Goal: Feedback & Contribution: Leave review/rating

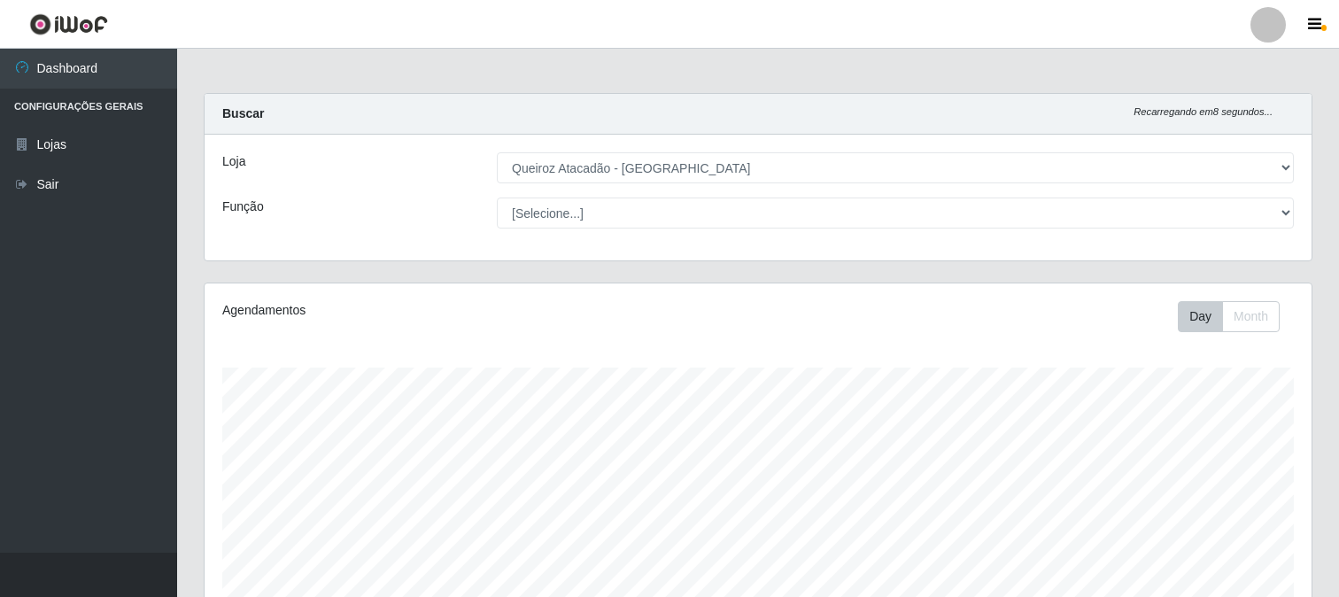
select select "464"
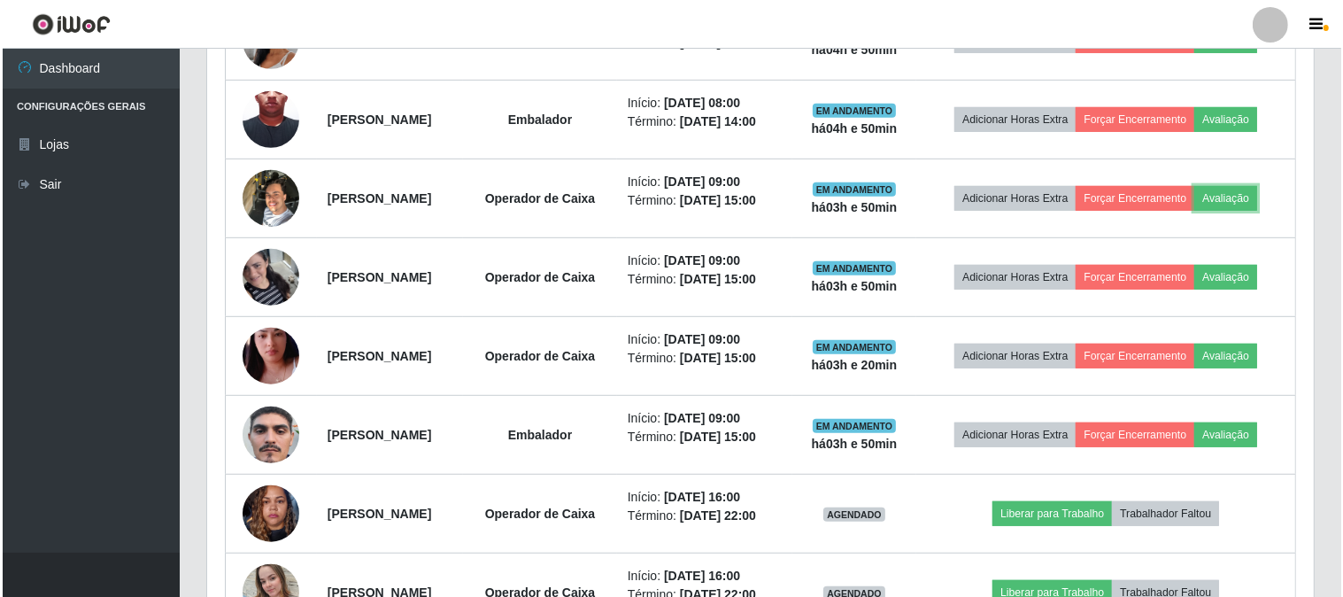
scroll to position [367, 1107]
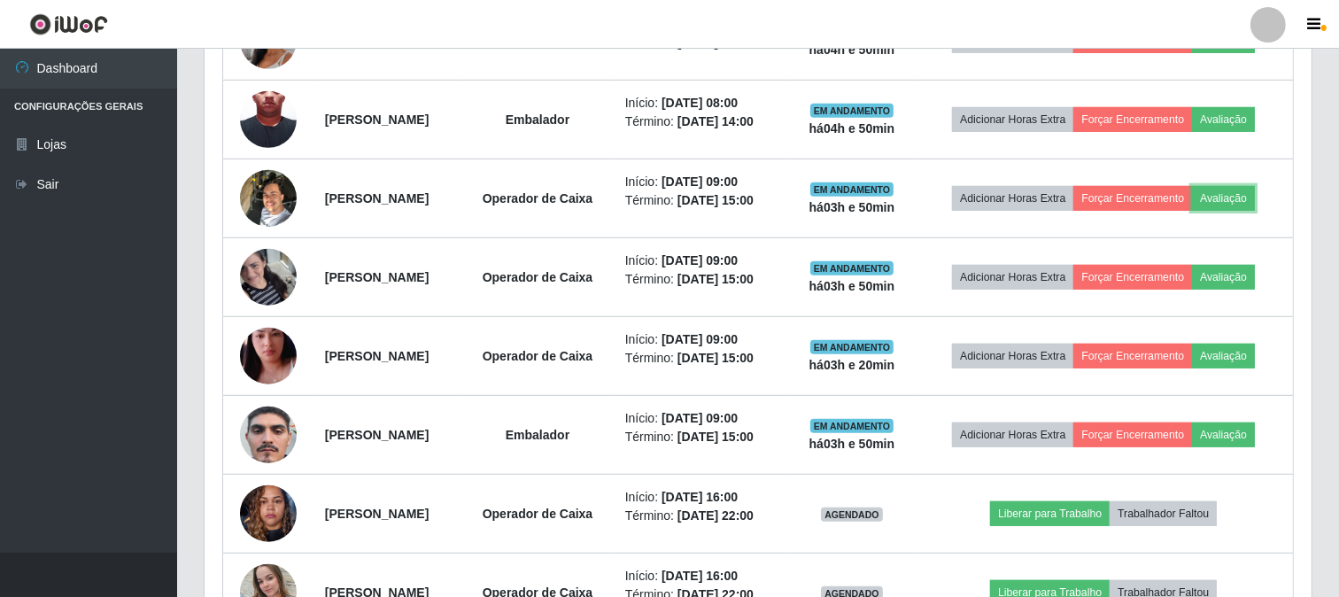
click at [1192, 211] on button "Avaliação" at bounding box center [1223, 198] width 63 height 25
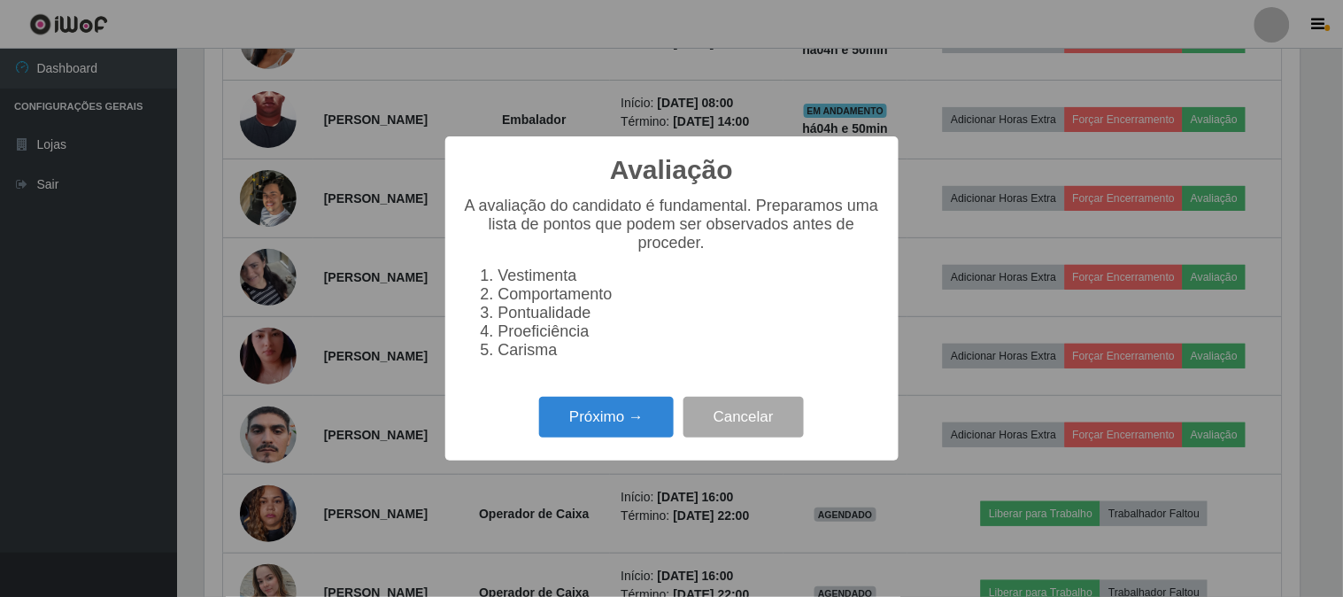
scroll to position [367, 1095]
click at [607, 432] on button "Próximo →" at bounding box center [606, 418] width 135 height 42
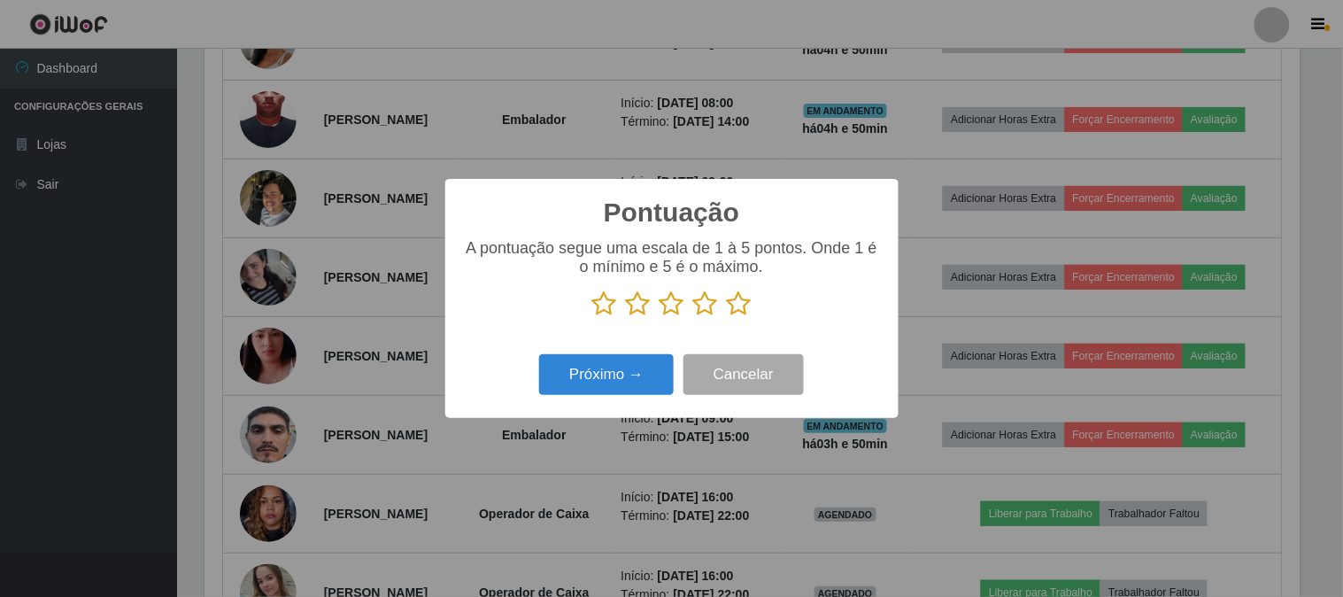
click at [604, 305] on icon at bounding box center [604, 303] width 25 height 27
click at [592, 317] on input "radio" at bounding box center [592, 317] width 0 height 0
click at [600, 372] on button "Próximo →" at bounding box center [606, 375] width 135 height 42
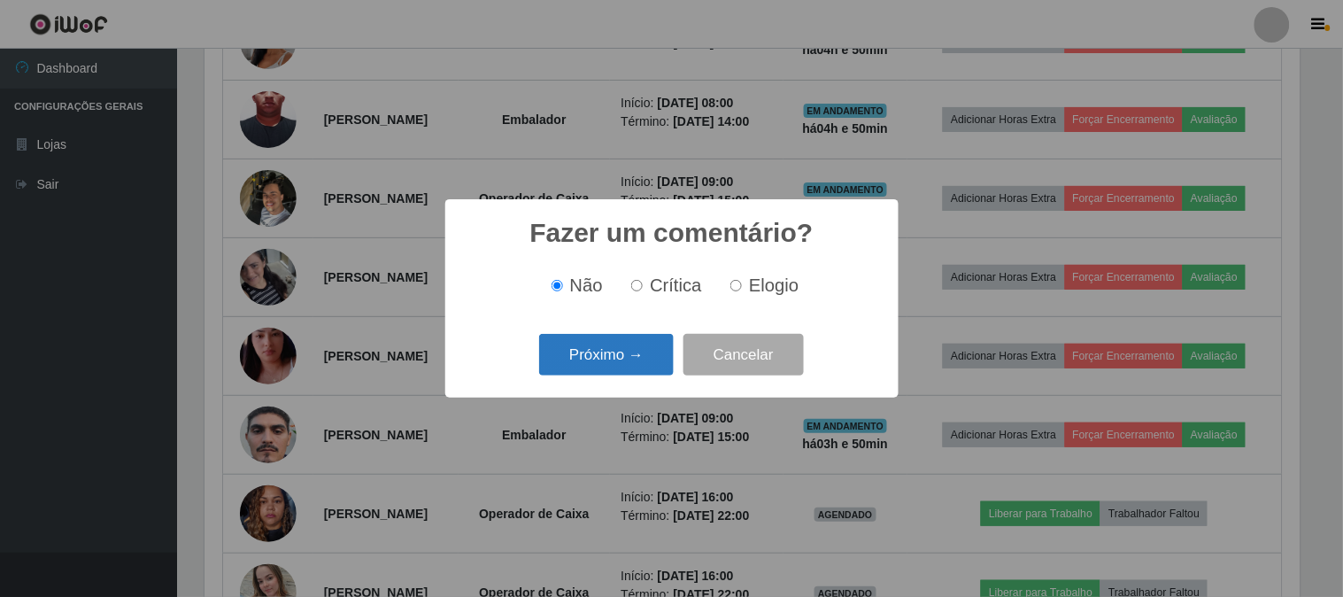
click at [576, 358] on button "Próximo →" at bounding box center [606, 355] width 135 height 42
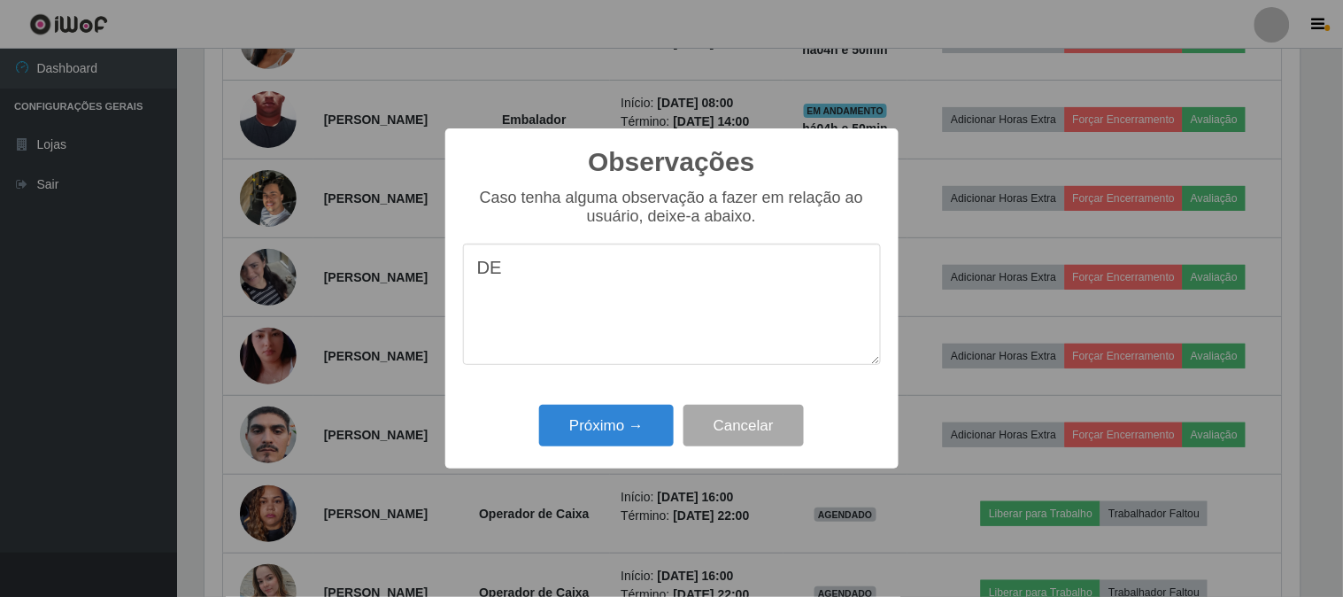
type textarea "D"
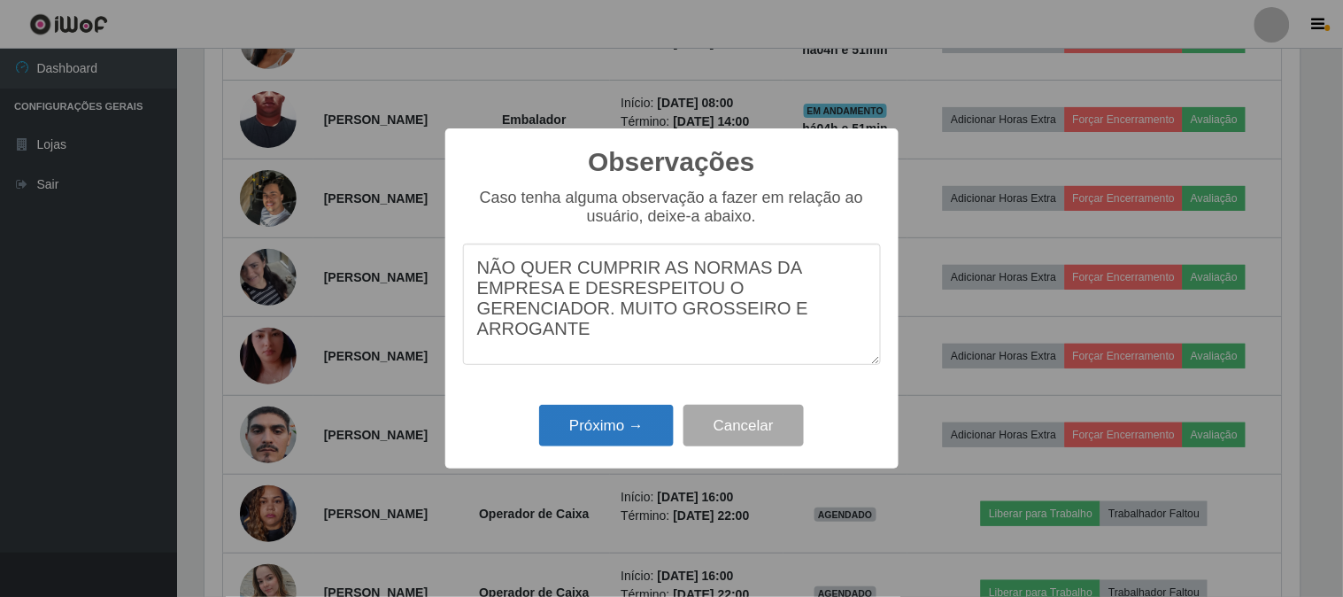
type textarea "NÃO QUER CUMPRIR AS NORMAS DA EMPRESA E DESRESPEITOU O GERENCIADOR. MUITO GROSS…"
click at [620, 426] on button "Próximo →" at bounding box center [606, 426] width 135 height 42
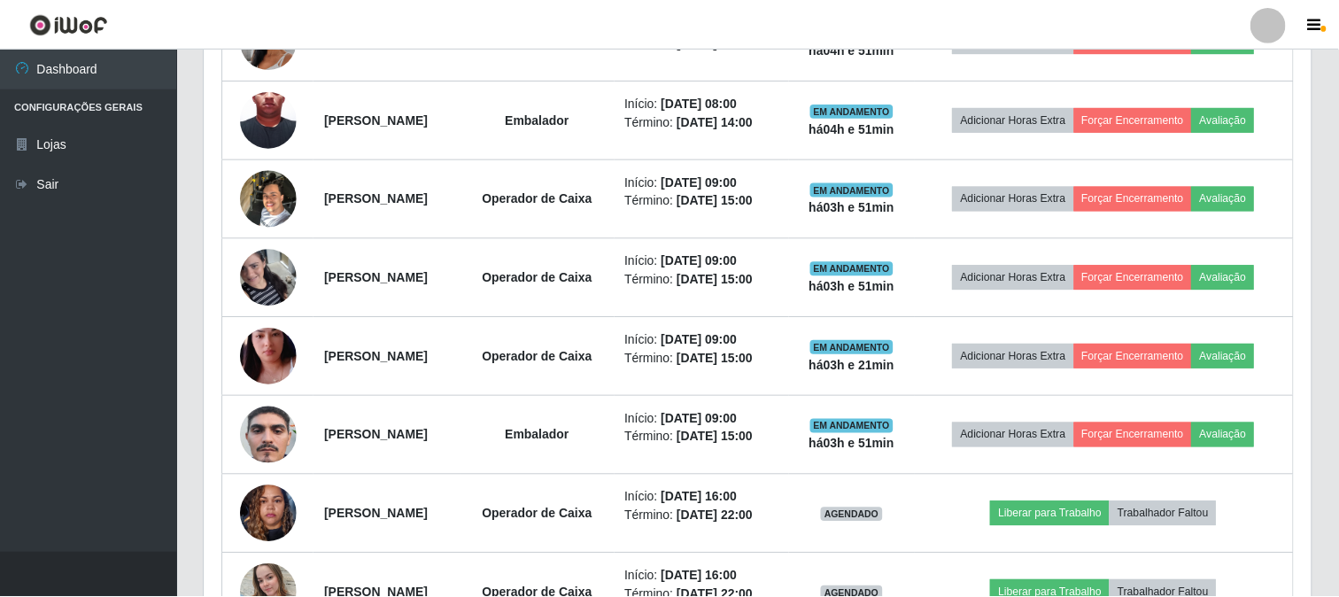
scroll to position [367, 1107]
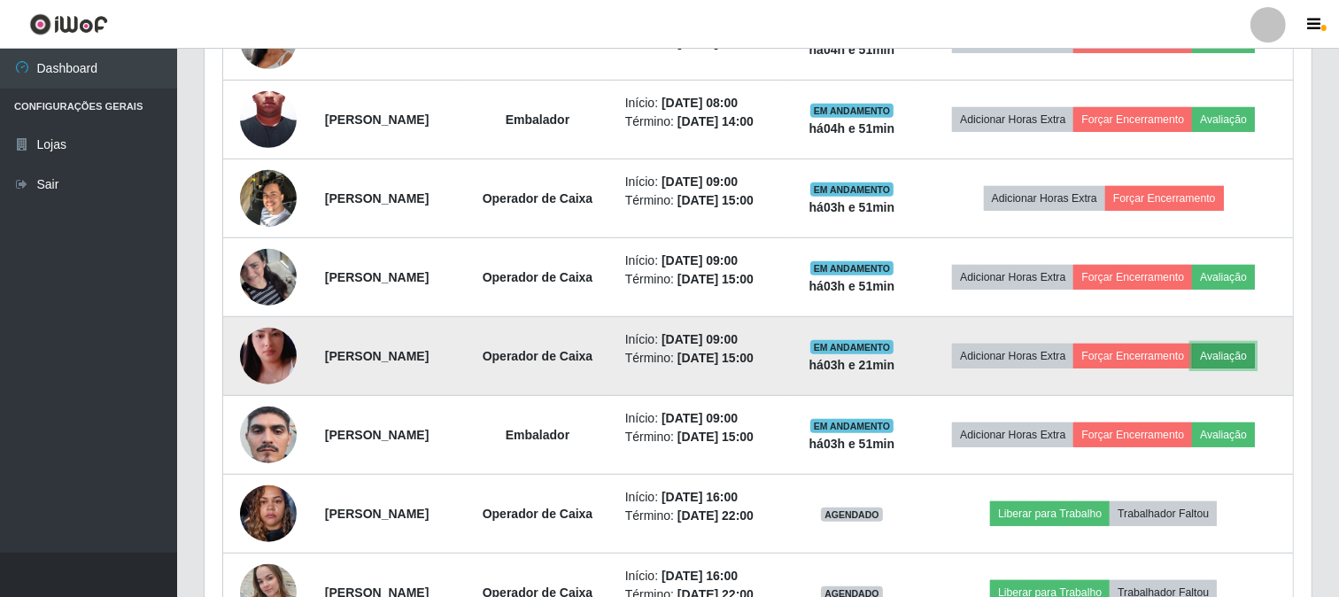
click at [1192, 368] on button "Avaliação" at bounding box center [1223, 356] width 63 height 25
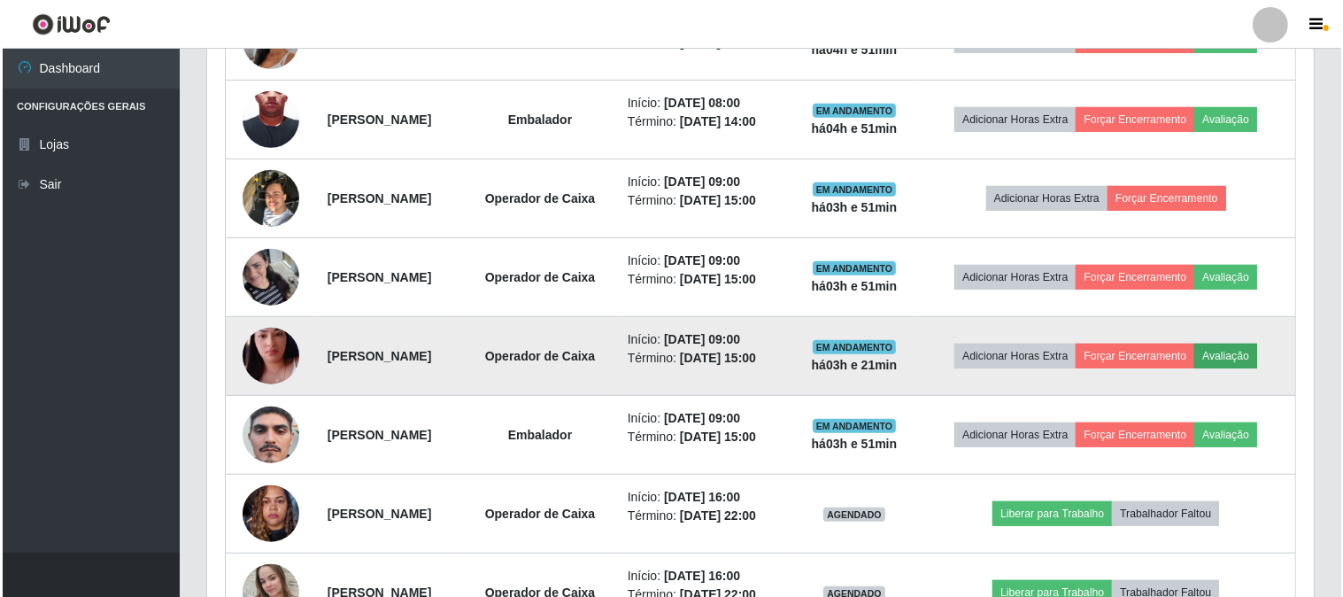
scroll to position [367, 1095]
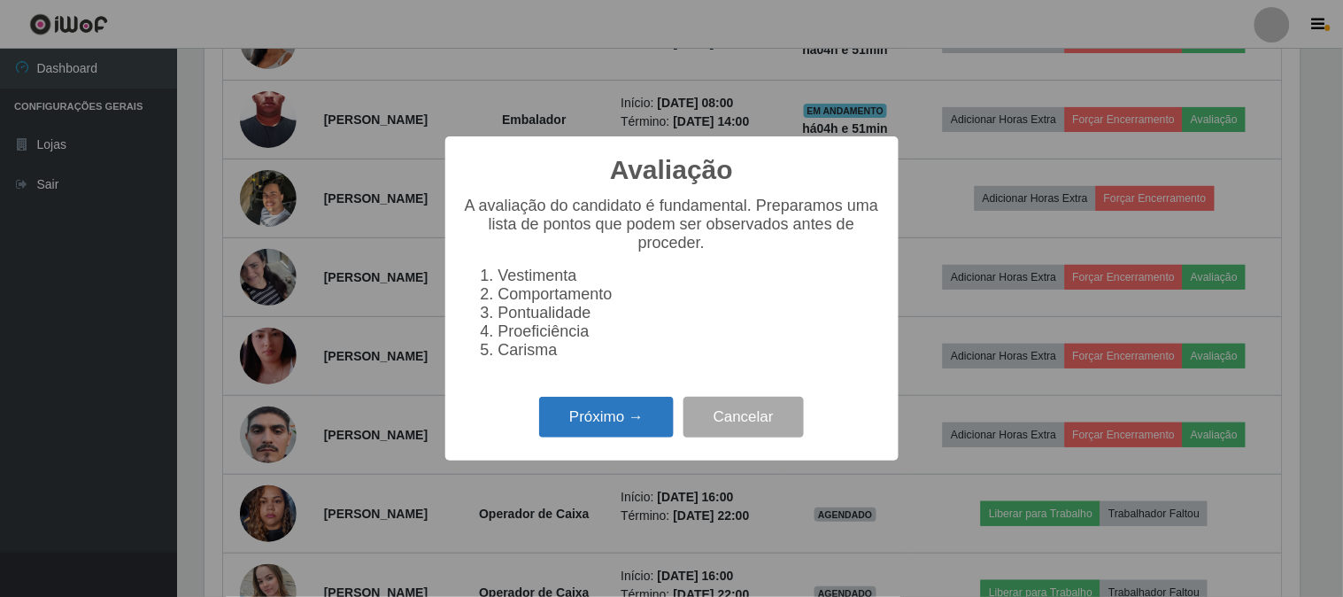
click at [570, 431] on button "Próximo →" at bounding box center [606, 418] width 135 height 42
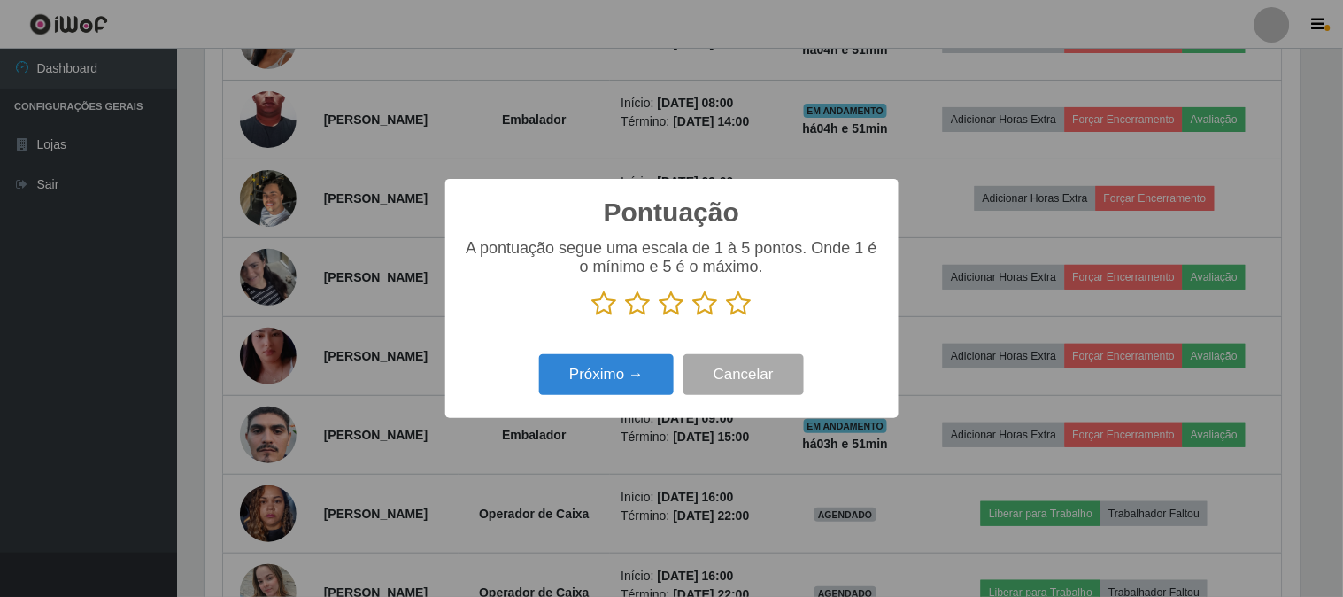
scroll to position [885197, 884468]
click at [607, 308] on icon at bounding box center [604, 303] width 25 height 27
click at [592, 317] on input "radio" at bounding box center [592, 317] width 0 height 0
click at [615, 370] on button "Próximo →" at bounding box center [606, 375] width 135 height 42
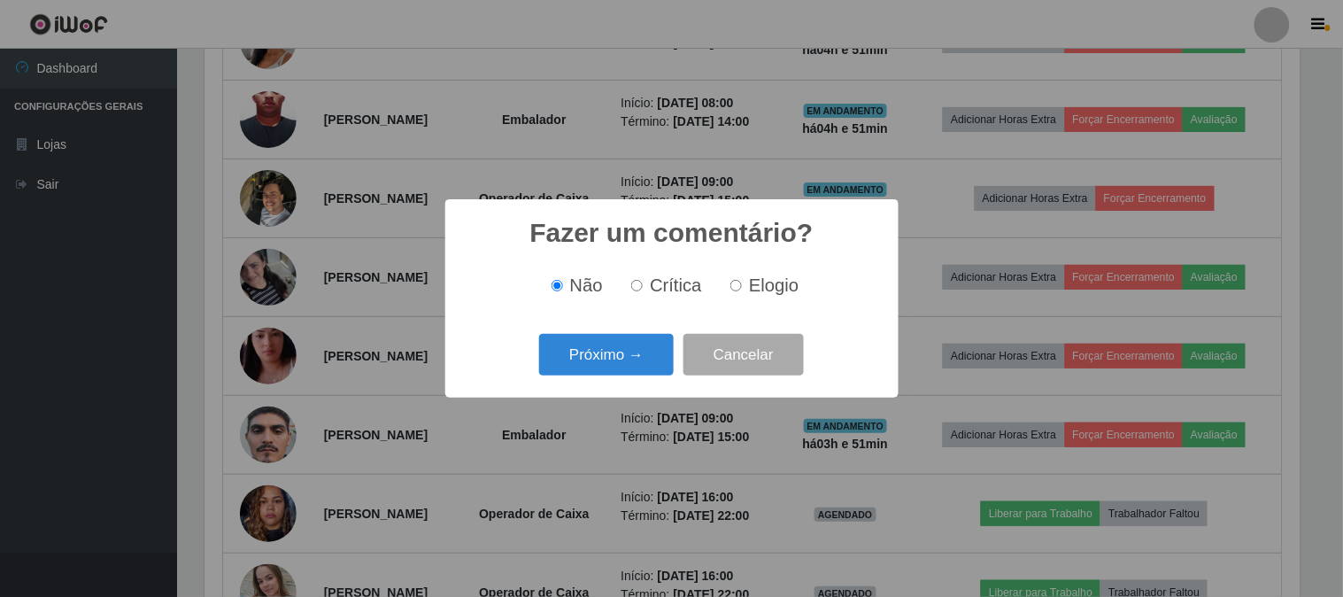
click at [615, 370] on button "Próximo →" at bounding box center [606, 355] width 135 height 42
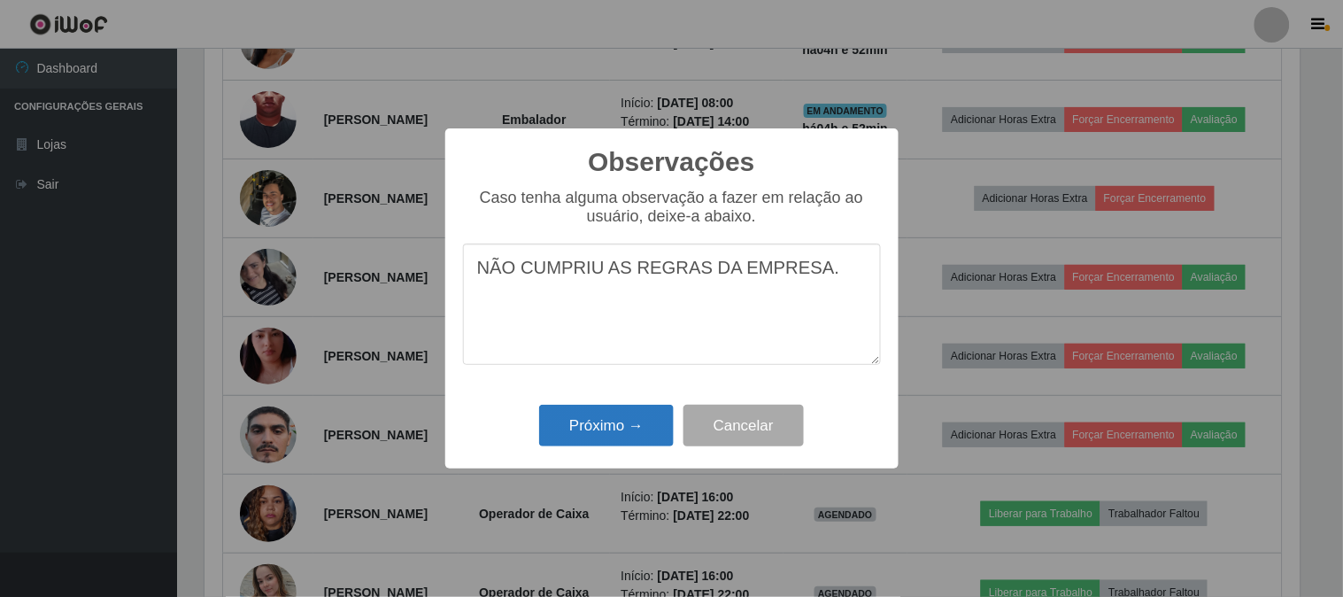
type textarea "NÃO CUMPRIU AS REGRAS DA EMPRESA."
click at [620, 431] on button "Próximo →" at bounding box center [606, 426] width 135 height 42
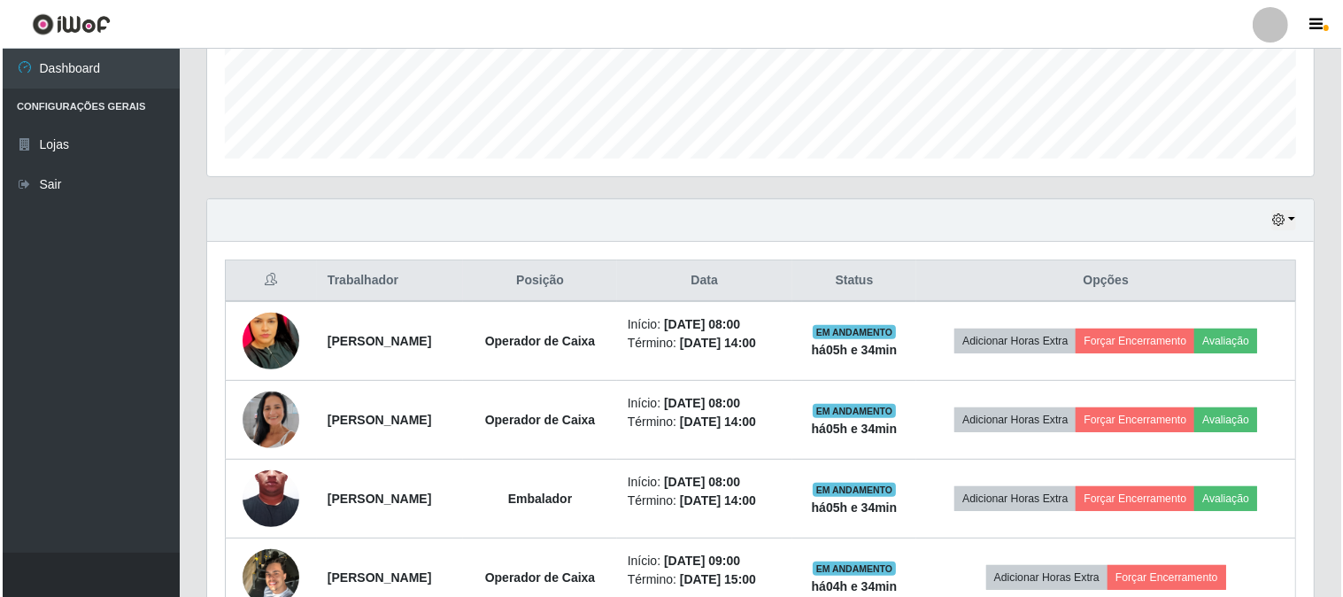
scroll to position [460, 0]
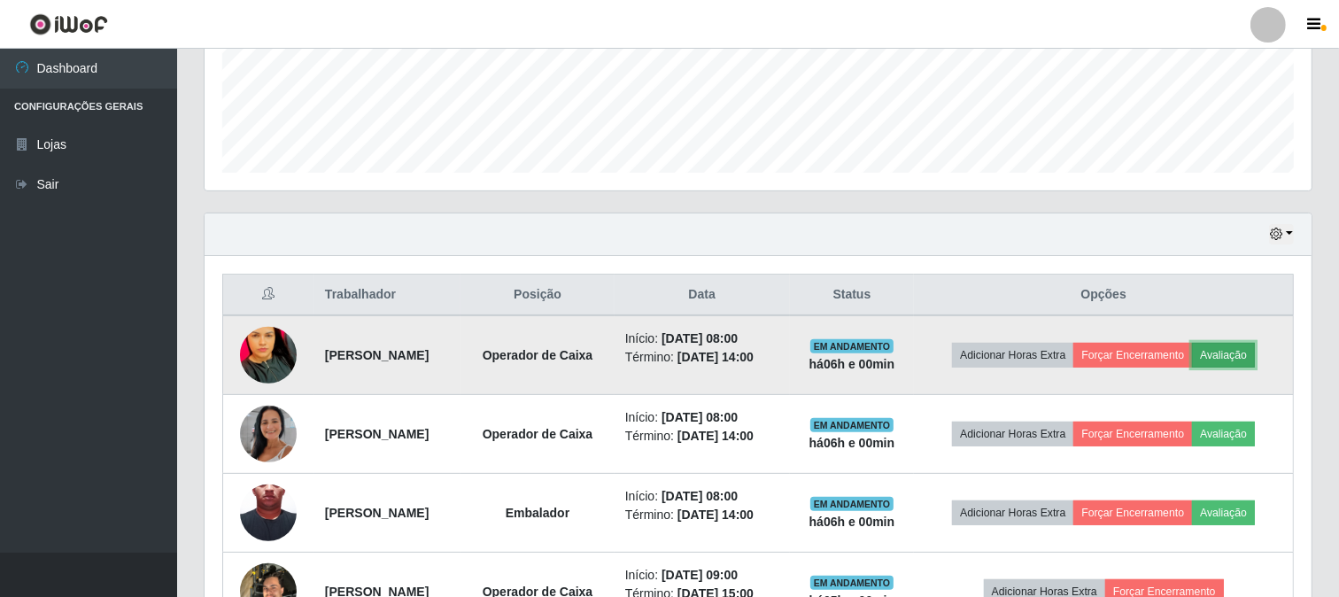
click at [1192, 368] on button "Avaliação" at bounding box center [1223, 355] width 63 height 25
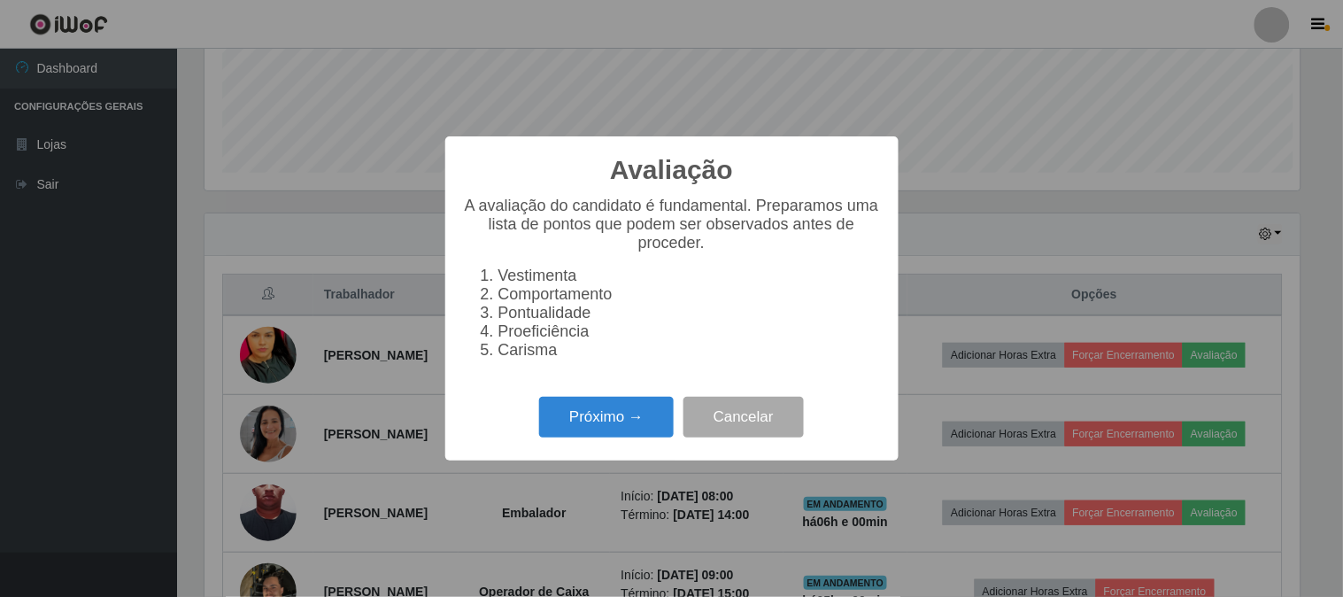
scroll to position [367, 1095]
click at [621, 428] on button "Próximo →" at bounding box center [606, 418] width 135 height 42
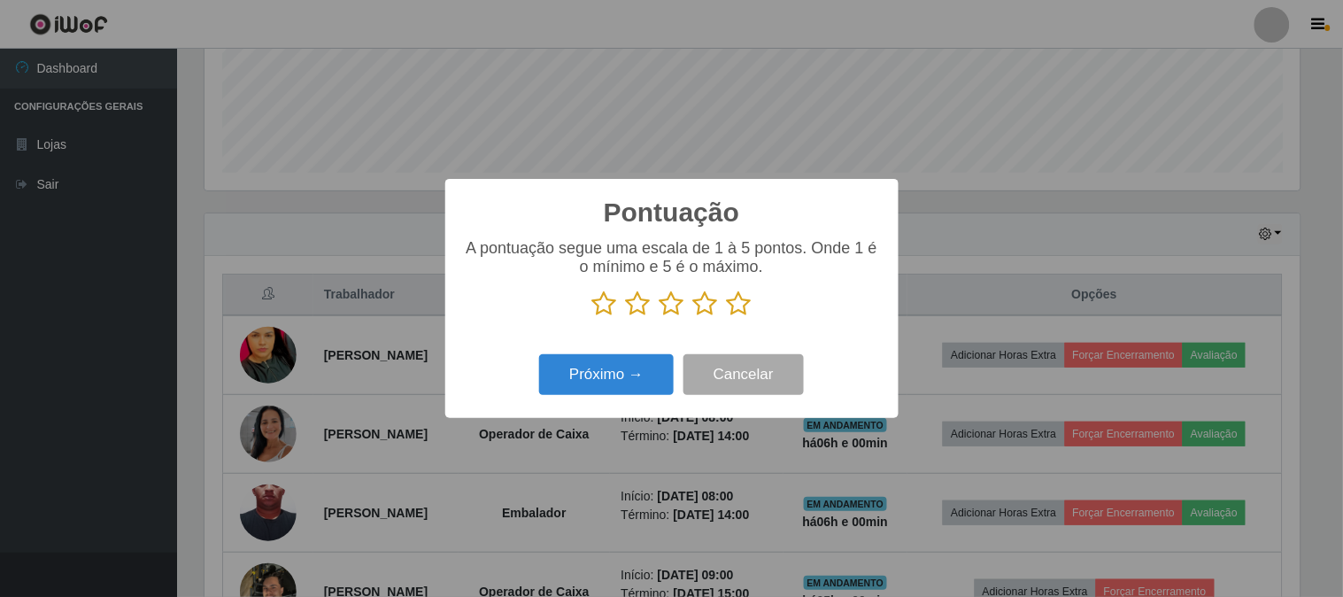
click at [739, 307] on icon at bounding box center [739, 303] width 25 height 27
click at [727, 317] on input "radio" at bounding box center [727, 317] width 0 height 0
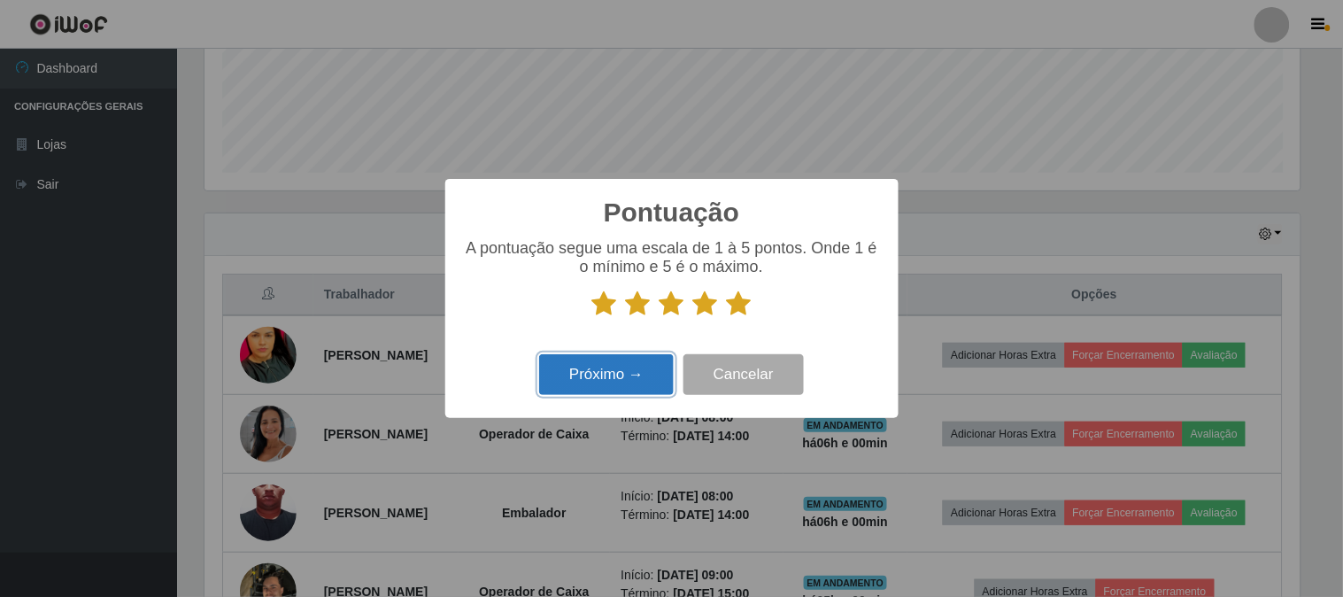
click at [618, 376] on button "Próximo →" at bounding box center [606, 375] width 135 height 42
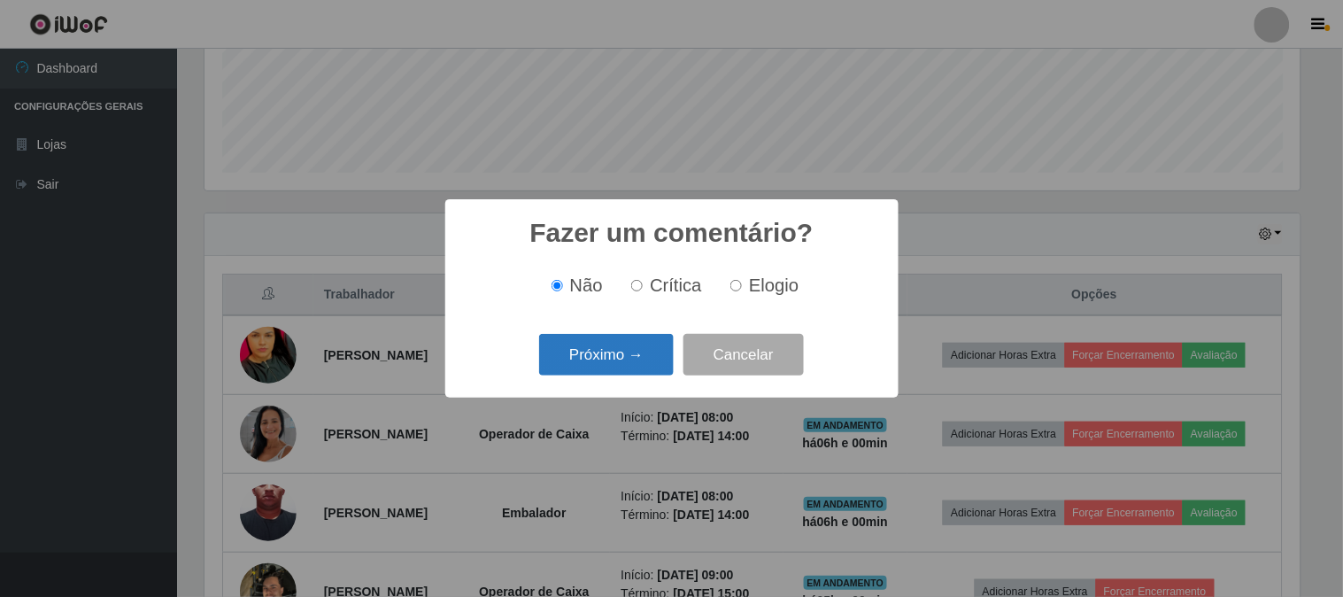
click at [618, 364] on button "Próximo →" at bounding box center [606, 355] width 135 height 42
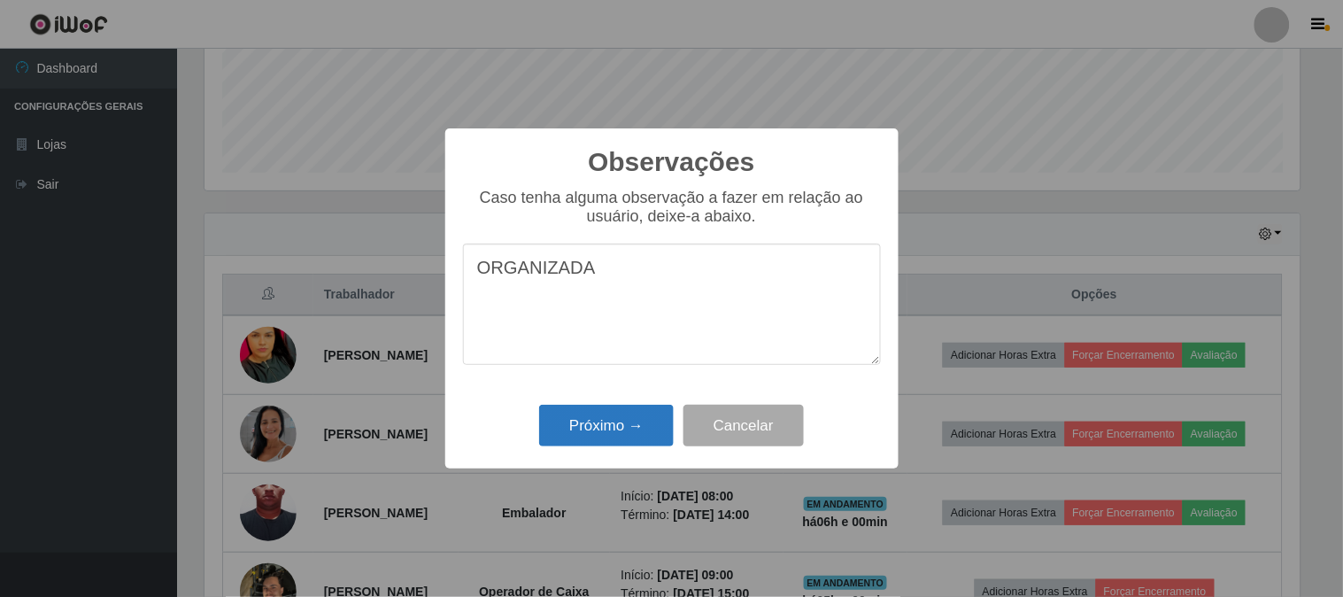
type textarea "ORGANIZADA"
click at [629, 422] on button "Próximo →" at bounding box center [606, 426] width 135 height 42
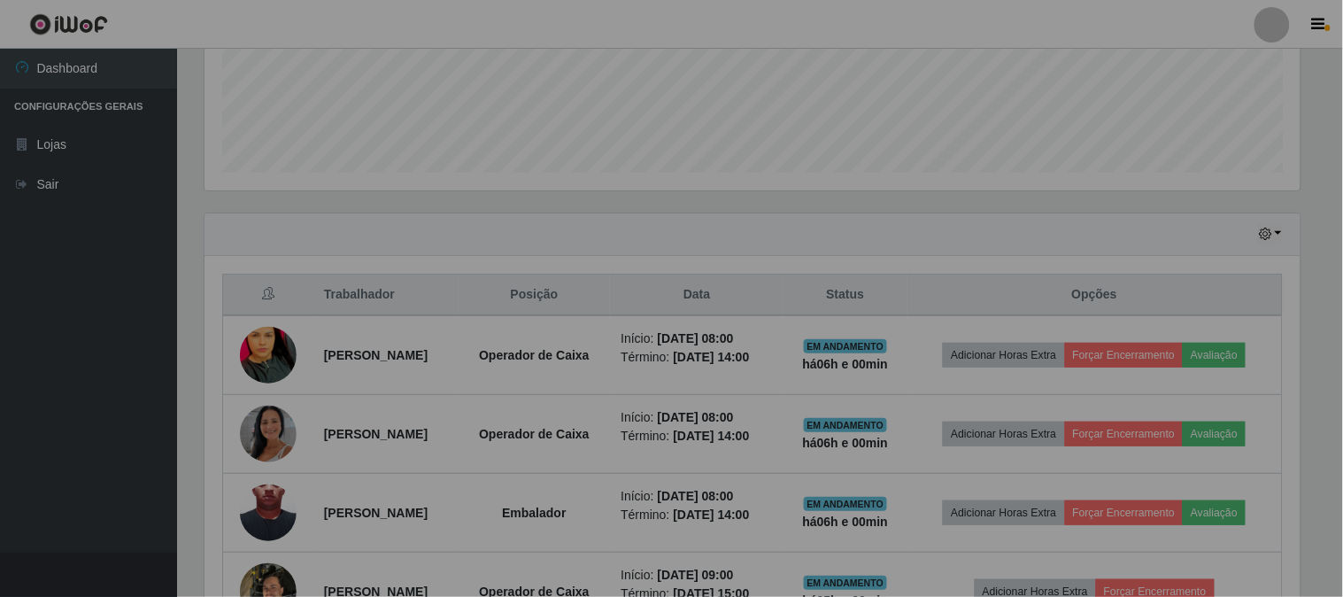
scroll to position [367, 1107]
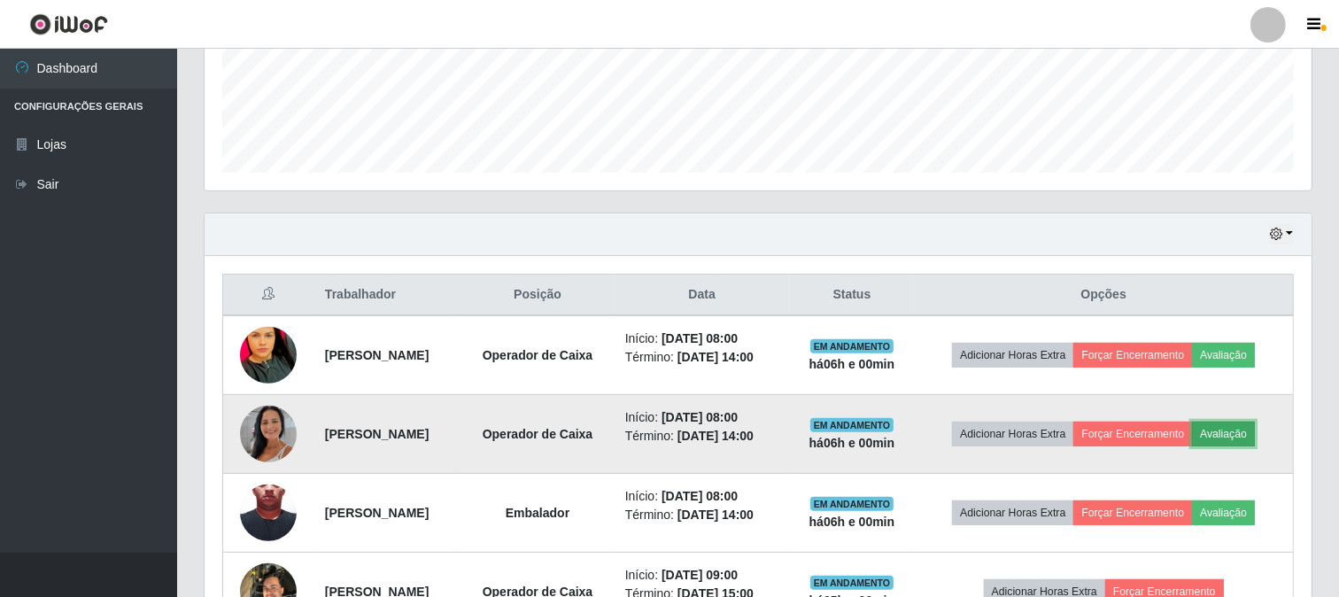
click at [1192, 446] on button "Avaliação" at bounding box center [1223, 434] width 63 height 25
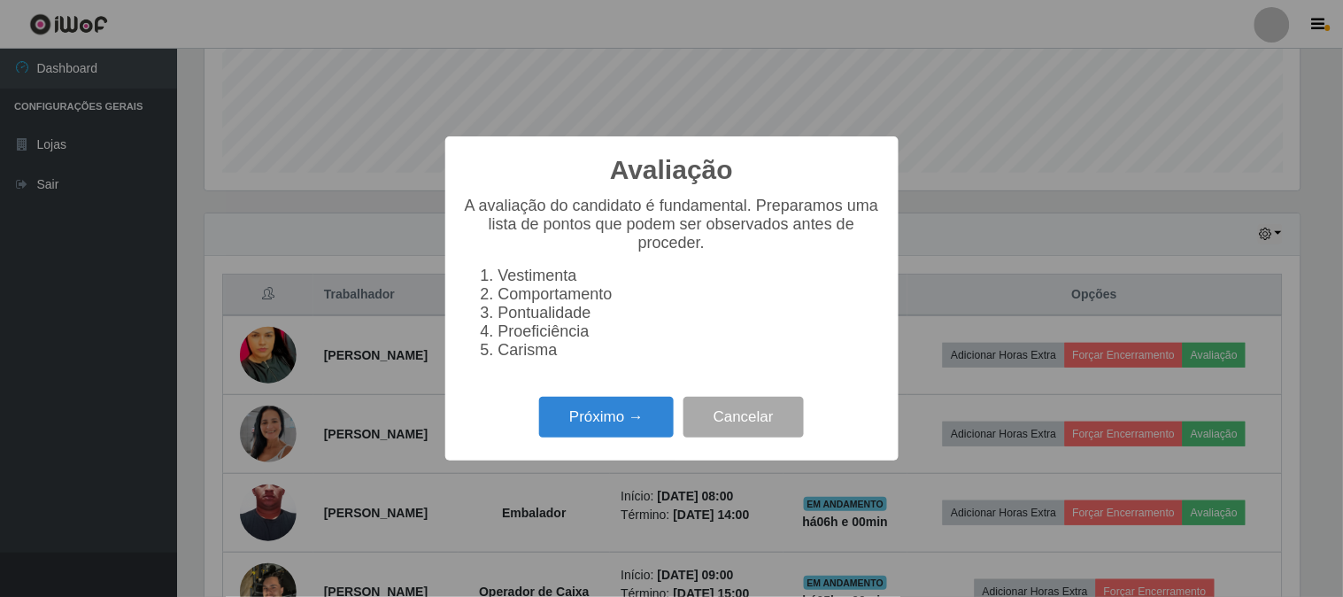
scroll to position [367, 1095]
click at [589, 421] on button "Próximo →" at bounding box center [606, 418] width 135 height 42
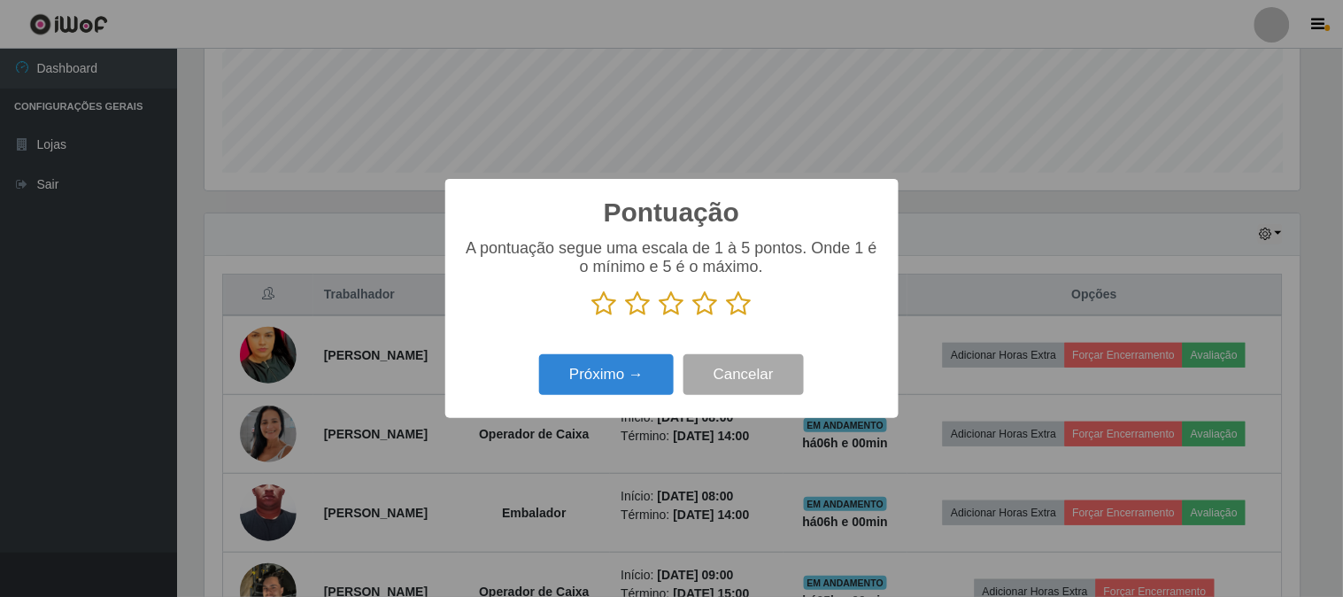
click at [745, 298] on icon at bounding box center [739, 303] width 25 height 27
click at [727, 317] on input "radio" at bounding box center [727, 317] width 0 height 0
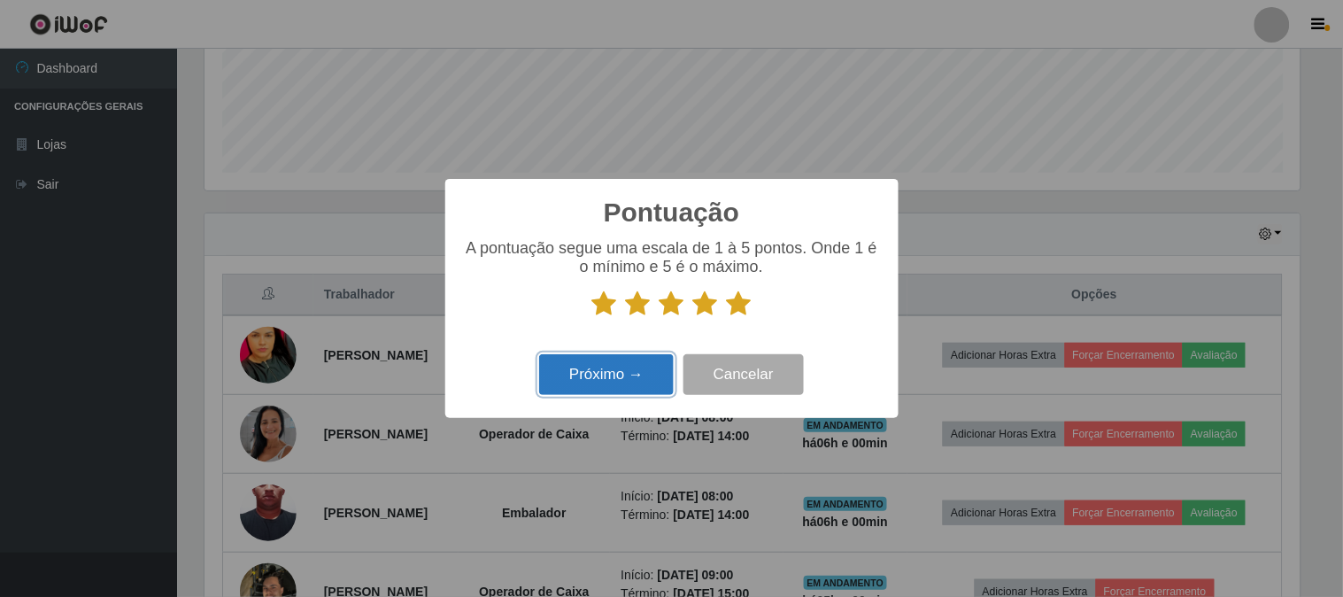
click at [638, 375] on button "Próximo →" at bounding box center [606, 375] width 135 height 42
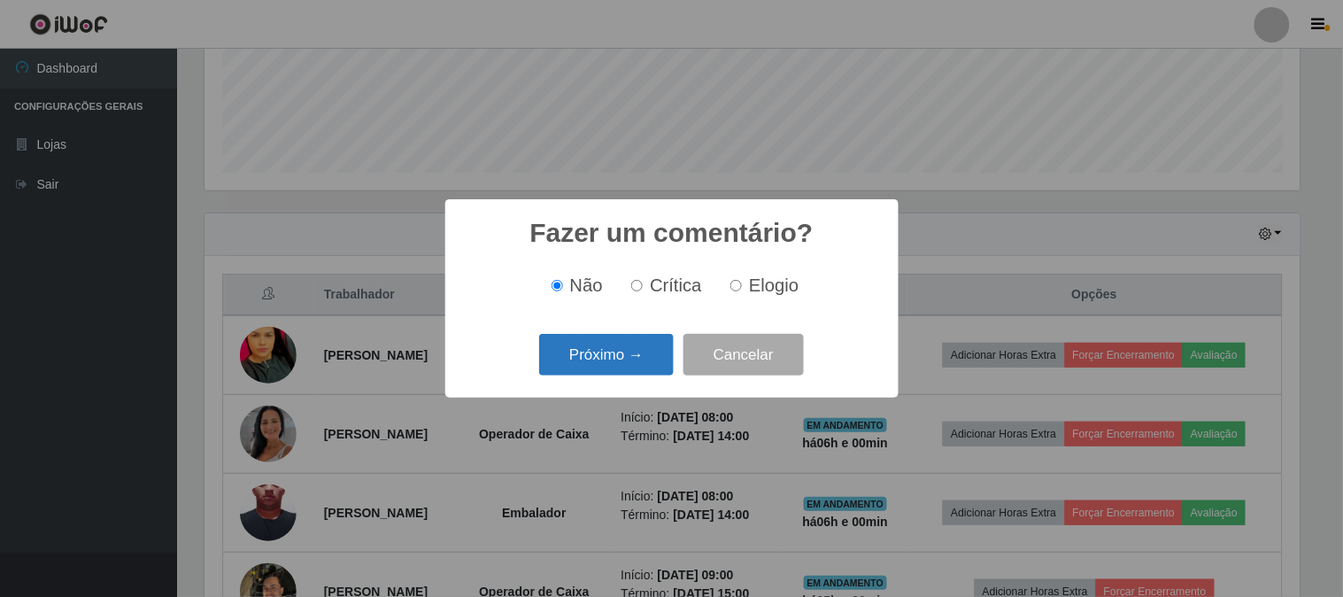
click at [631, 356] on button "Próximo →" at bounding box center [606, 355] width 135 height 42
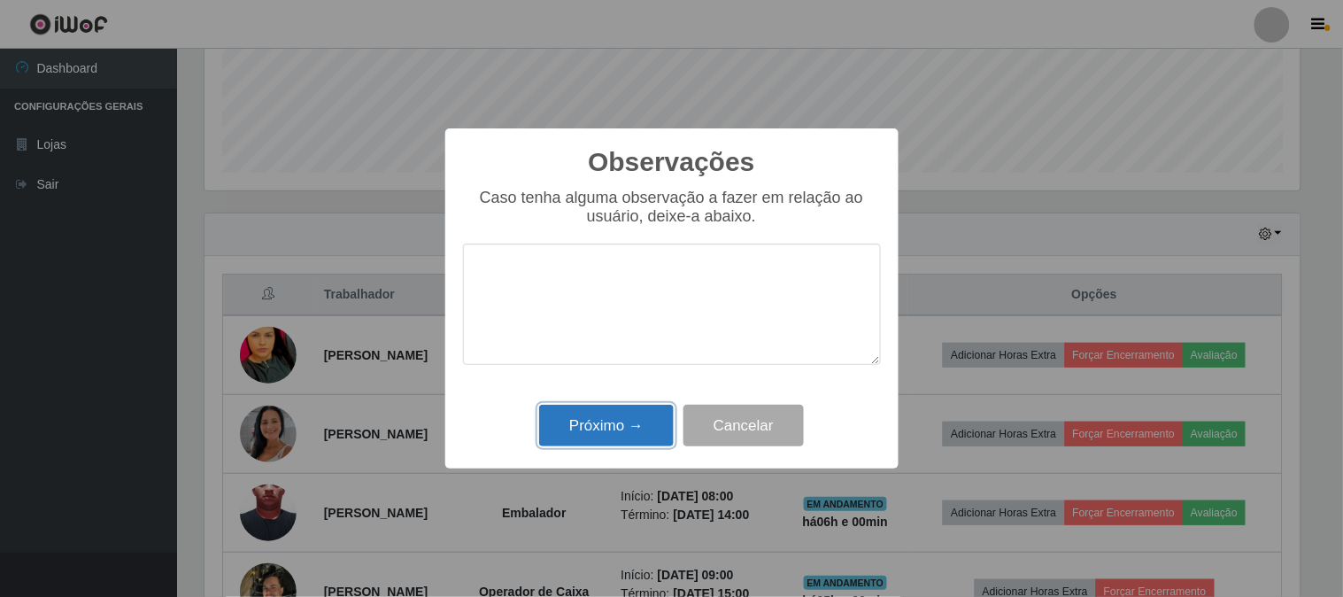
click at [613, 430] on button "Próximo →" at bounding box center [606, 426] width 135 height 42
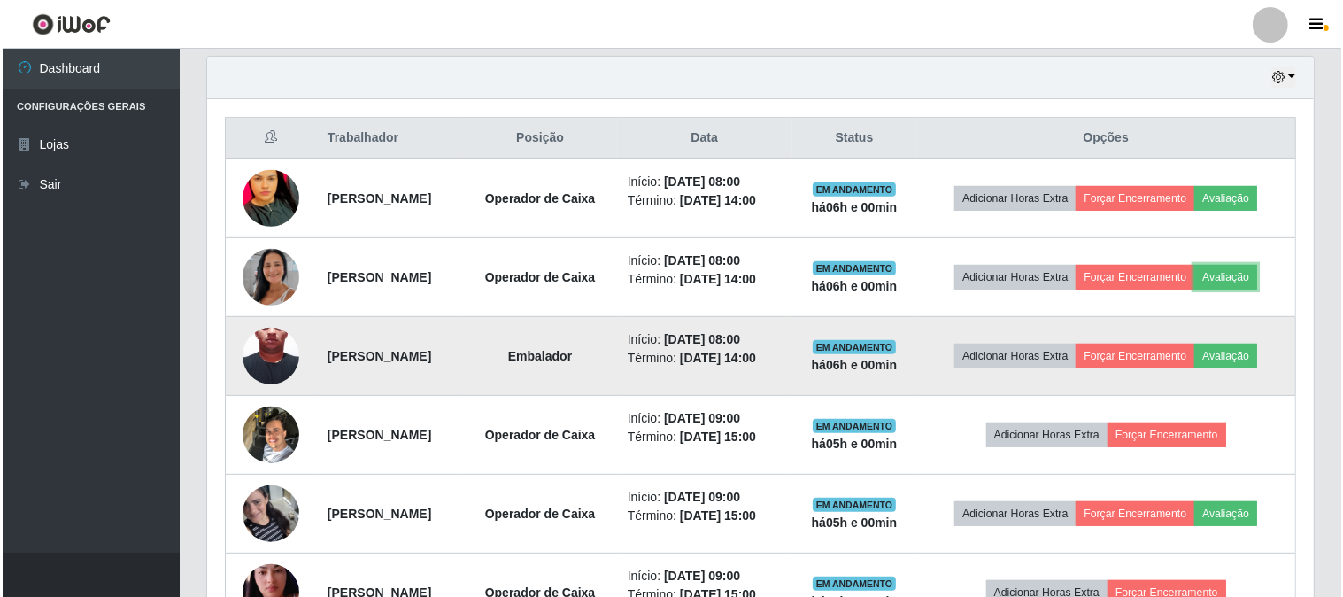
scroll to position [657, 0]
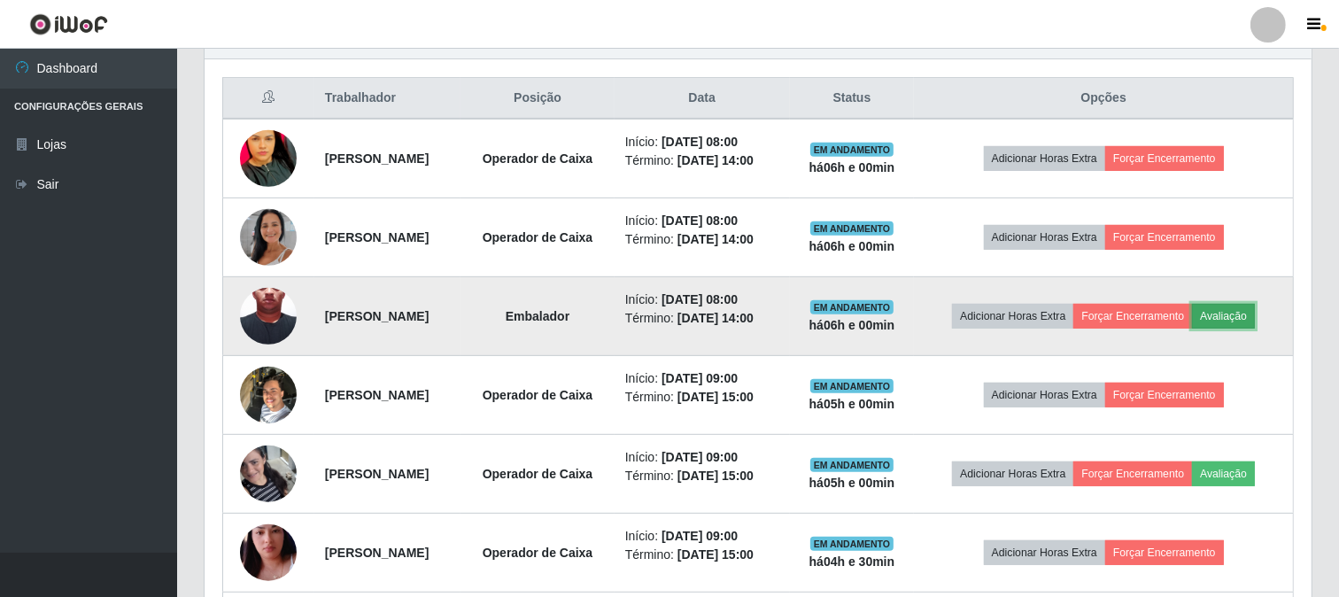
click at [1192, 329] on button "Avaliação" at bounding box center [1223, 316] width 63 height 25
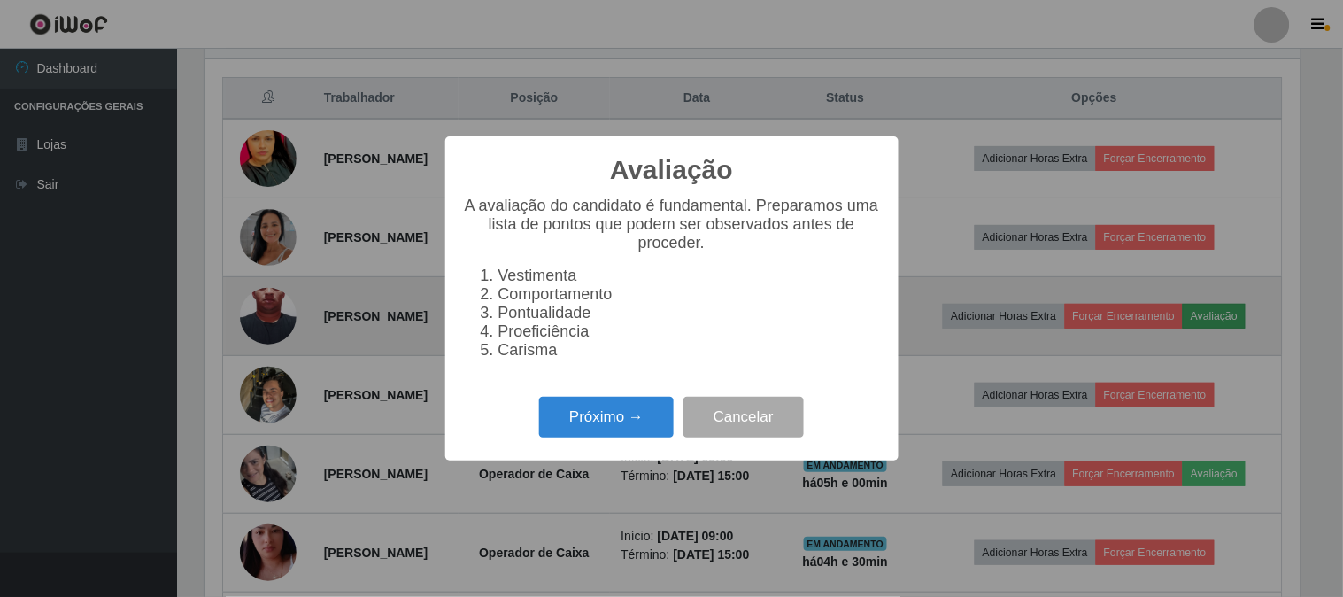
scroll to position [367, 1095]
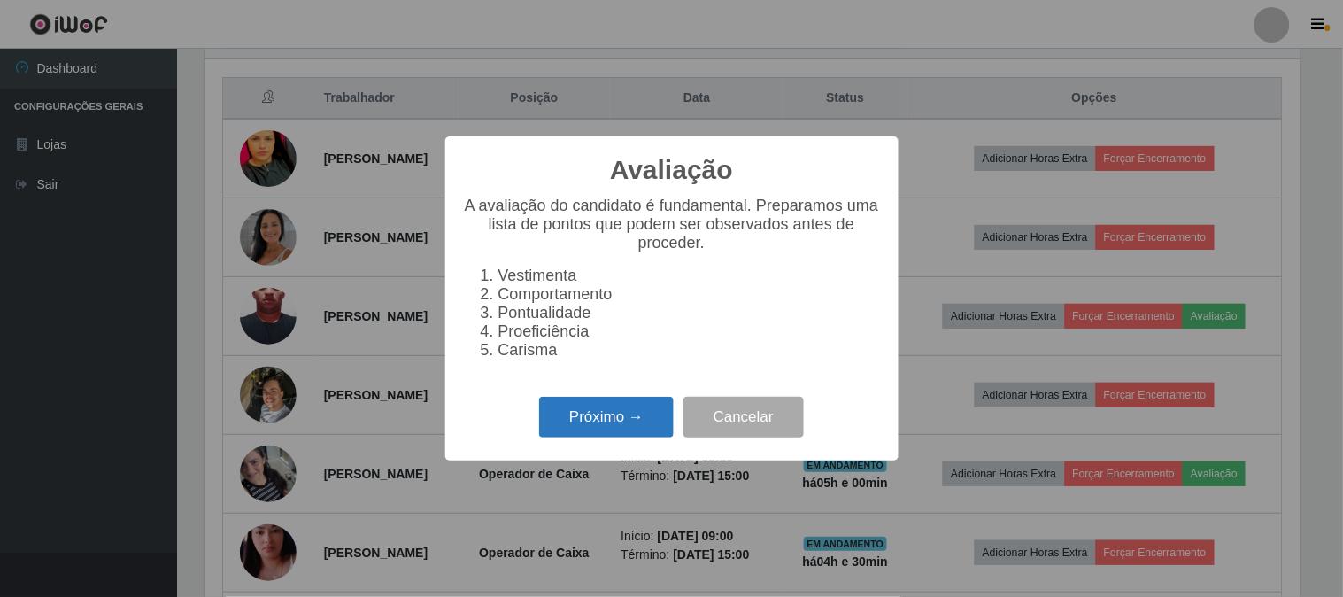
click at [641, 427] on button "Próximo →" at bounding box center [606, 418] width 135 height 42
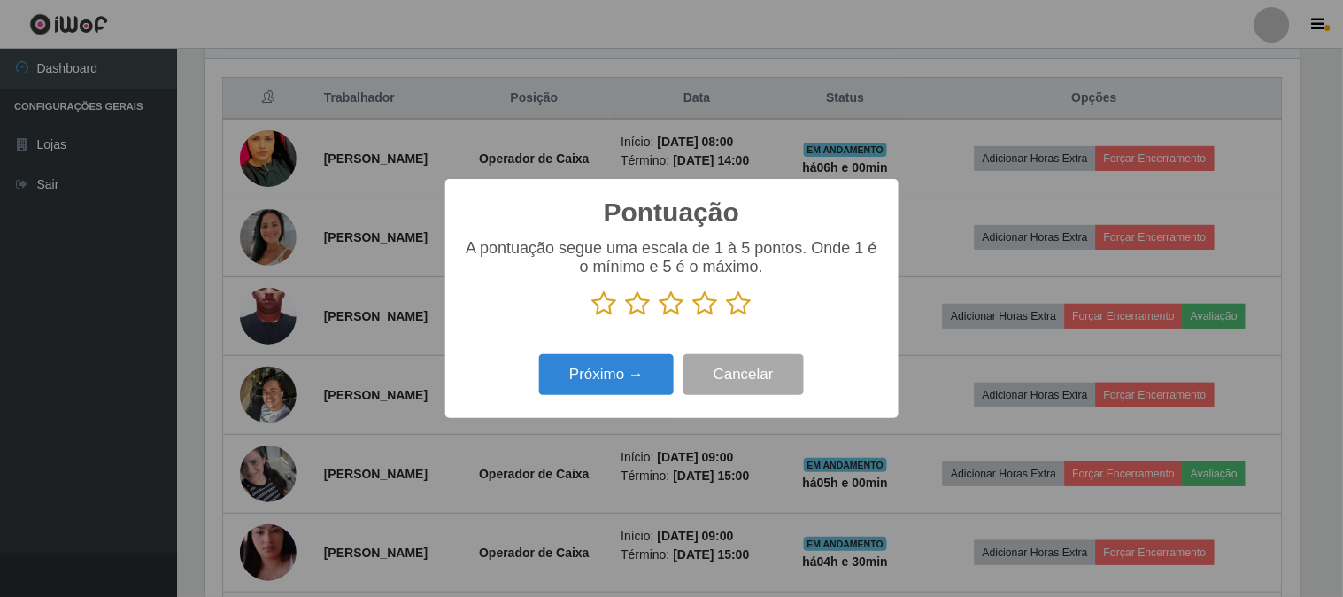
click at [737, 304] on icon at bounding box center [739, 303] width 25 height 27
click at [727, 317] on input "radio" at bounding box center [727, 317] width 0 height 0
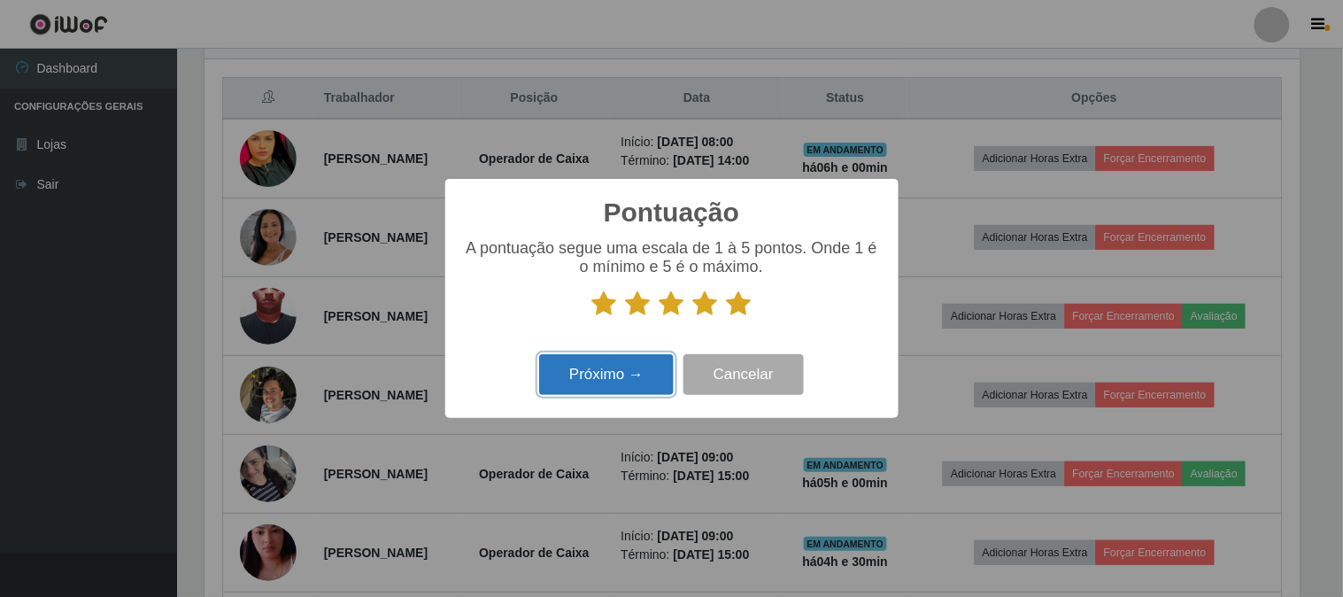
click at [632, 391] on button "Próximo →" at bounding box center [606, 375] width 135 height 42
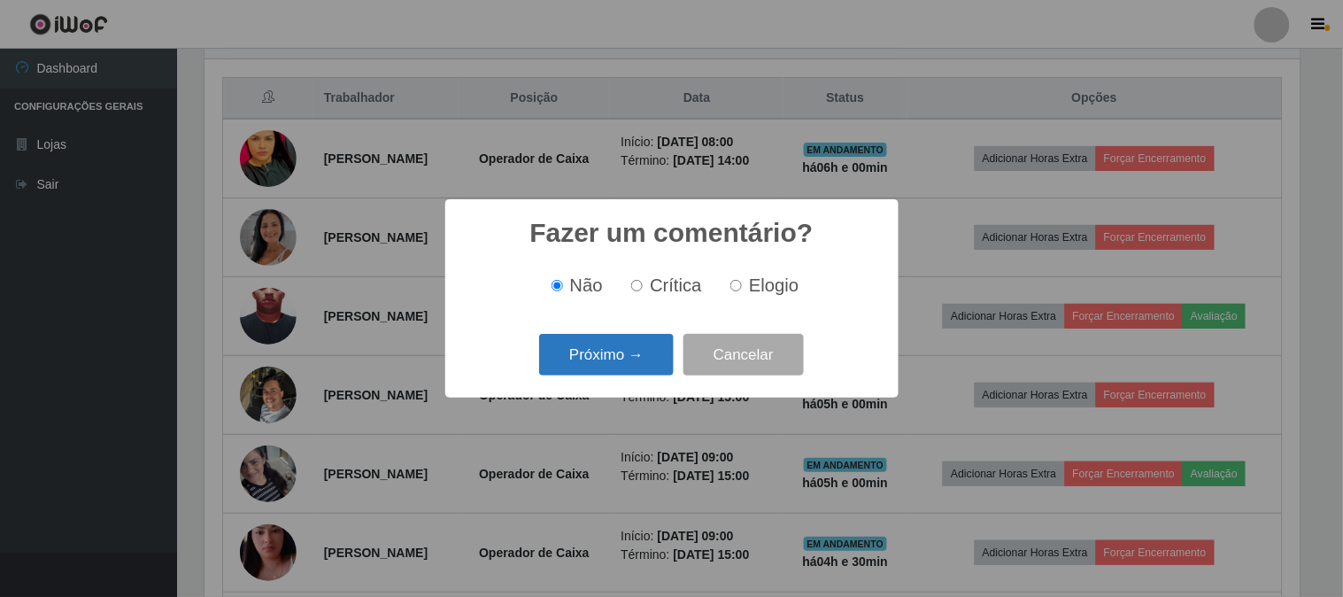
click at [643, 364] on button "Próximo →" at bounding box center [606, 355] width 135 height 42
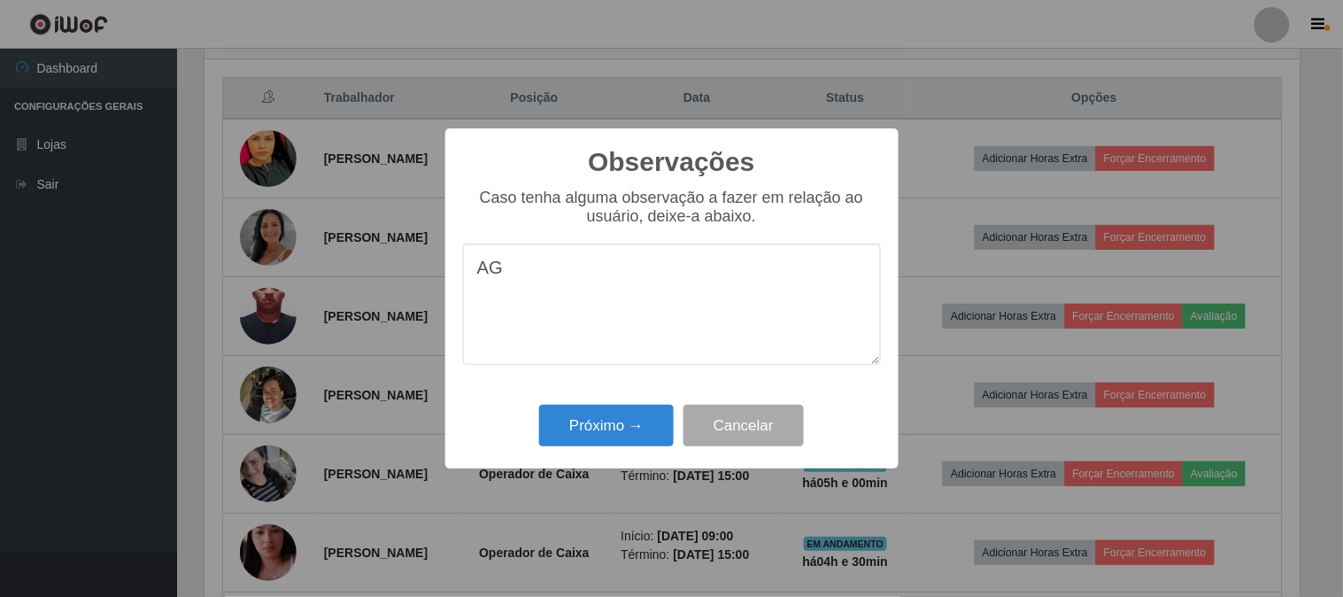
type textarea "A"
type textarea "PRESTATIVO"
click at [633, 422] on button "Próximo →" at bounding box center [606, 426] width 135 height 42
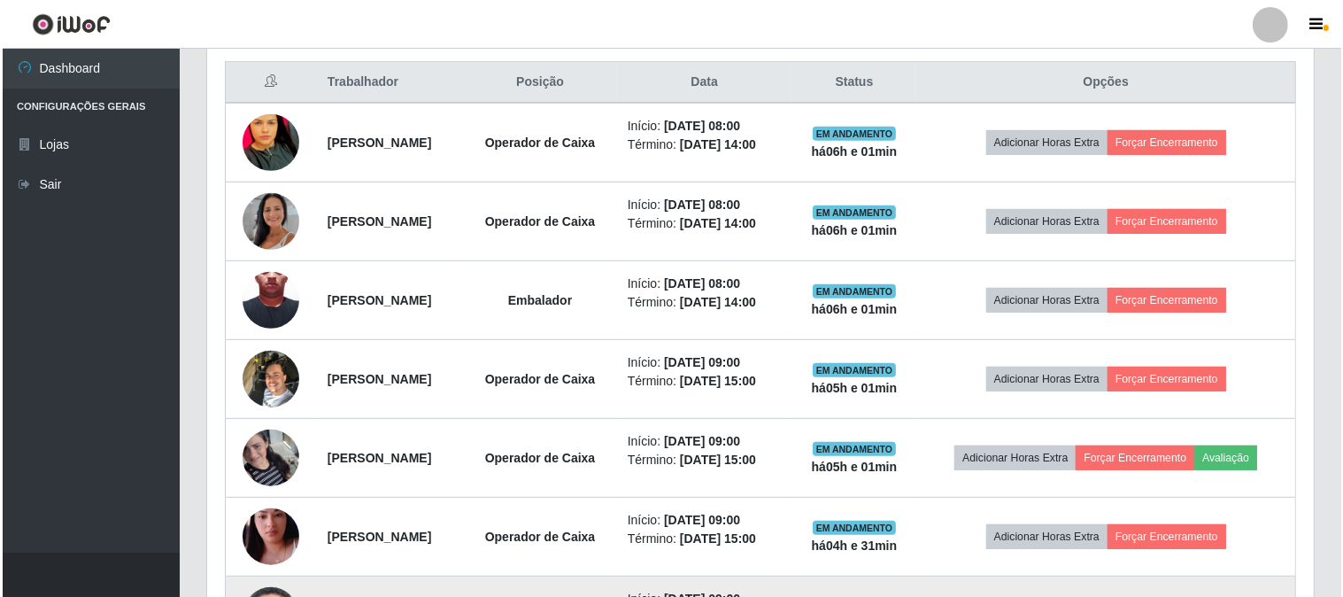
scroll to position [657, 0]
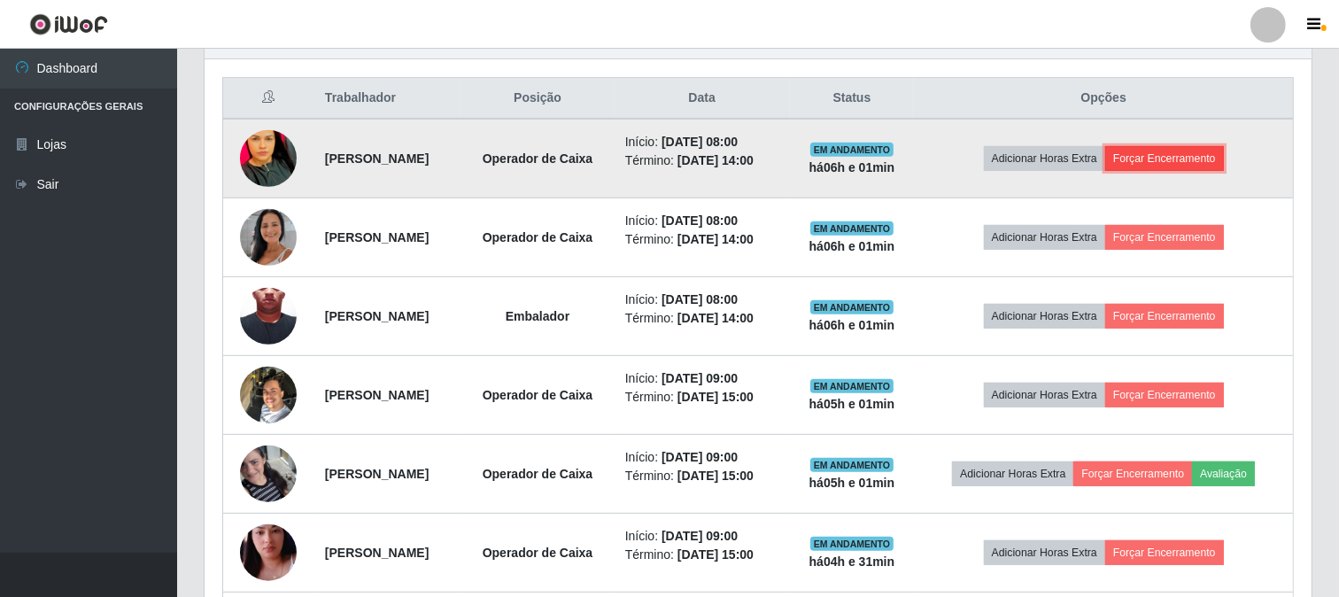
click at [1185, 156] on button "Forçar Encerramento" at bounding box center [1164, 158] width 119 height 25
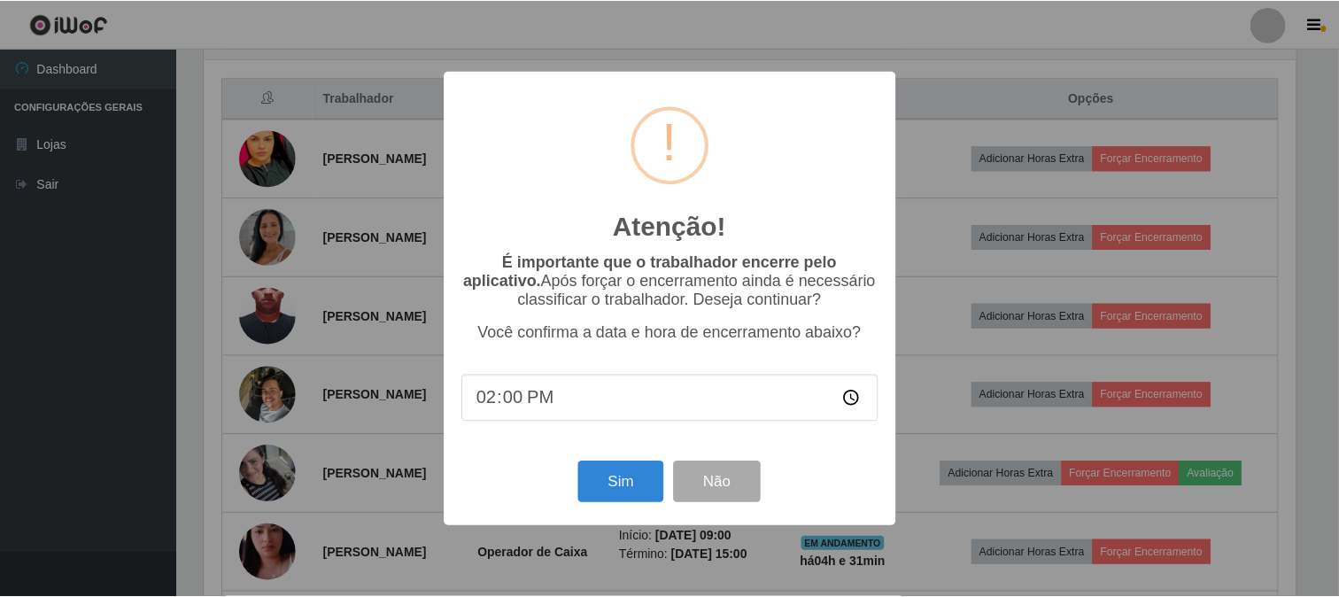
scroll to position [367, 1095]
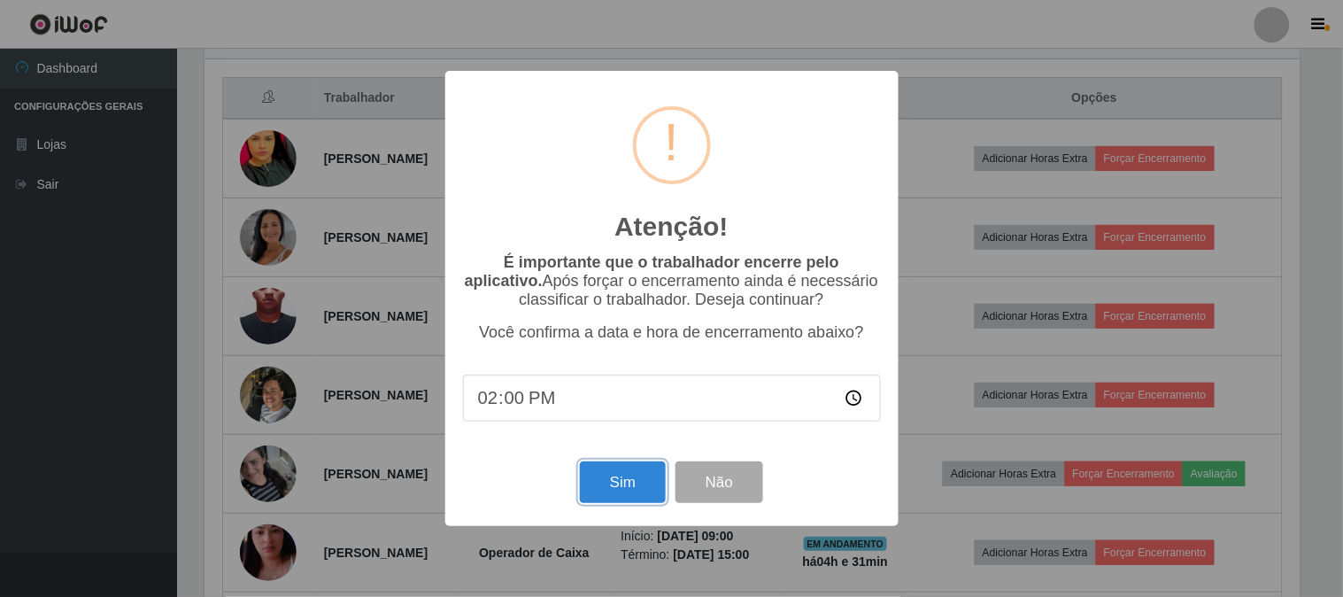
drag, startPoint x: 599, startPoint y: 490, endPoint x: 626, endPoint y: 473, distance: 32.2
click at [600, 490] on button "Sim" at bounding box center [623, 482] width 86 height 42
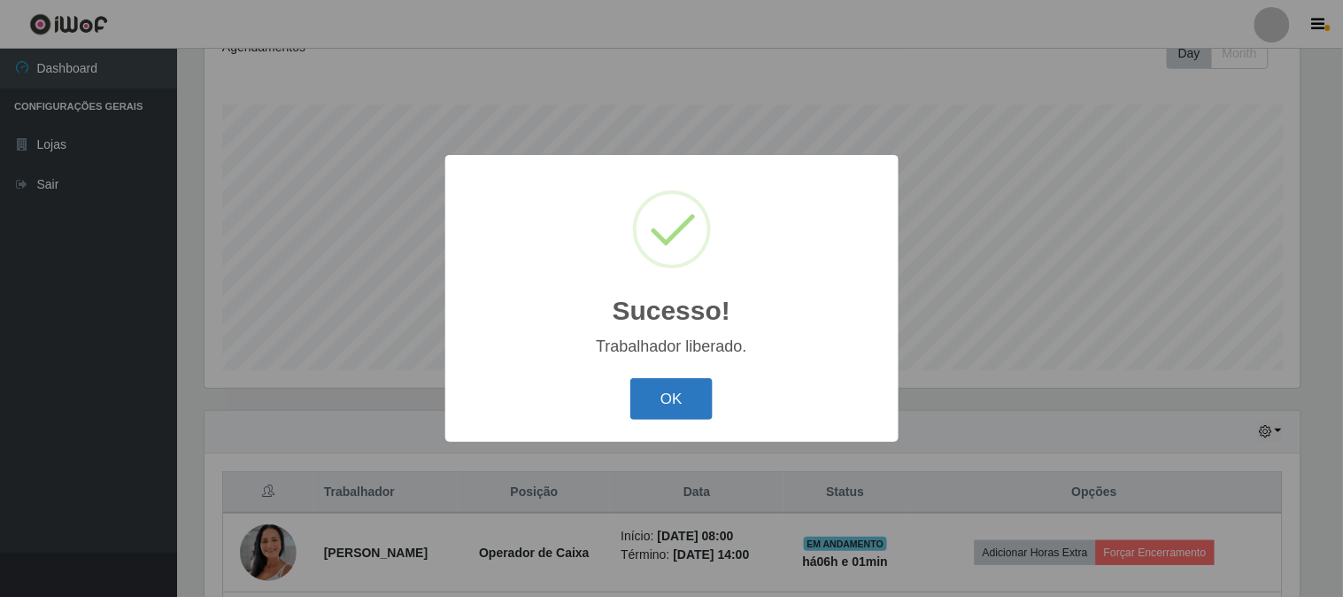
click at [676, 393] on button "OK" at bounding box center [672, 399] width 82 height 42
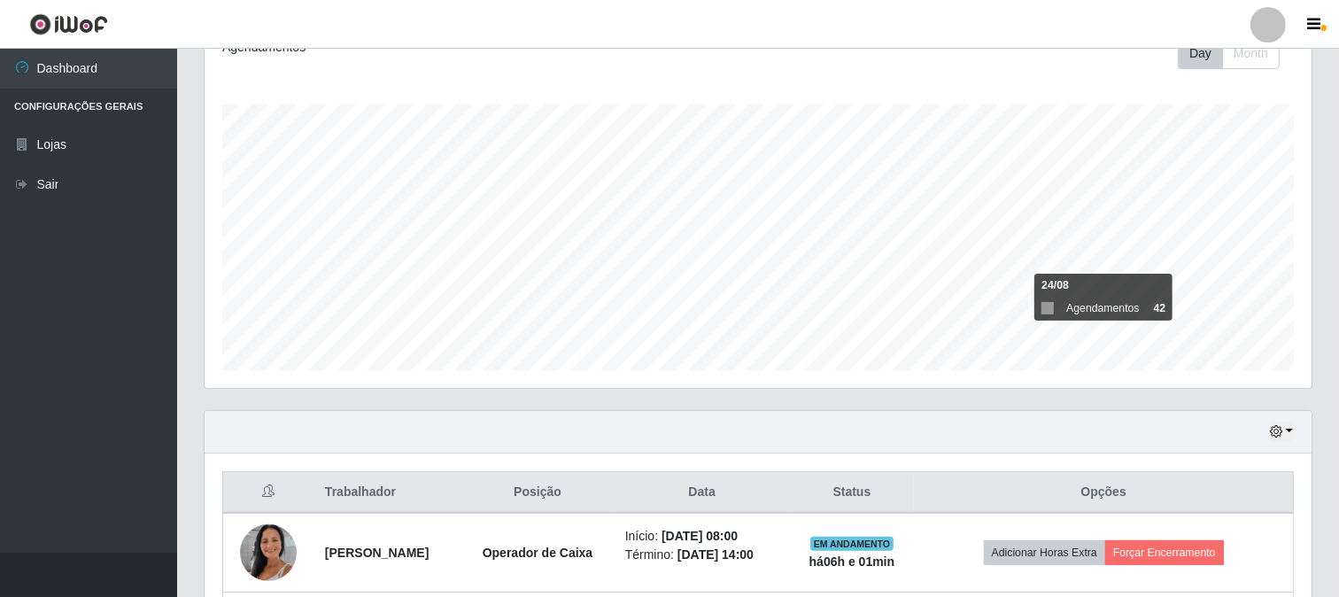
scroll to position [460, 0]
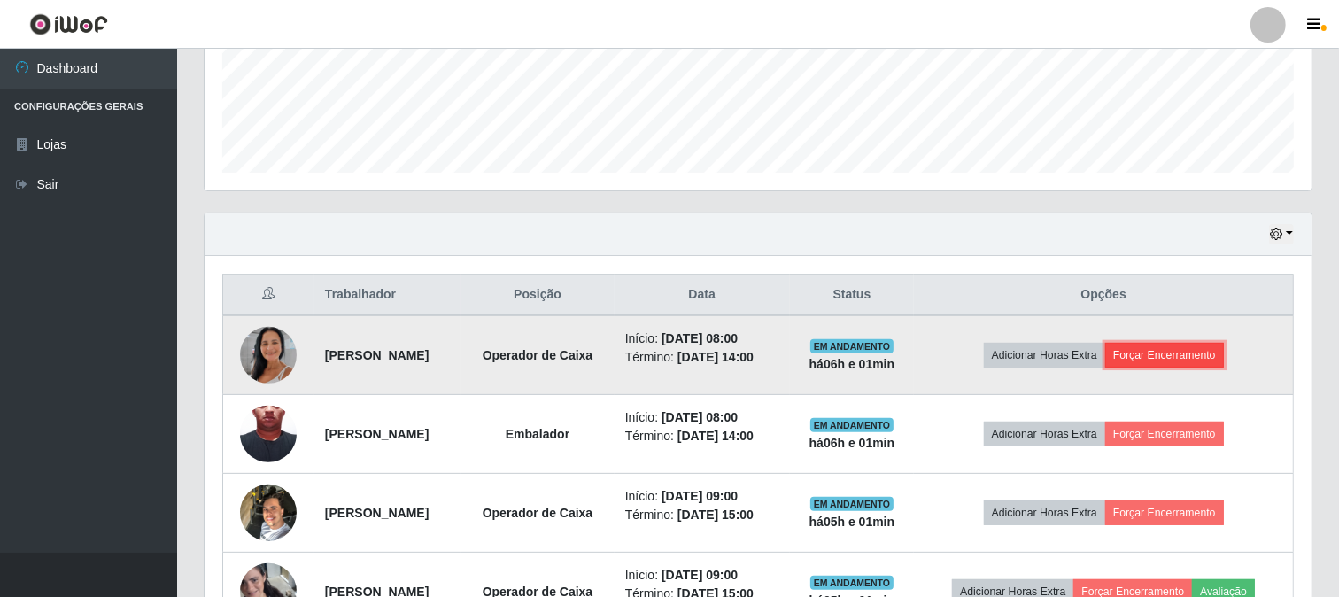
click at [1191, 360] on button "Forçar Encerramento" at bounding box center [1164, 355] width 119 height 25
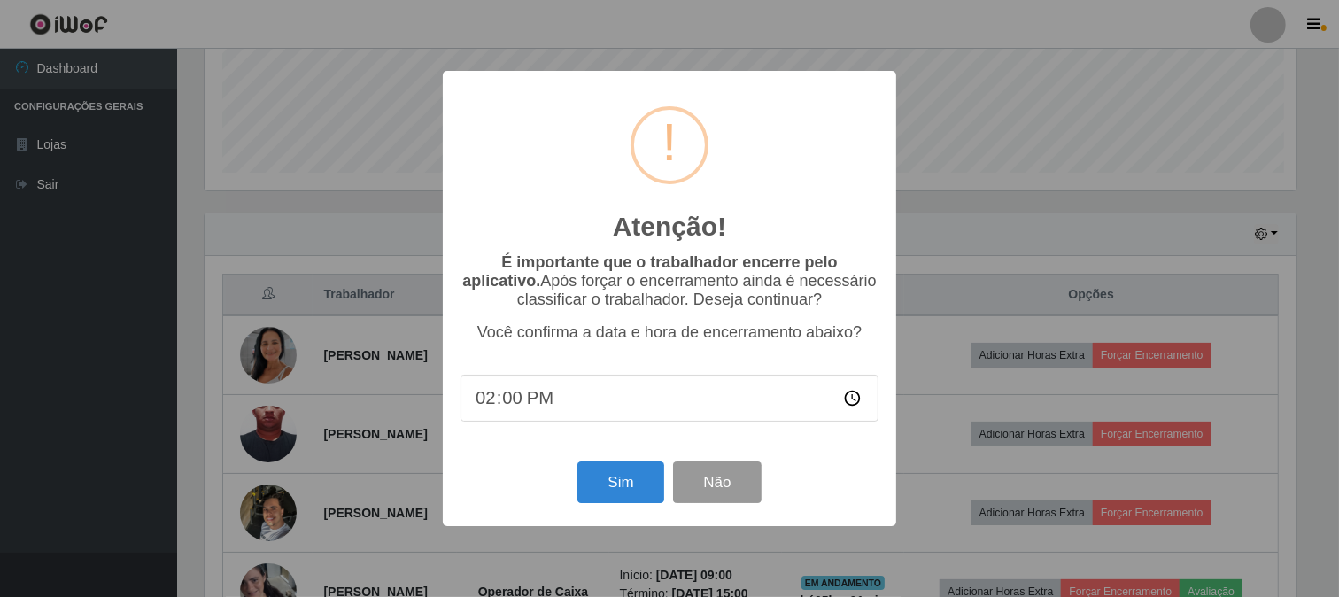
scroll to position [367, 1095]
click at [631, 479] on button "Sim" at bounding box center [623, 482] width 86 height 42
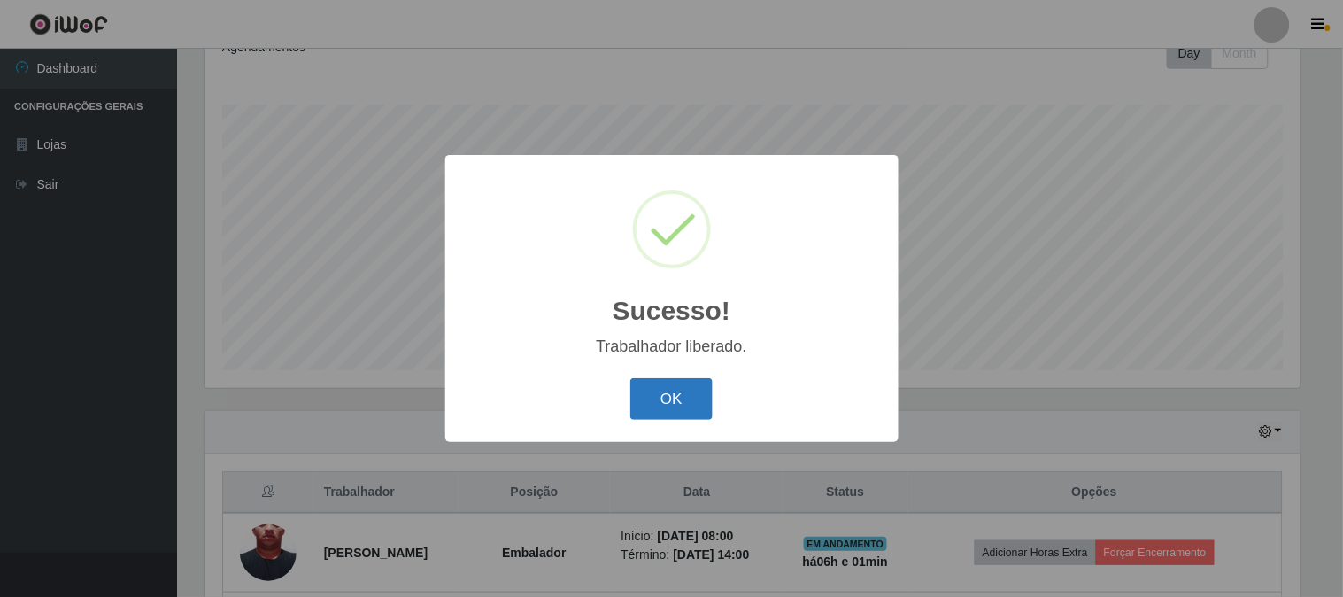
click at [685, 395] on button "OK" at bounding box center [672, 399] width 82 height 42
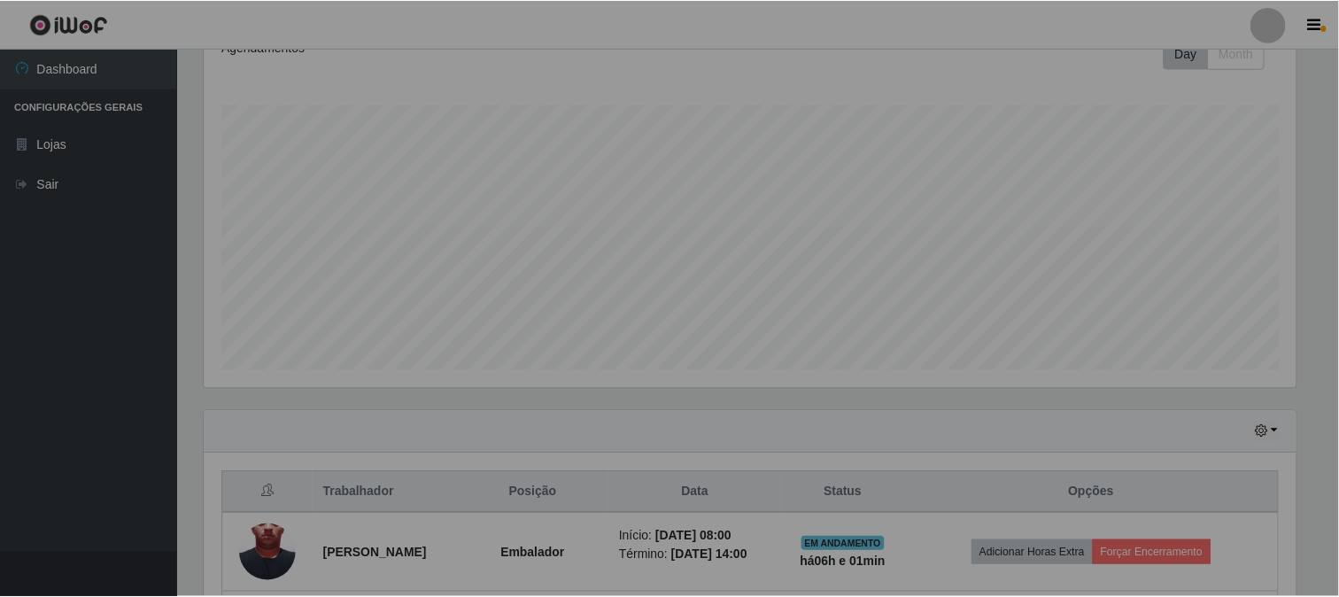
scroll to position [0, 0]
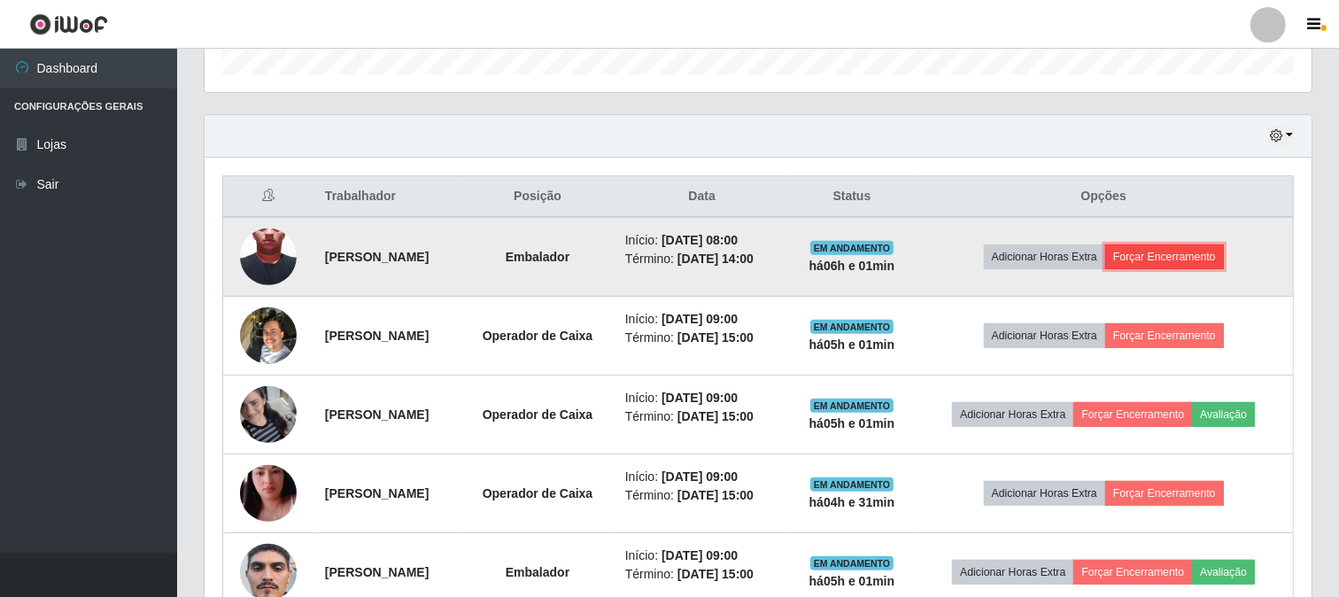
click at [1202, 259] on button "Forçar Encerramento" at bounding box center [1164, 256] width 119 height 25
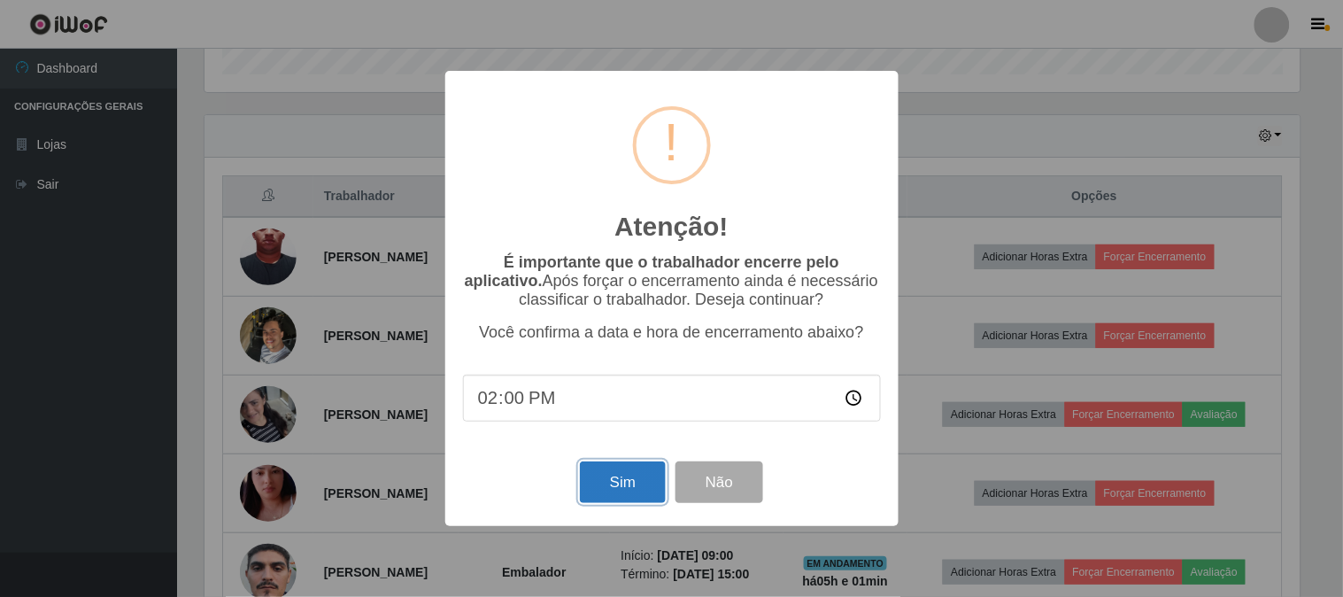
click at [606, 484] on button "Sim" at bounding box center [623, 482] width 86 height 42
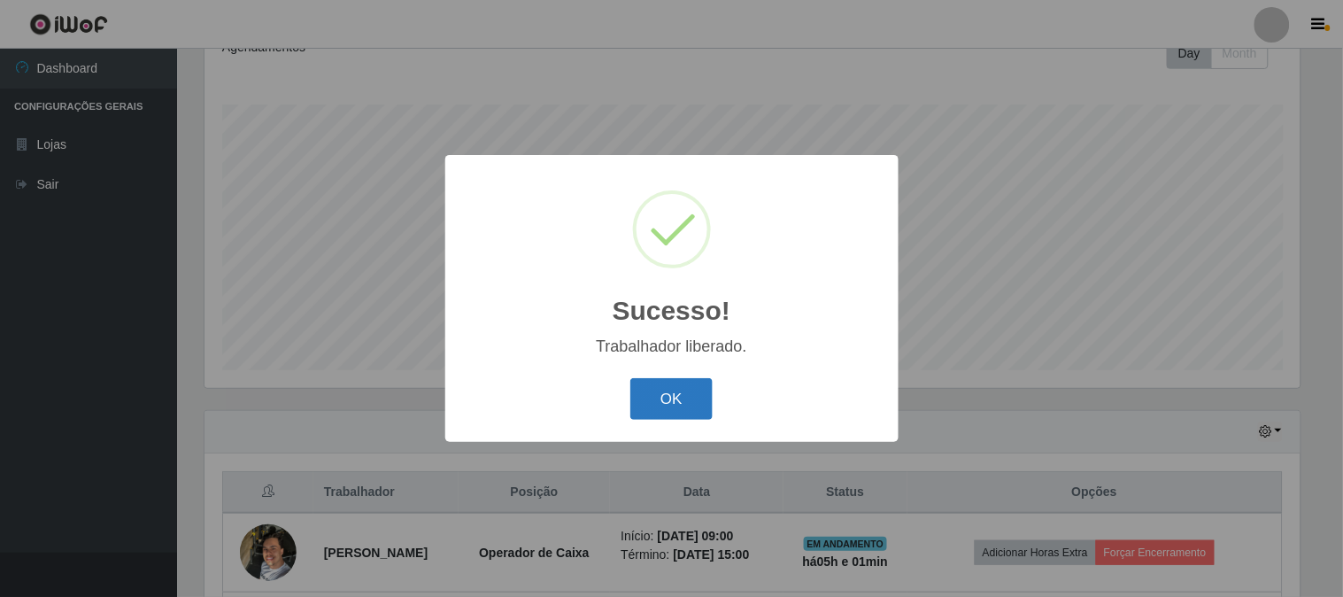
click at [671, 394] on button "OK" at bounding box center [672, 399] width 82 height 42
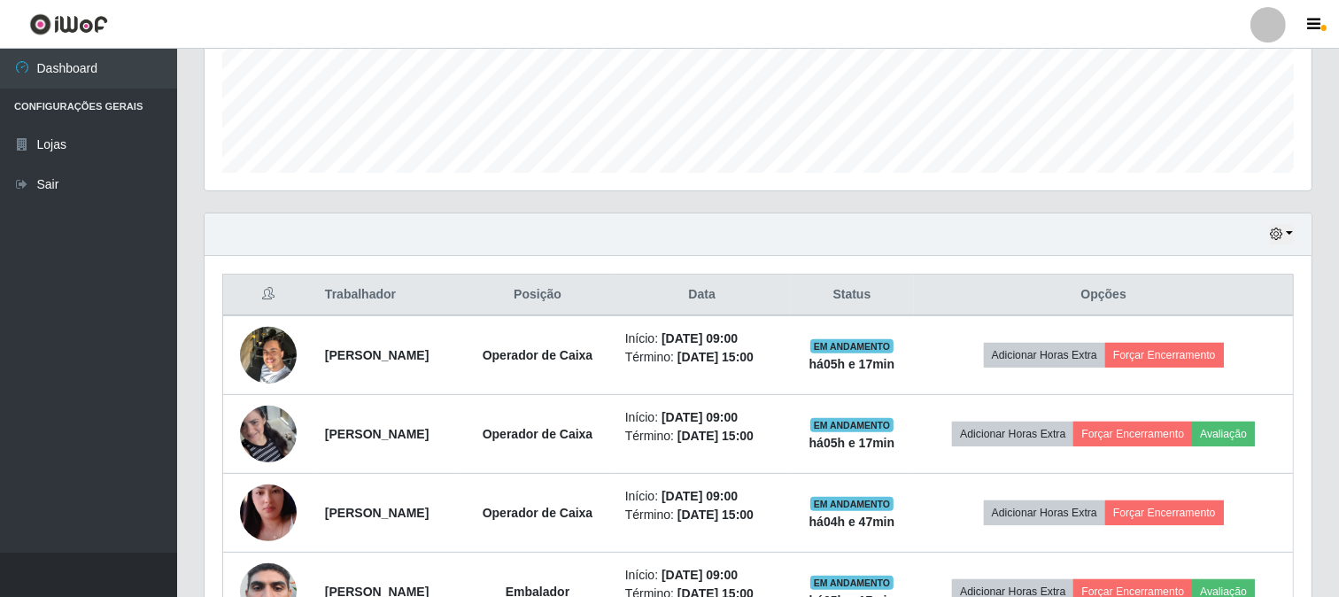
drag, startPoint x: 99, startPoint y: 376, endPoint x: 110, endPoint y: 381, distance: 11.5
click at [110, 381] on ul "Dashboard Configurações Gerais Lojas Sair" at bounding box center [88, 301] width 177 height 504
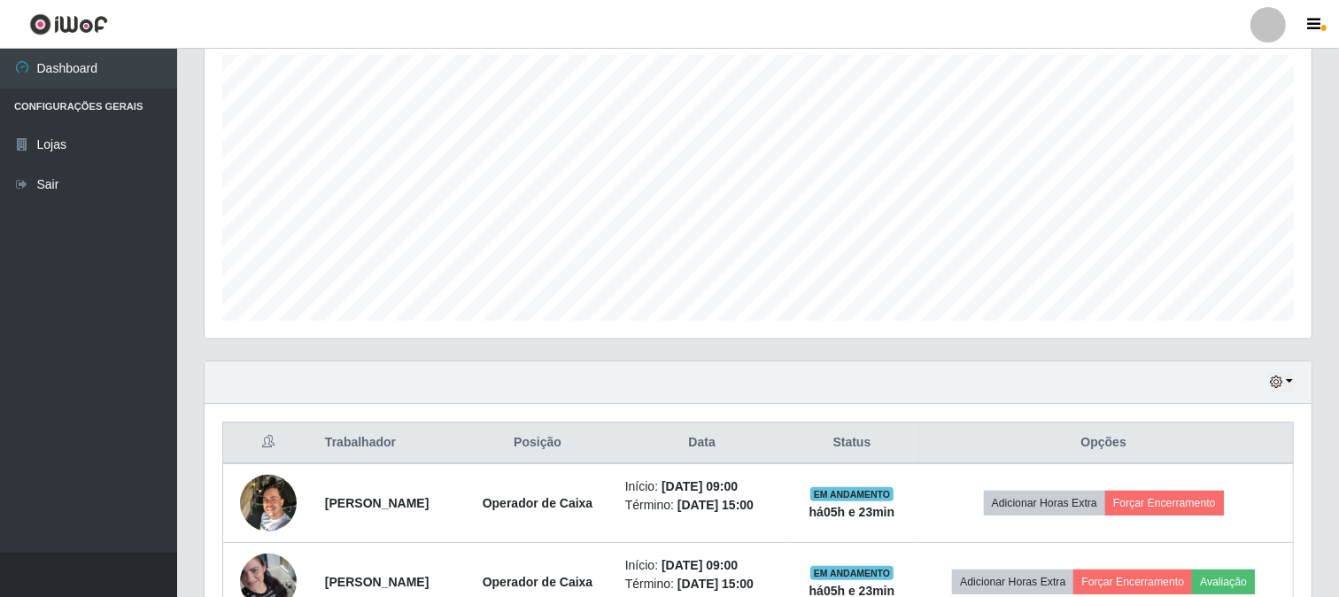
scroll to position [417, 0]
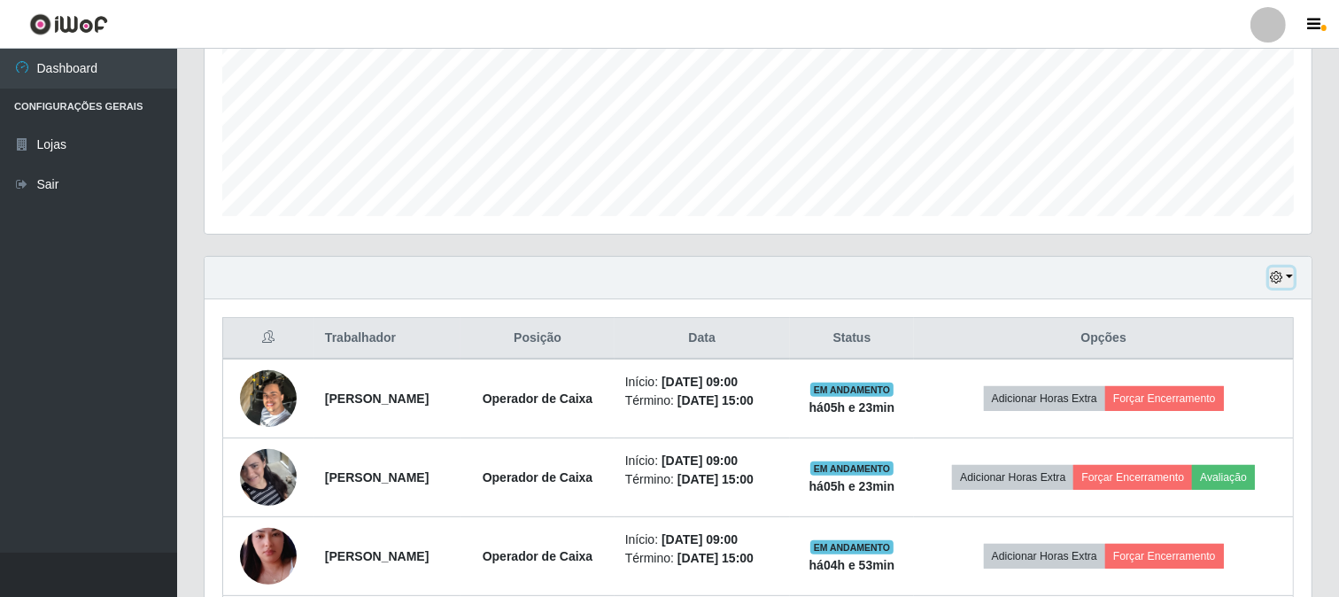
click at [1281, 273] on icon "button" at bounding box center [1276, 277] width 12 height 12
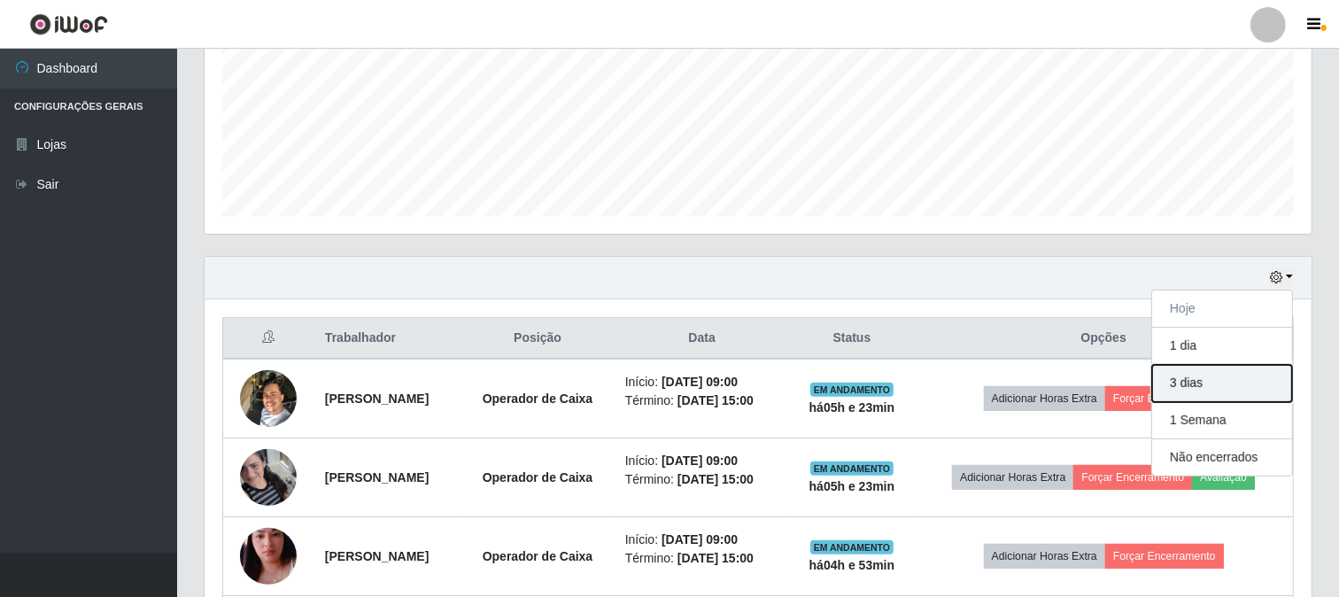
click at [1203, 387] on button "3 dias" at bounding box center [1222, 383] width 140 height 37
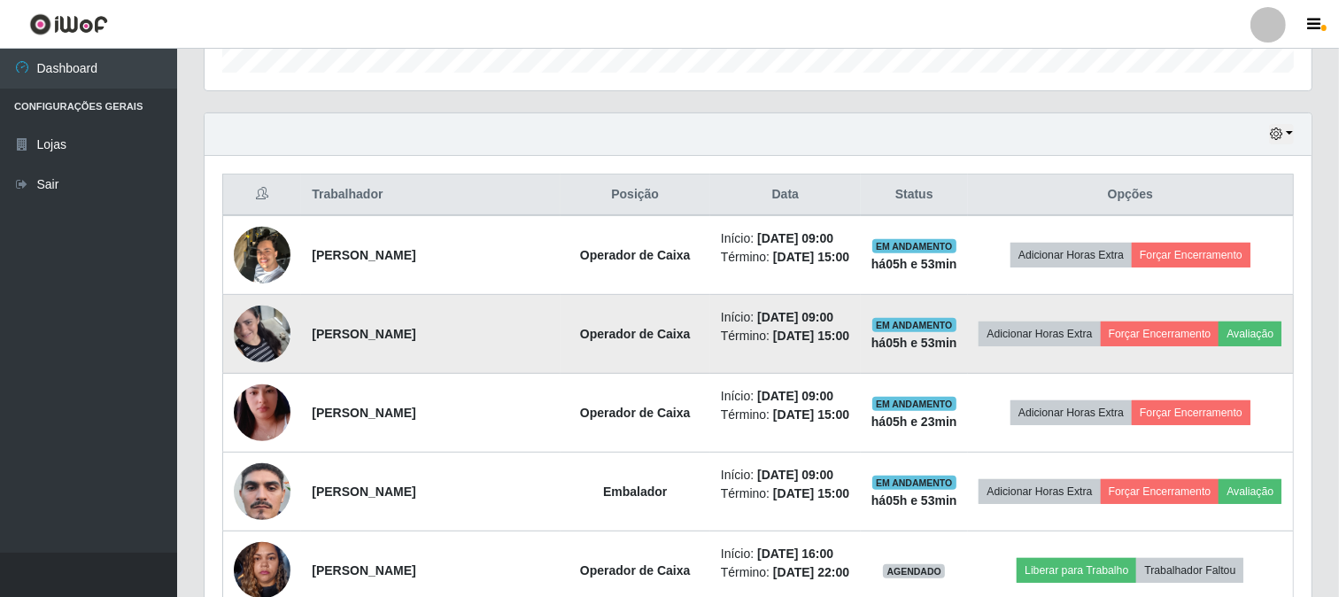
scroll to position [702, 0]
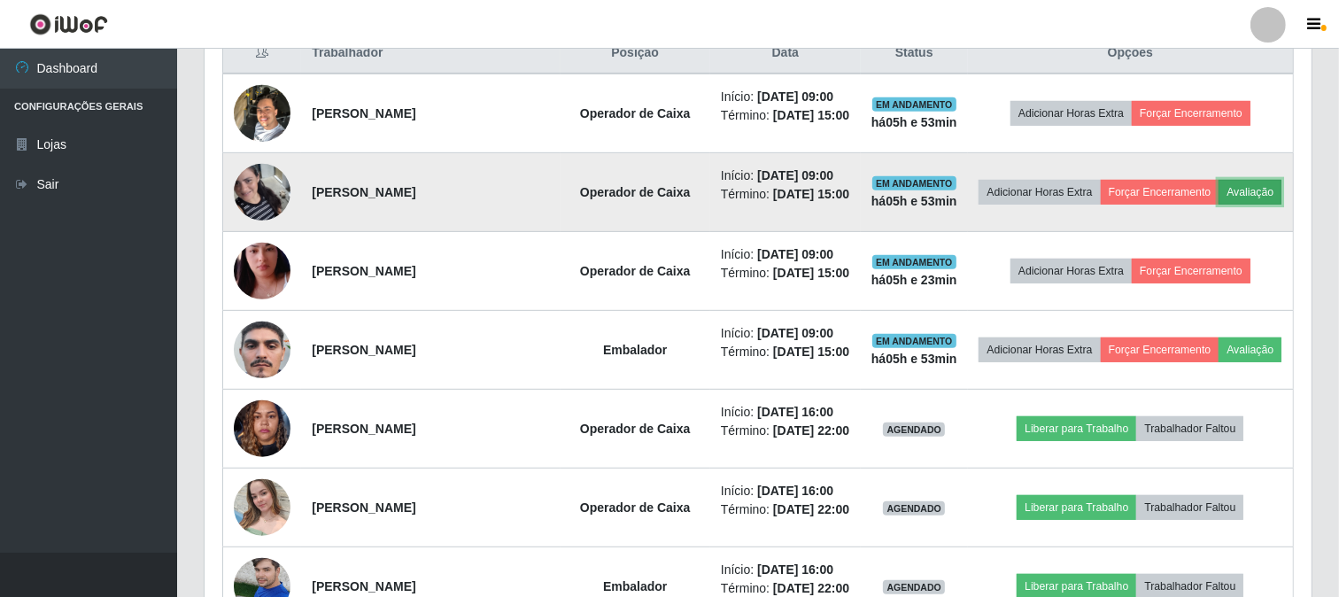
click at [1219, 205] on button "Avaliação" at bounding box center [1250, 192] width 63 height 25
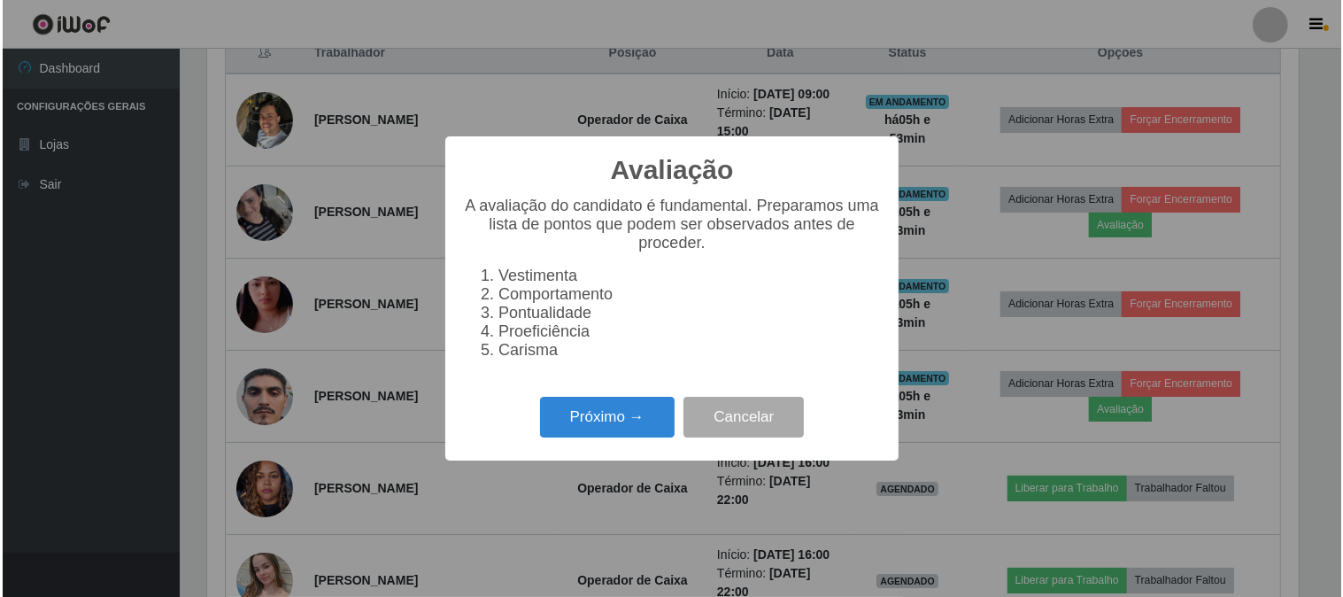
scroll to position [367, 1095]
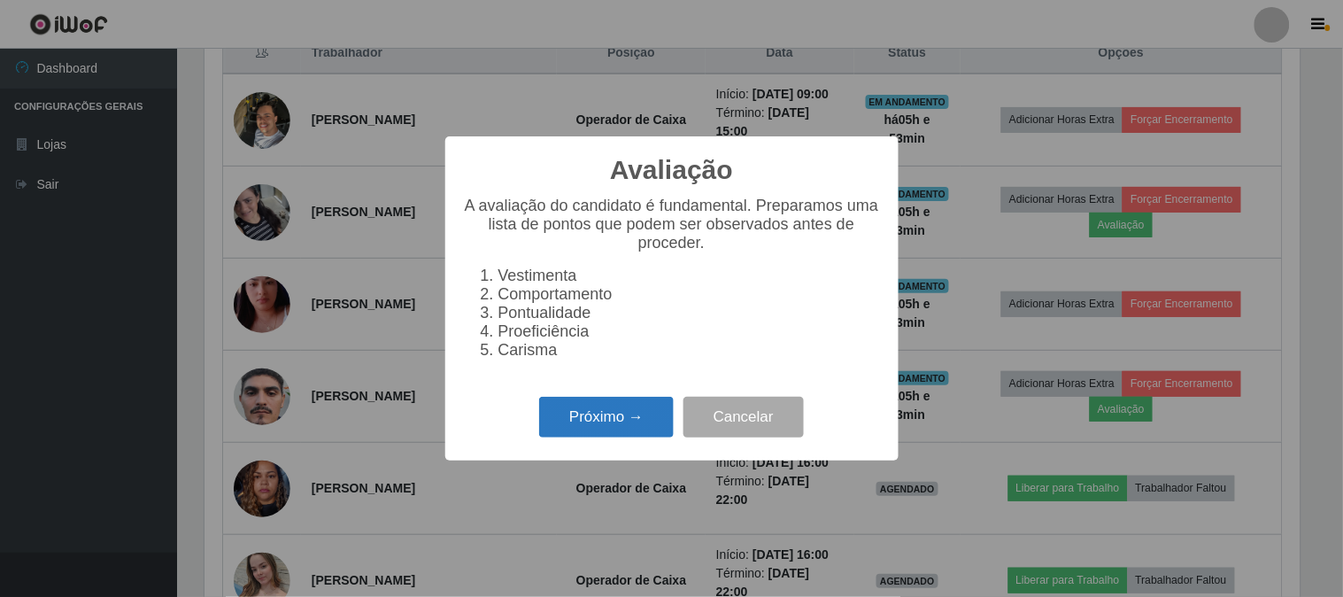
click at [582, 430] on button "Próximo →" at bounding box center [606, 418] width 135 height 42
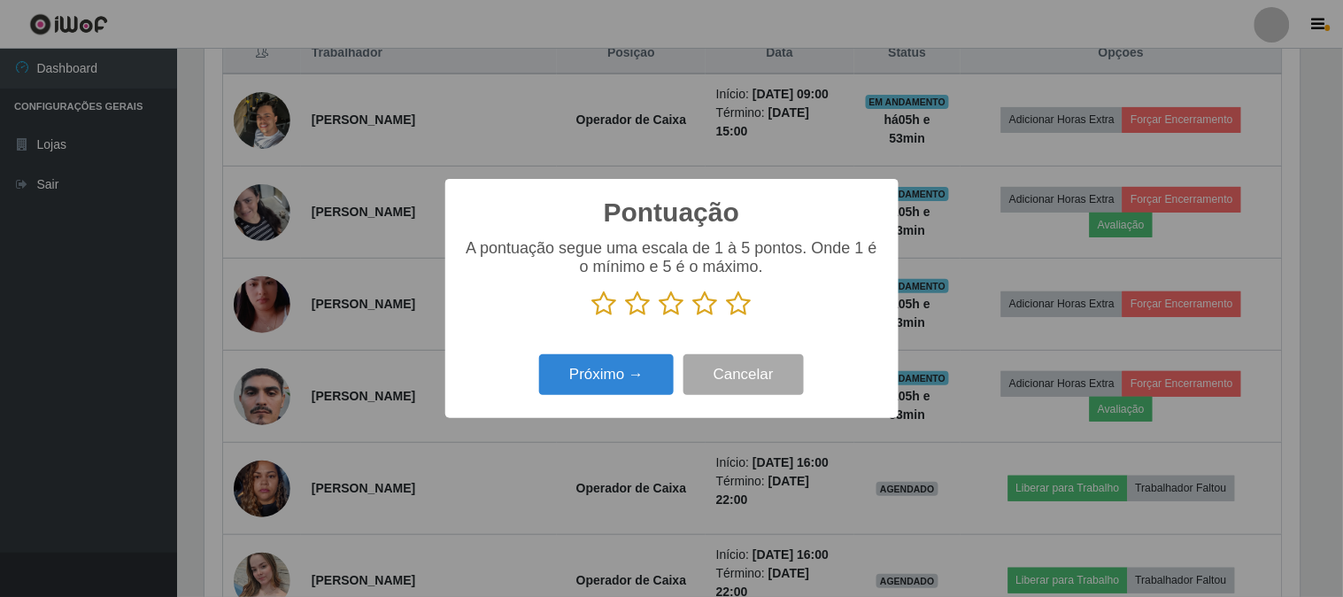
scroll to position [885197, 884468]
click at [747, 305] on icon at bounding box center [739, 303] width 25 height 27
click at [727, 317] on input "radio" at bounding box center [727, 317] width 0 height 0
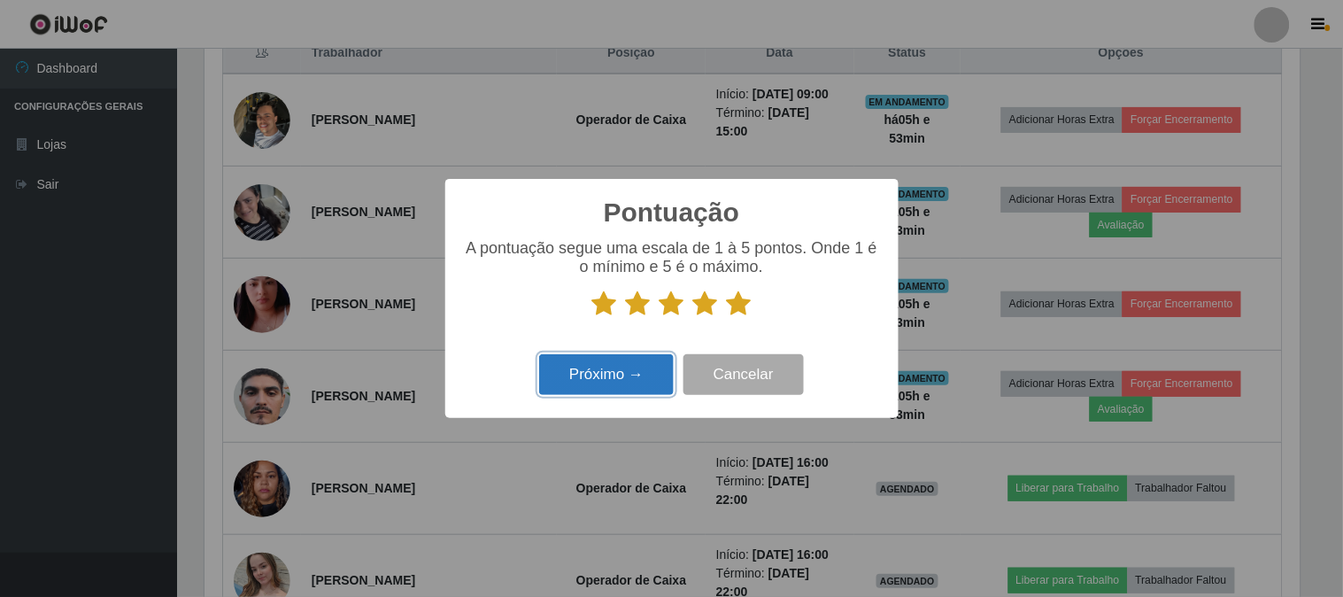
click at [624, 373] on button "Próximo →" at bounding box center [606, 375] width 135 height 42
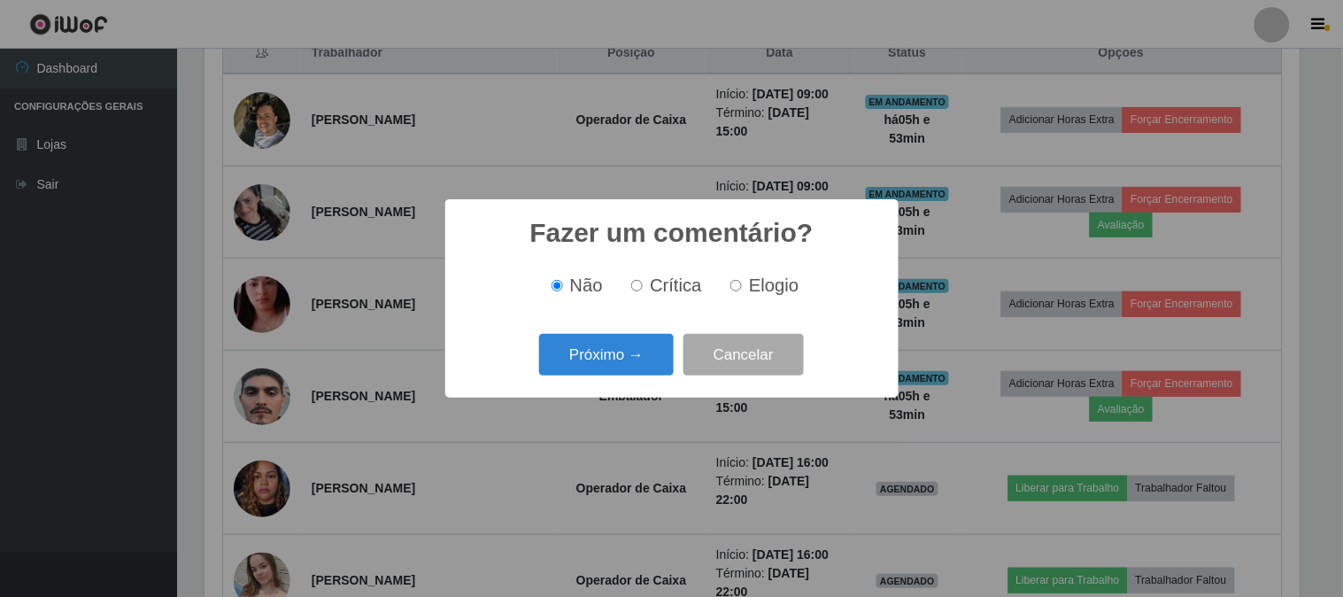
click at [735, 284] on input "Elogio" at bounding box center [737, 286] width 12 height 12
radio input "true"
click at [654, 339] on button "Próximo →" at bounding box center [606, 355] width 135 height 42
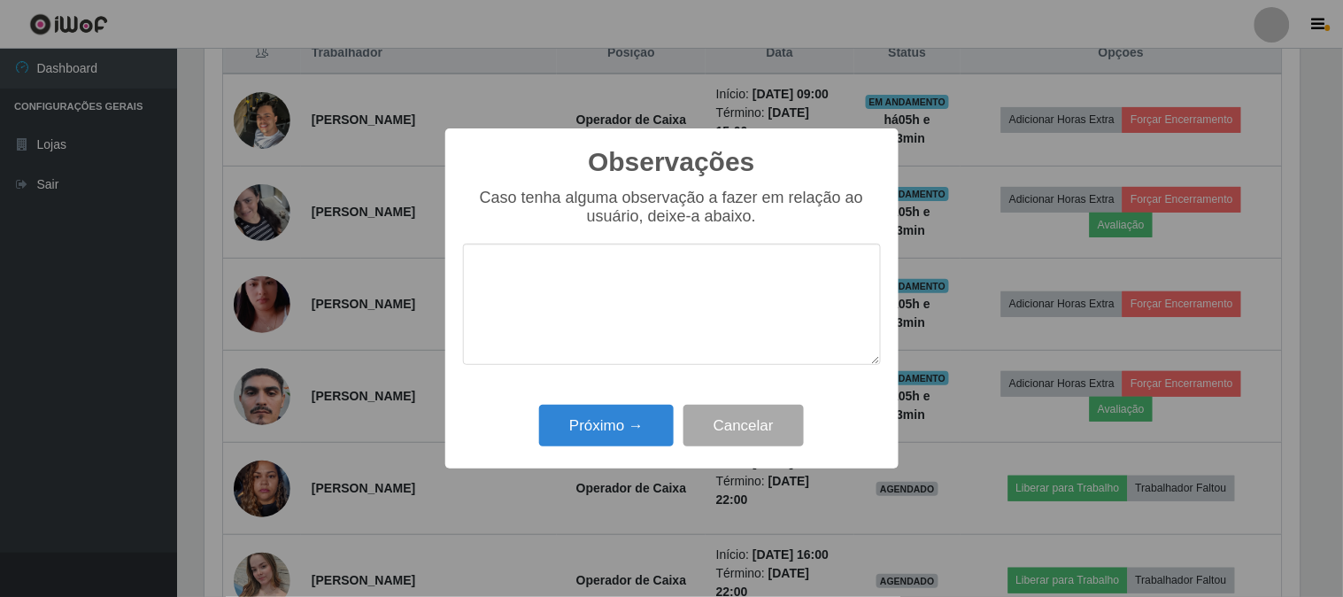
click at [653, 334] on textarea at bounding box center [672, 304] width 418 height 121
type textarea "PONTUAL"
click at [580, 412] on button "Próximo →" at bounding box center [606, 426] width 135 height 42
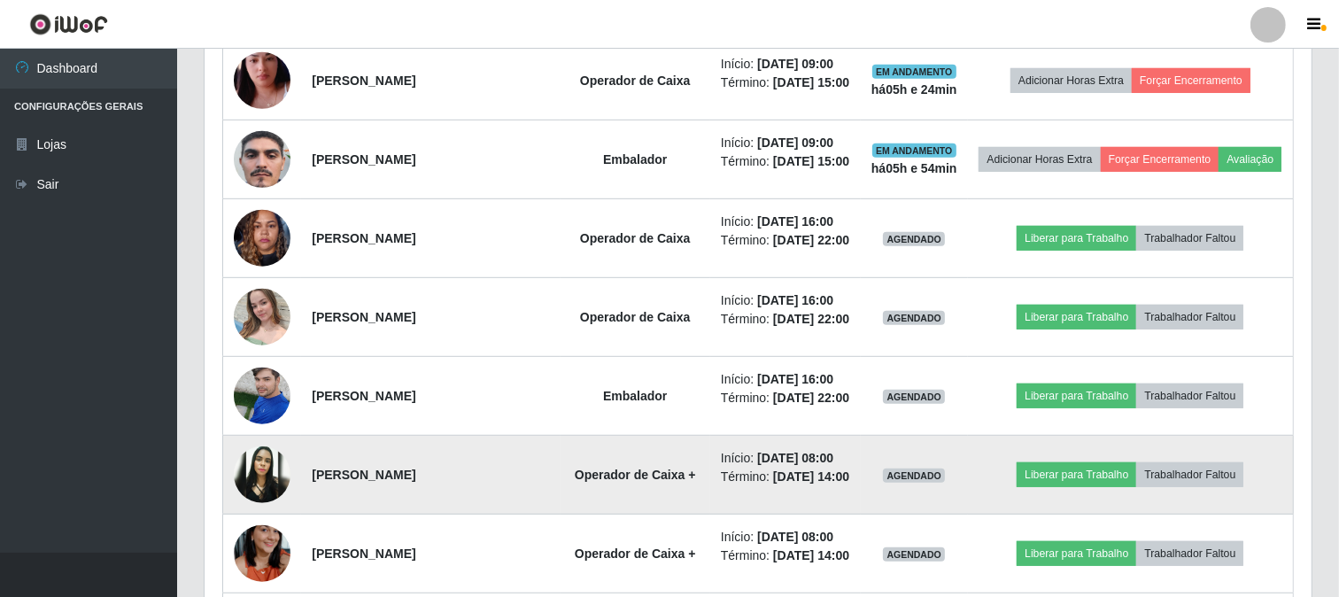
scroll to position [899, 0]
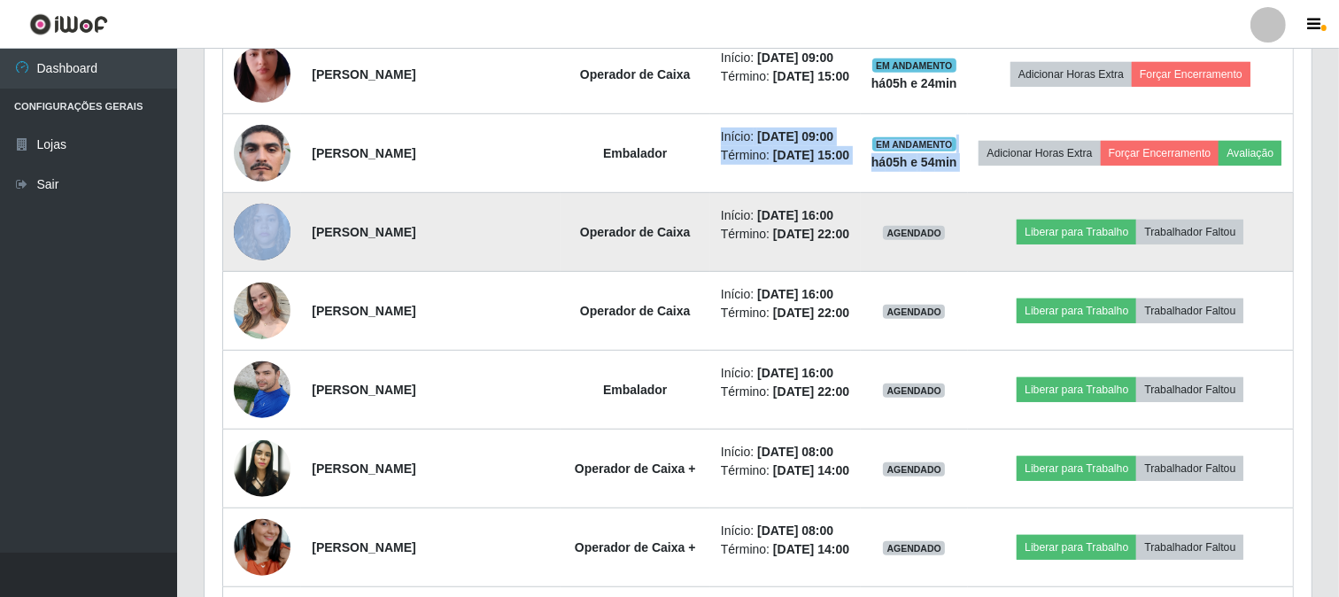
drag, startPoint x: 817, startPoint y: 177, endPoint x: 1158, endPoint y: 246, distance: 347.9
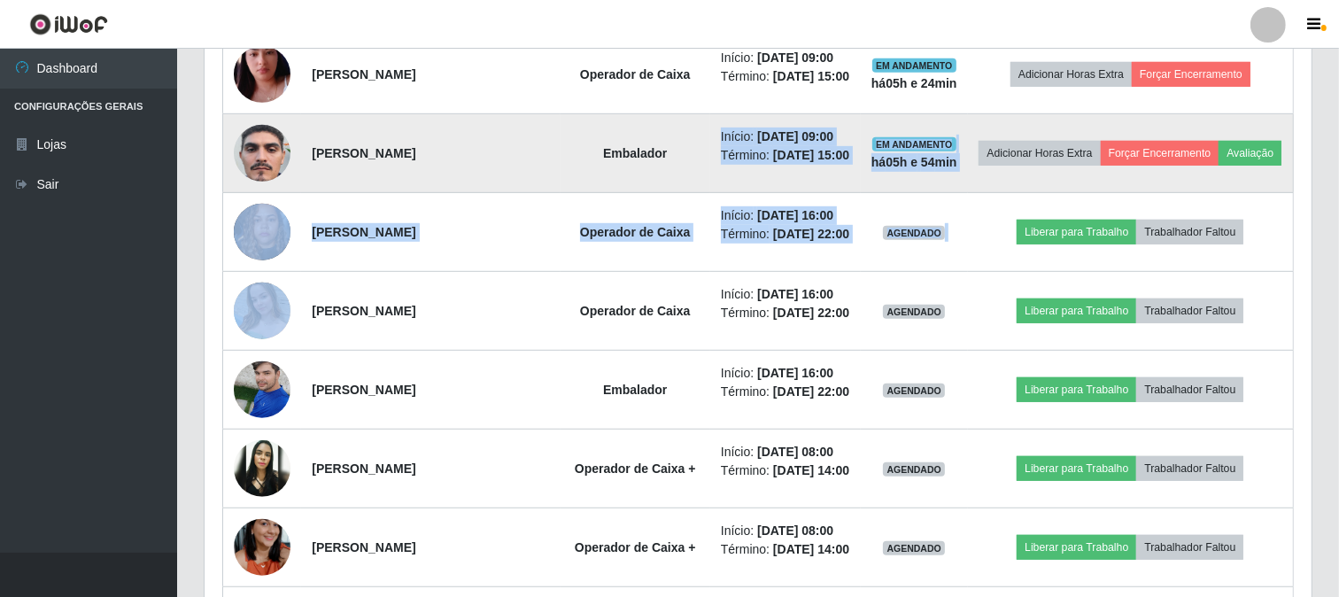
click at [1089, 193] on td "Adicionar Horas Extra Forçar Encerramento Avaliação" at bounding box center [1131, 153] width 326 height 79
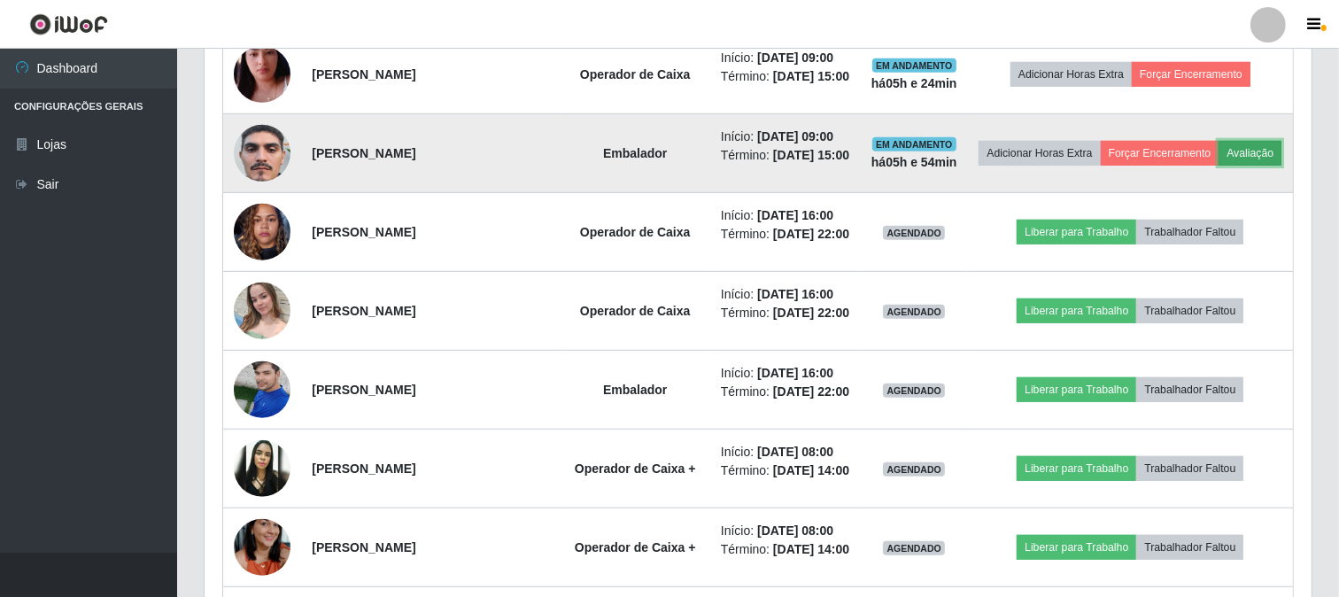
click at [1219, 166] on button "Avaliação" at bounding box center [1250, 153] width 63 height 25
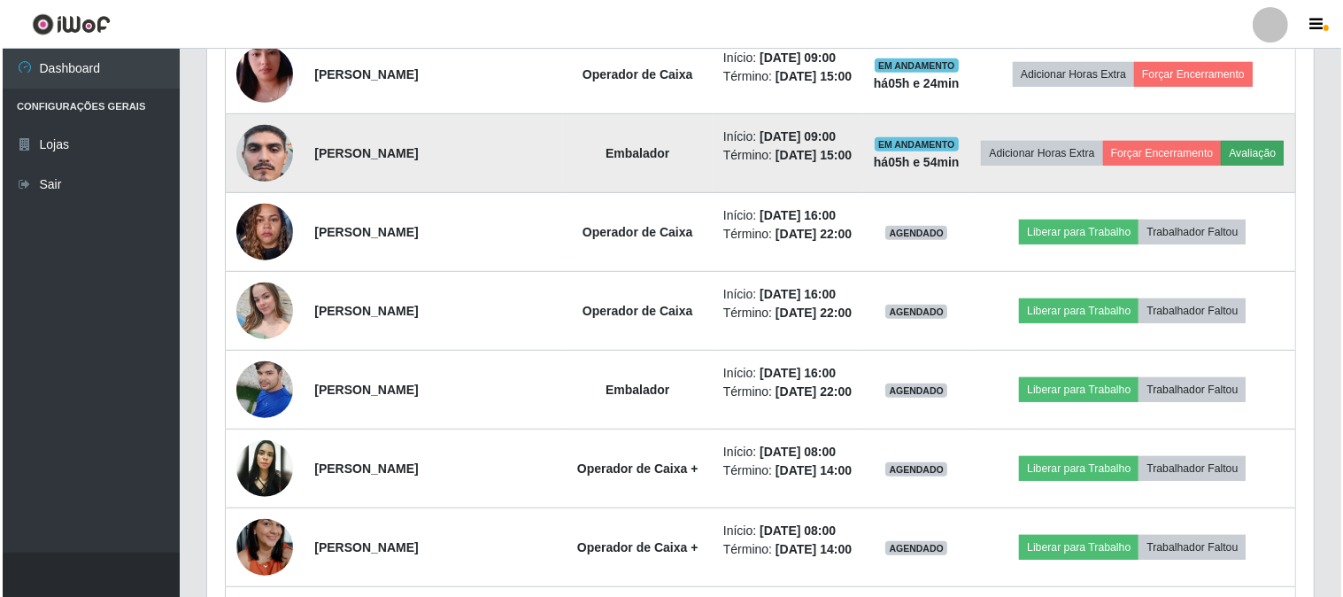
scroll to position [367, 1095]
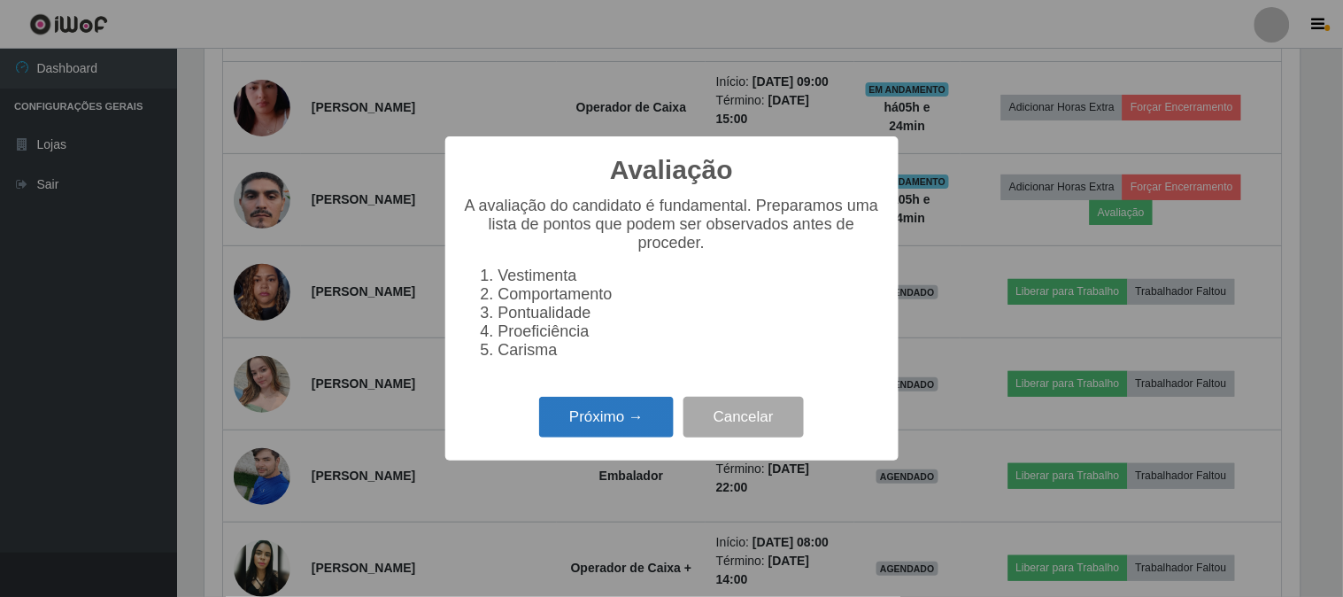
click at [565, 425] on button "Próximo →" at bounding box center [606, 418] width 135 height 42
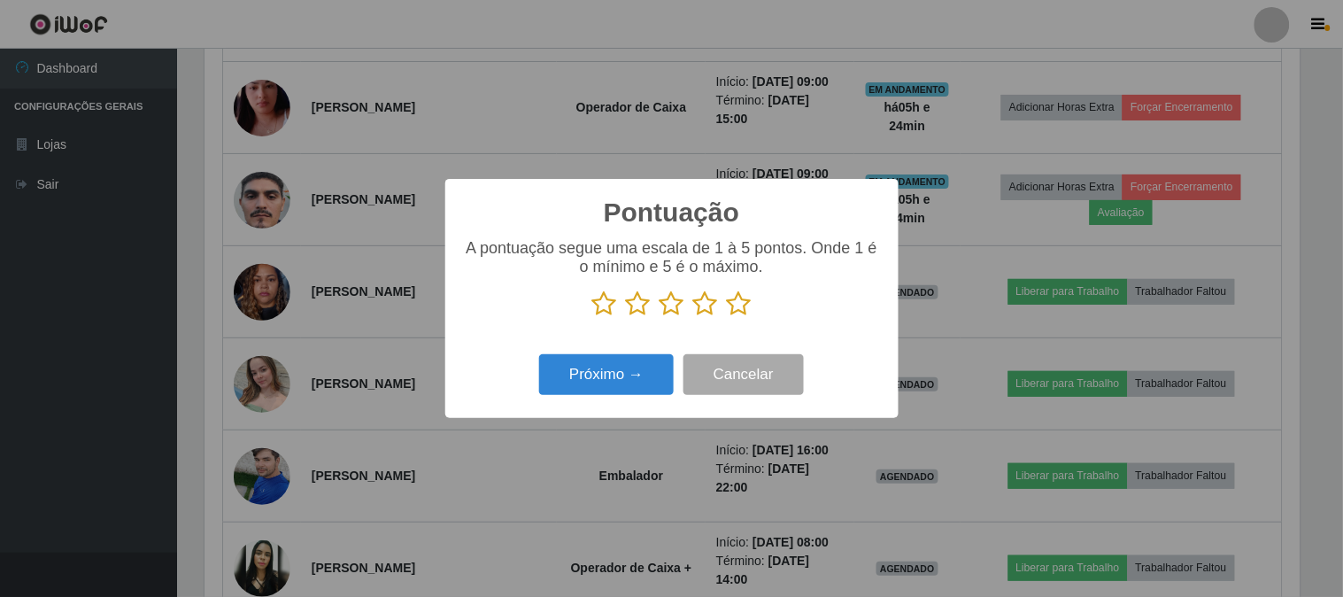
scroll to position [885197, 884468]
click at [753, 301] on p at bounding box center [672, 303] width 418 height 27
click at [736, 305] on icon at bounding box center [739, 303] width 25 height 27
click at [727, 317] on input "radio" at bounding box center [727, 317] width 0 height 0
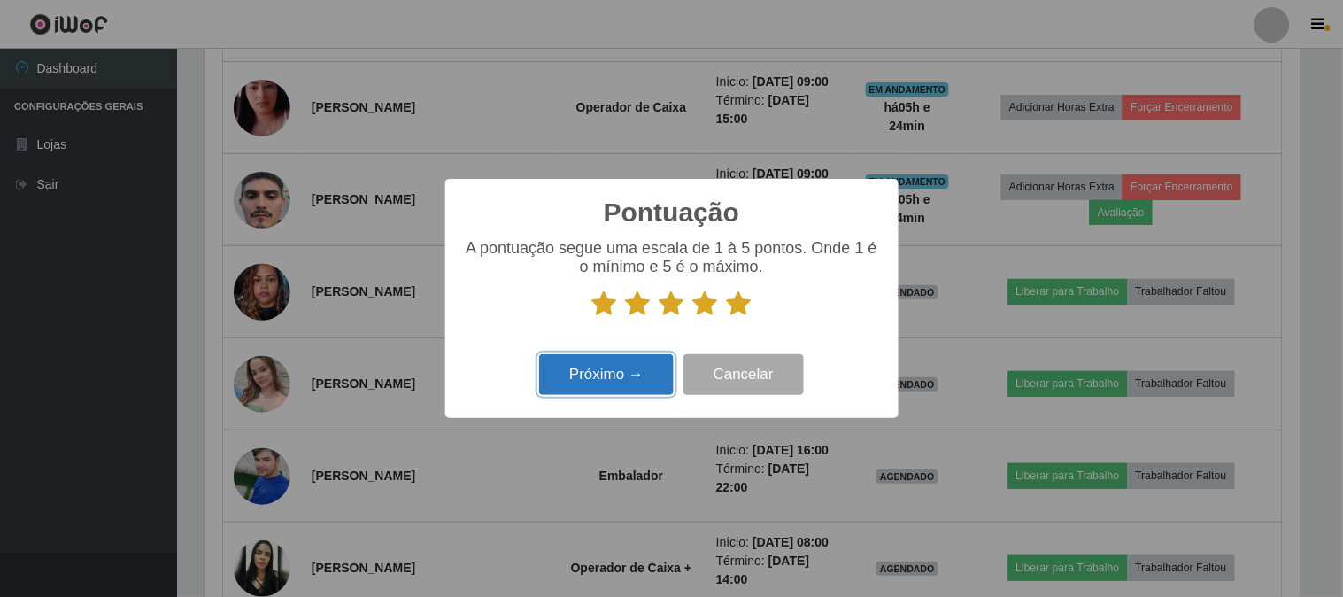
click at [611, 370] on button "Próximo →" at bounding box center [606, 375] width 135 height 42
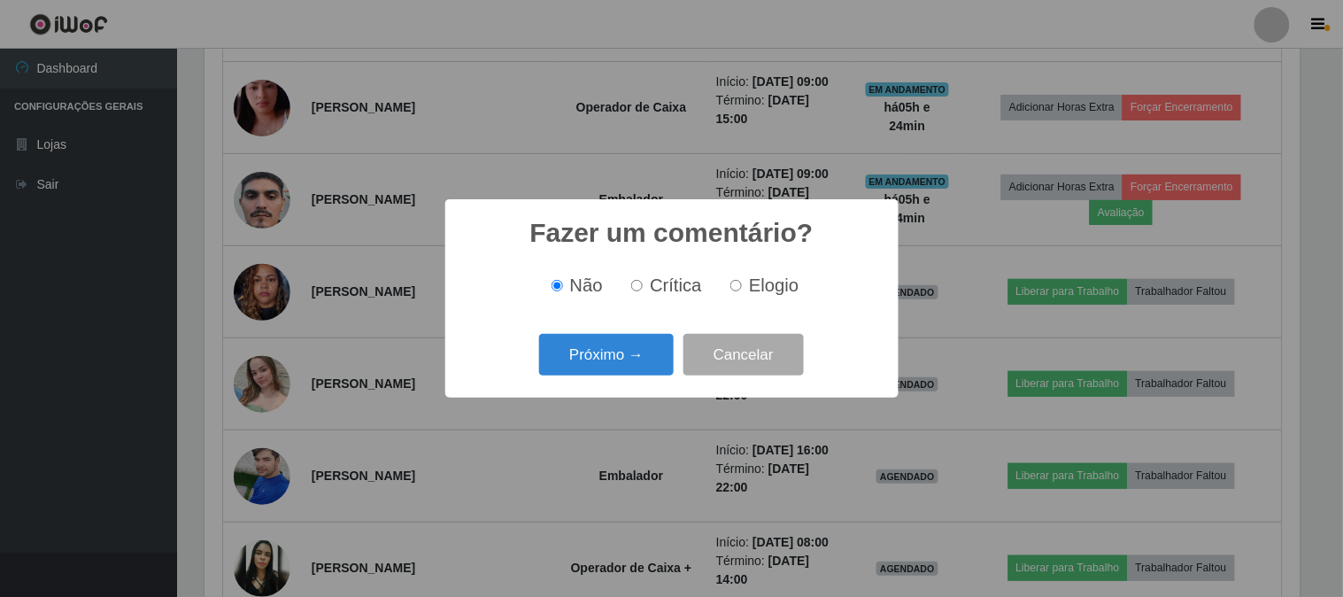
click at [737, 280] on label "Elogio" at bounding box center [761, 285] width 75 height 20
click at [737, 280] on input "Elogio" at bounding box center [737, 286] width 12 height 12
radio input "true"
click at [618, 355] on button "Próximo →" at bounding box center [606, 355] width 135 height 42
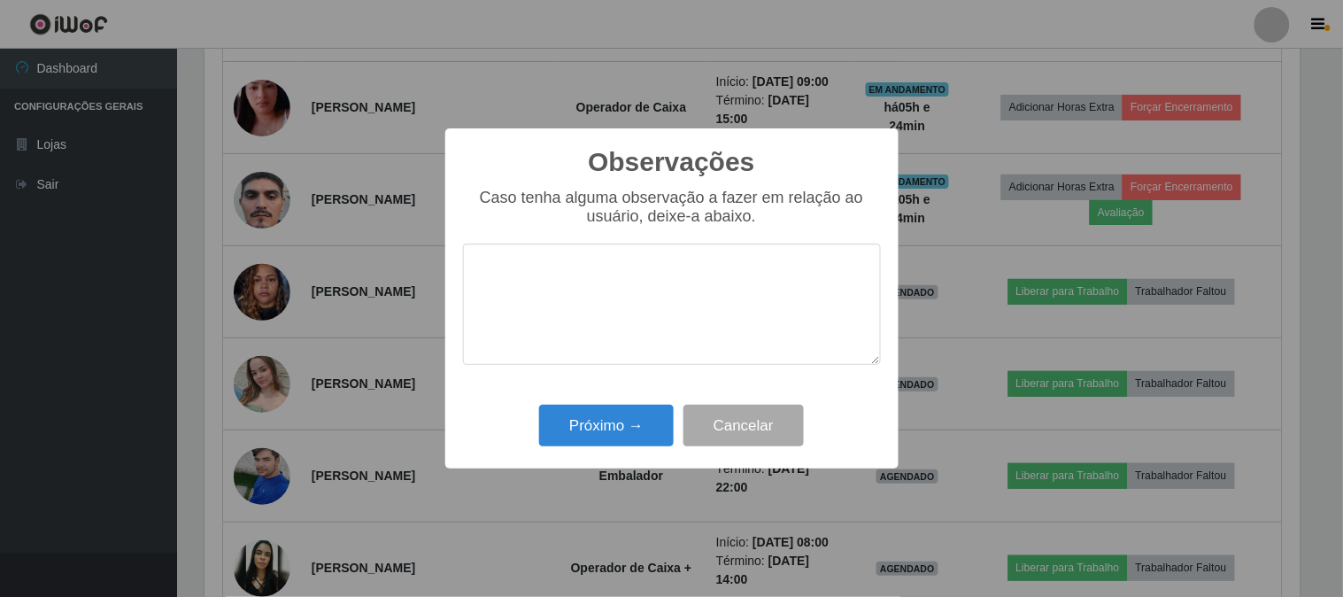
click at [616, 269] on textarea at bounding box center [672, 304] width 418 height 121
type textarea "PONTUAL"
click at [602, 434] on button "Próximo →" at bounding box center [606, 426] width 135 height 42
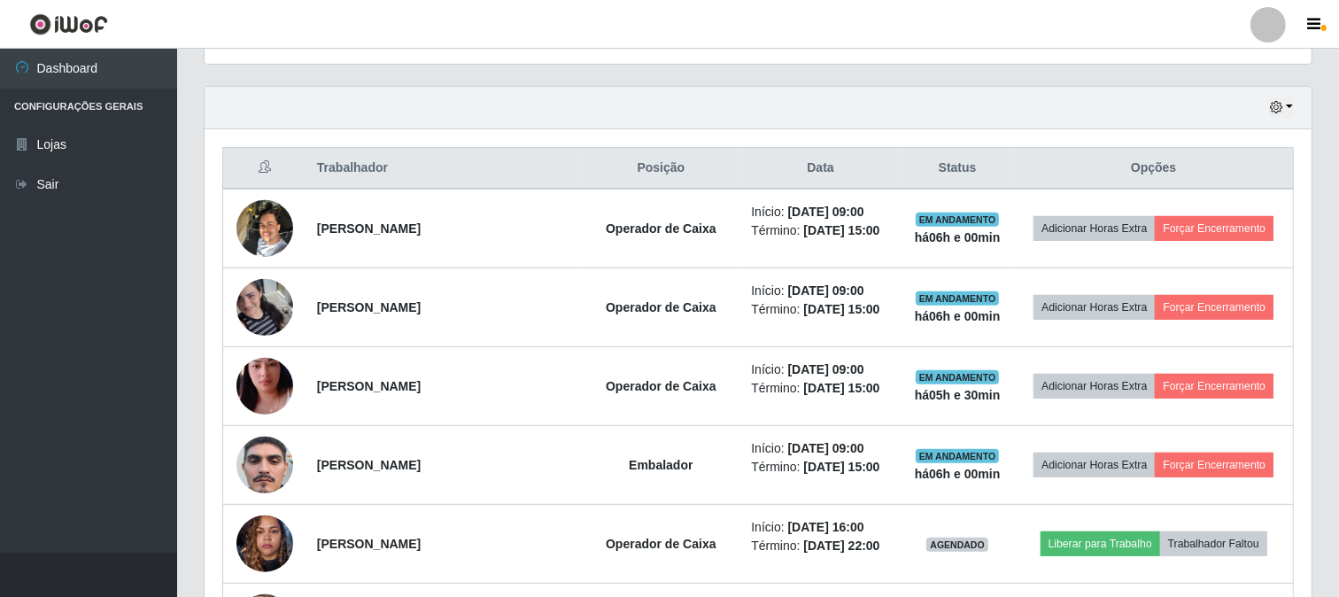
scroll to position [590, 0]
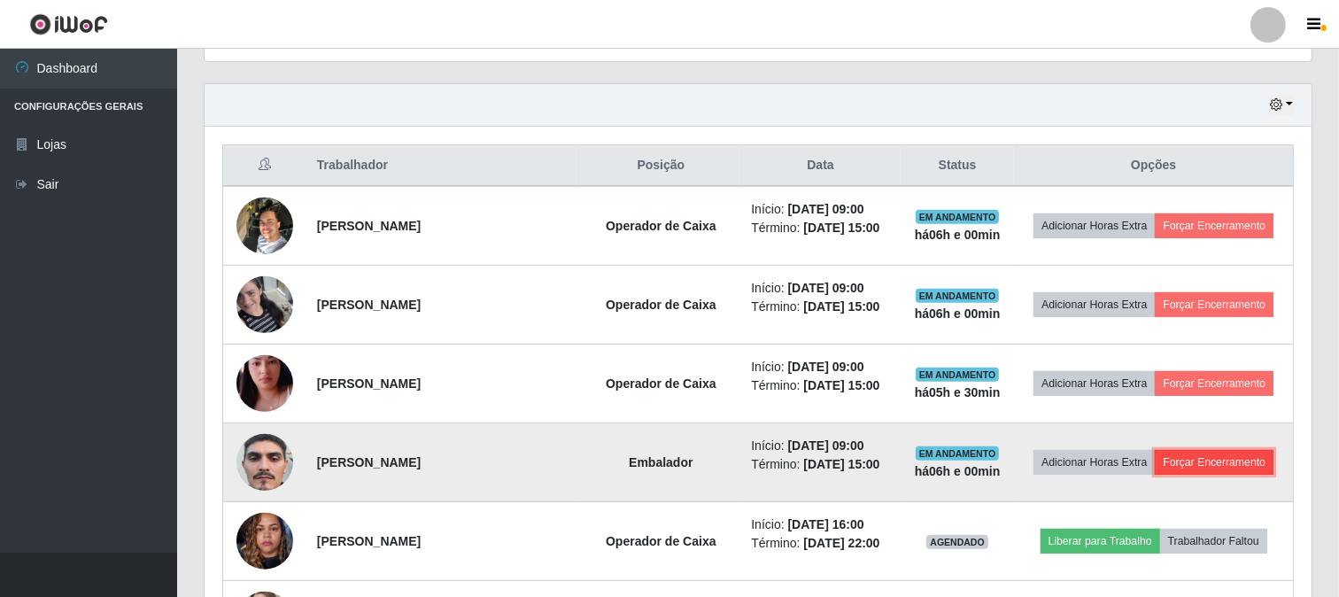
click at [1232, 460] on button "Forçar Encerramento" at bounding box center [1214, 462] width 119 height 25
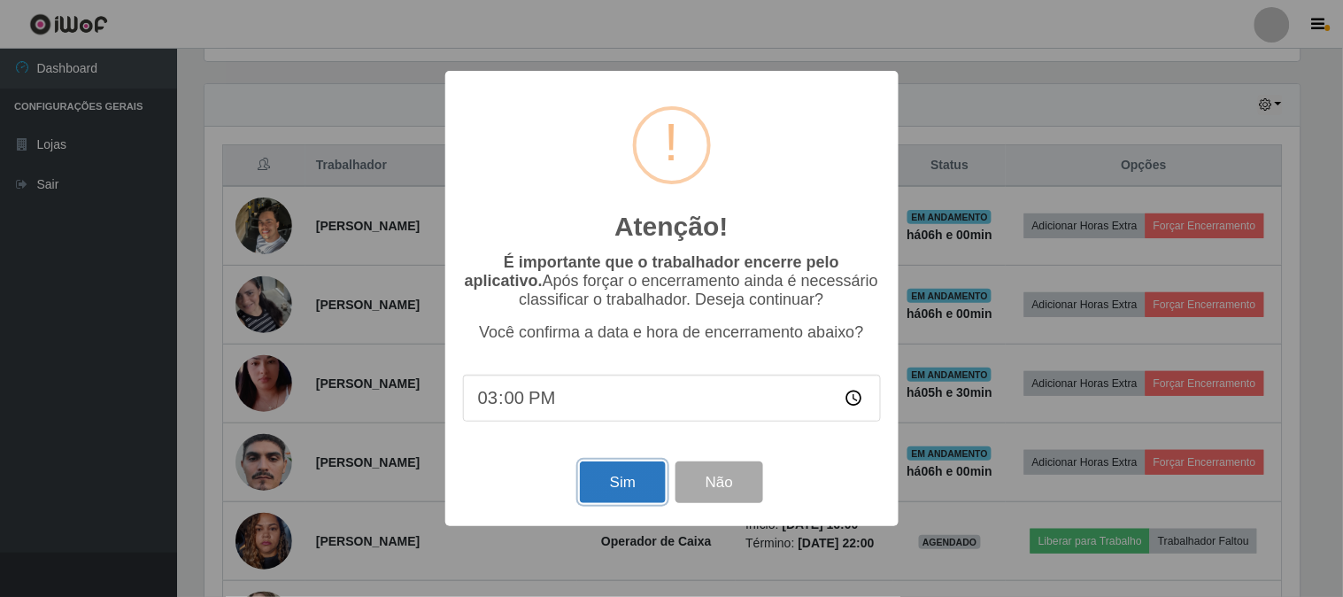
click at [622, 482] on button "Sim" at bounding box center [623, 482] width 86 height 42
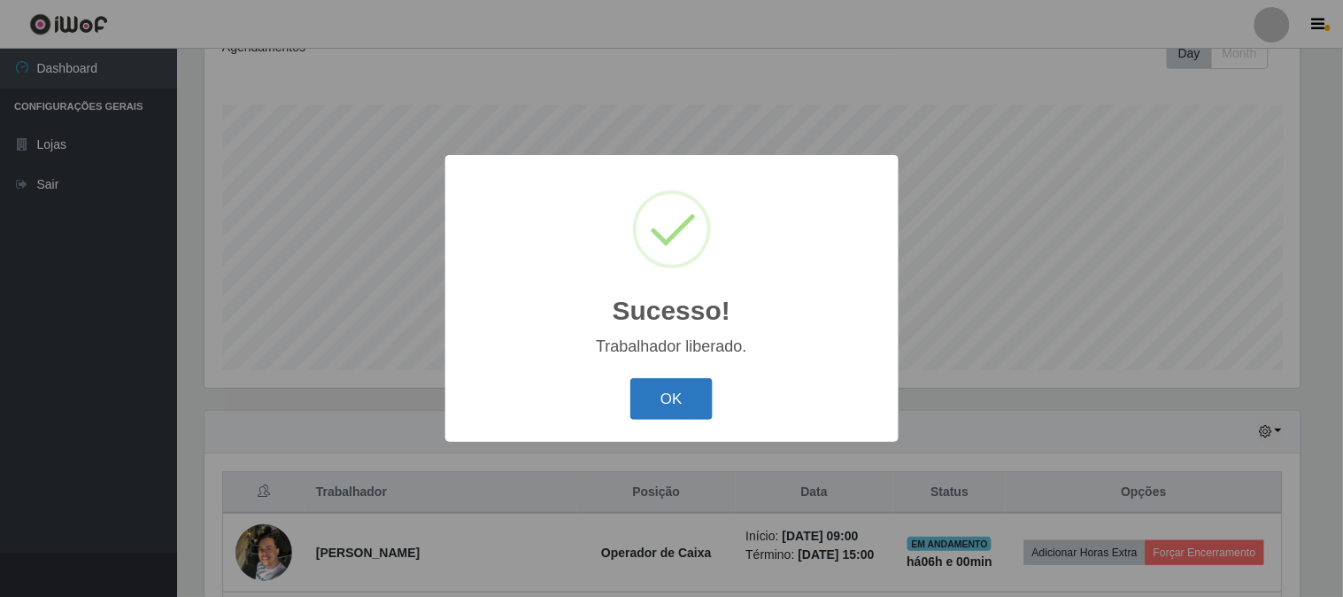
click at [692, 397] on button "OK" at bounding box center [672, 399] width 82 height 42
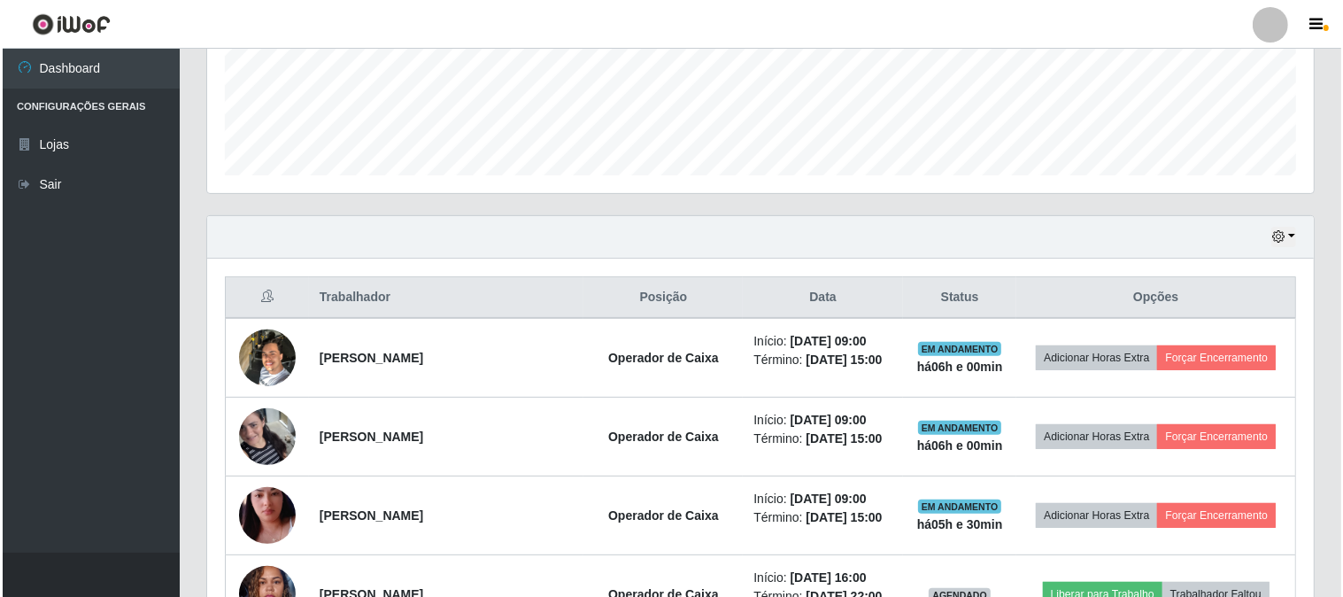
scroll to position [460, 0]
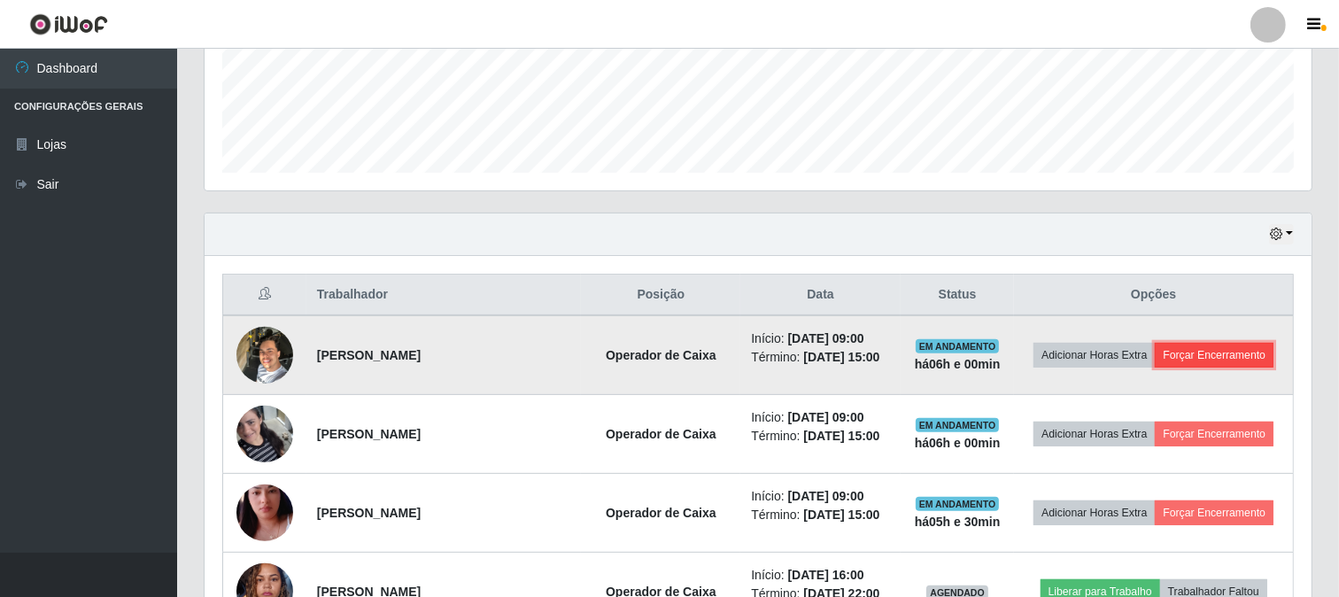
click at [1211, 359] on button "Forçar Encerramento" at bounding box center [1214, 355] width 119 height 25
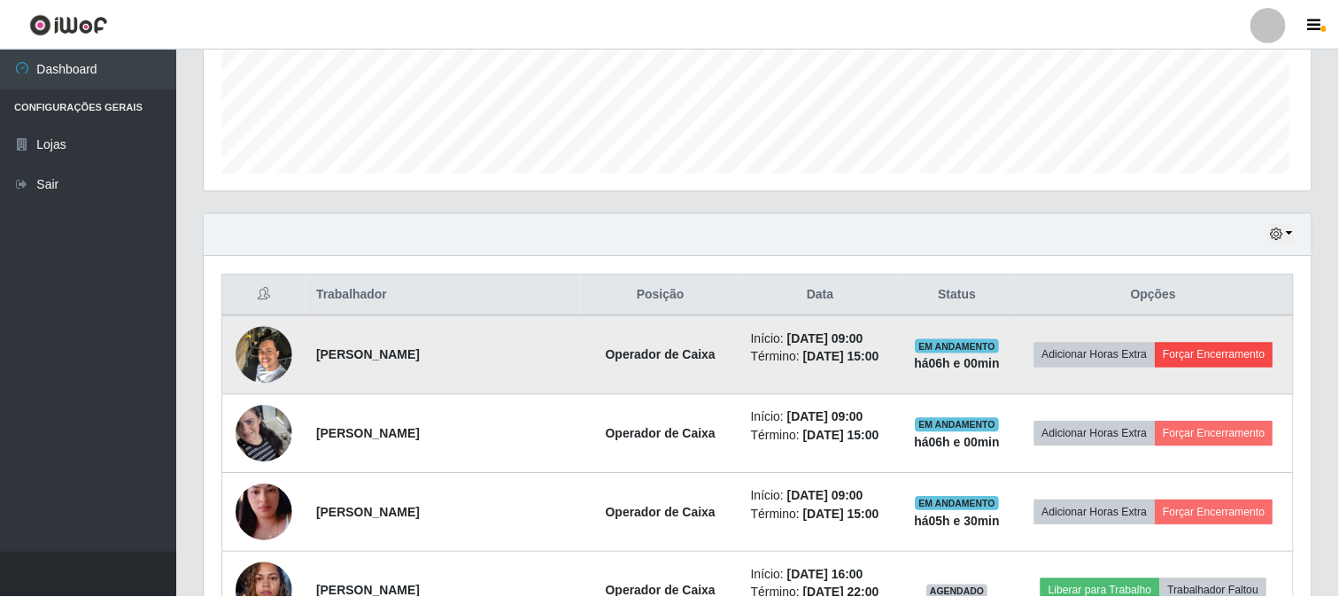
scroll to position [367, 1095]
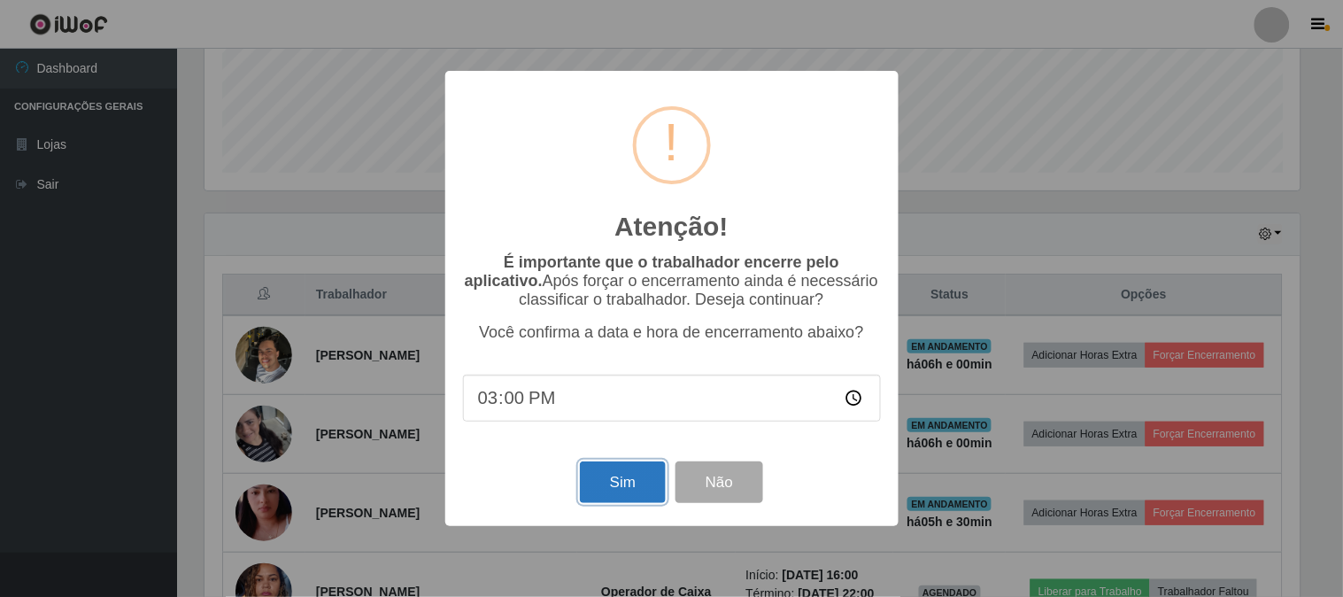
click at [606, 490] on button "Sim" at bounding box center [623, 482] width 86 height 42
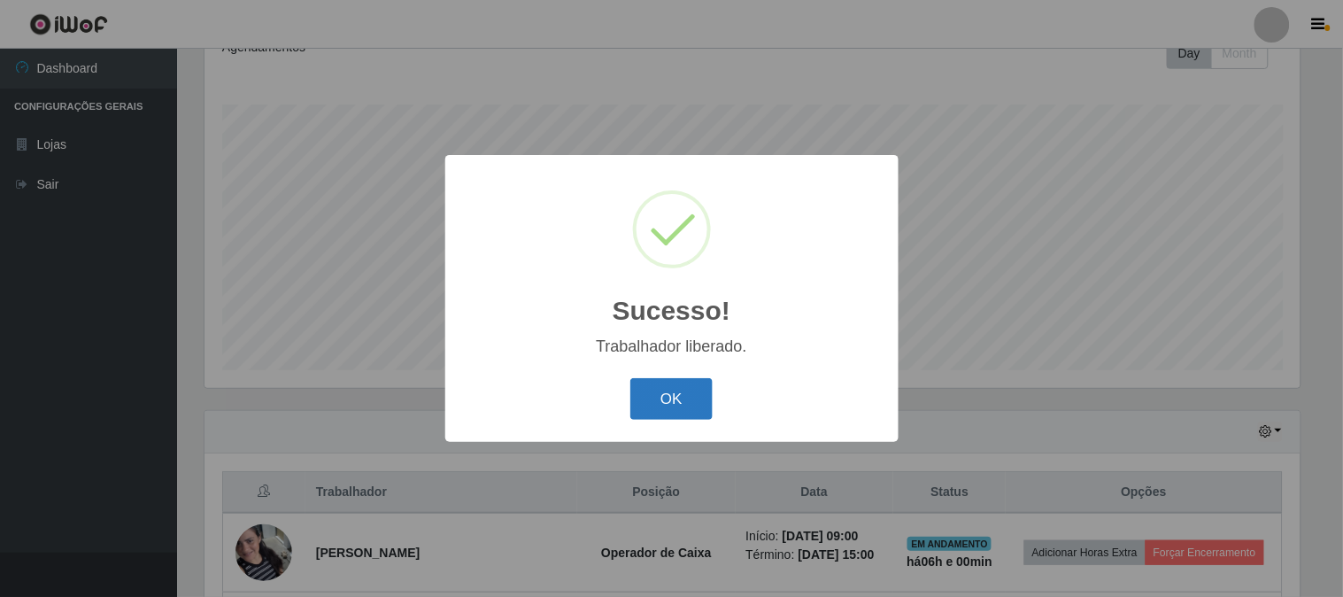
click at [670, 399] on button "OK" at bounding box center [672, 399] width 82 height 42
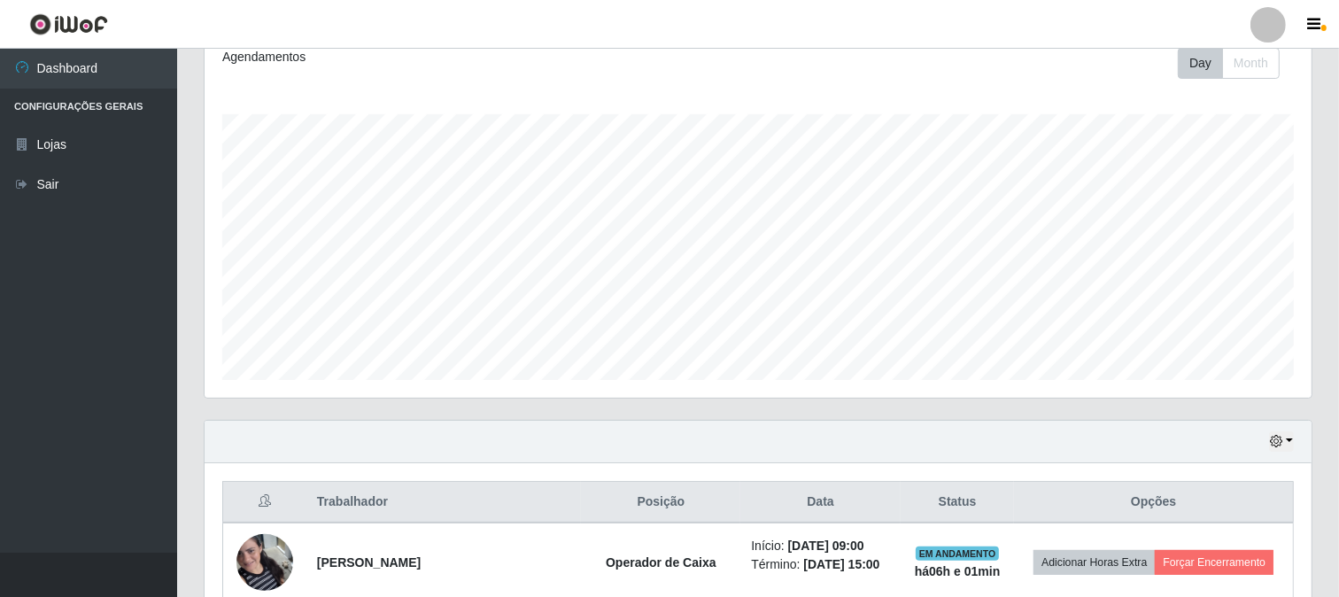
scroll to position [460, 0]
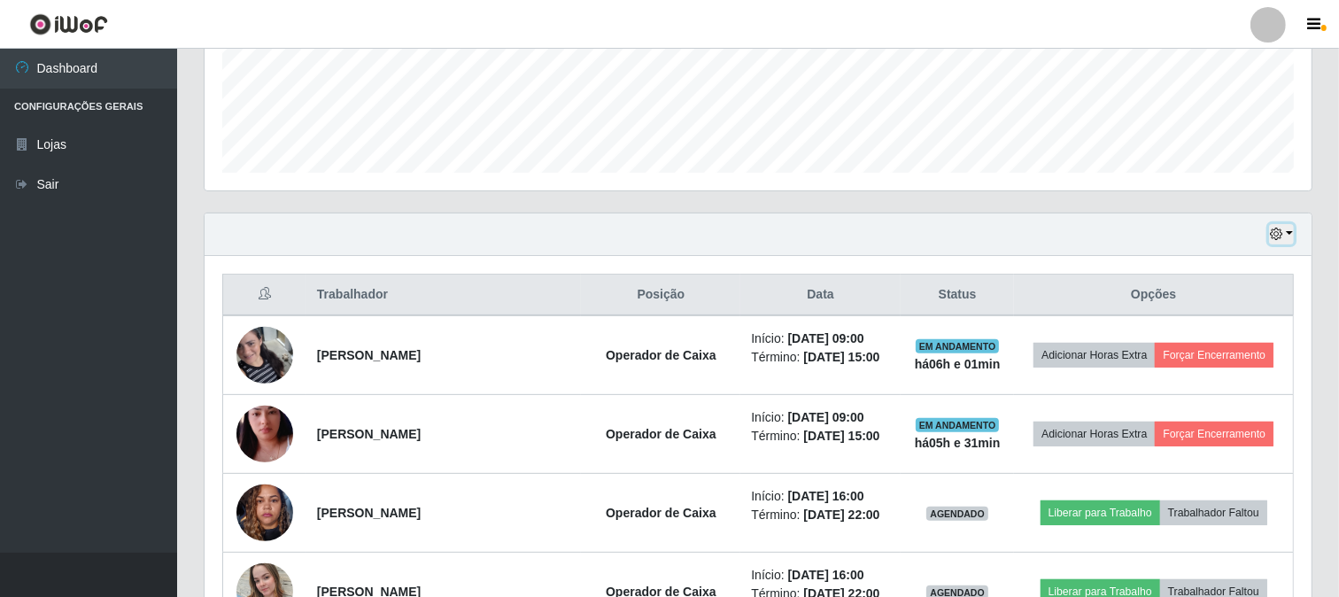
click at [1285, 239] on button "button" at bounding box center [1281, 234] width 25 height 20
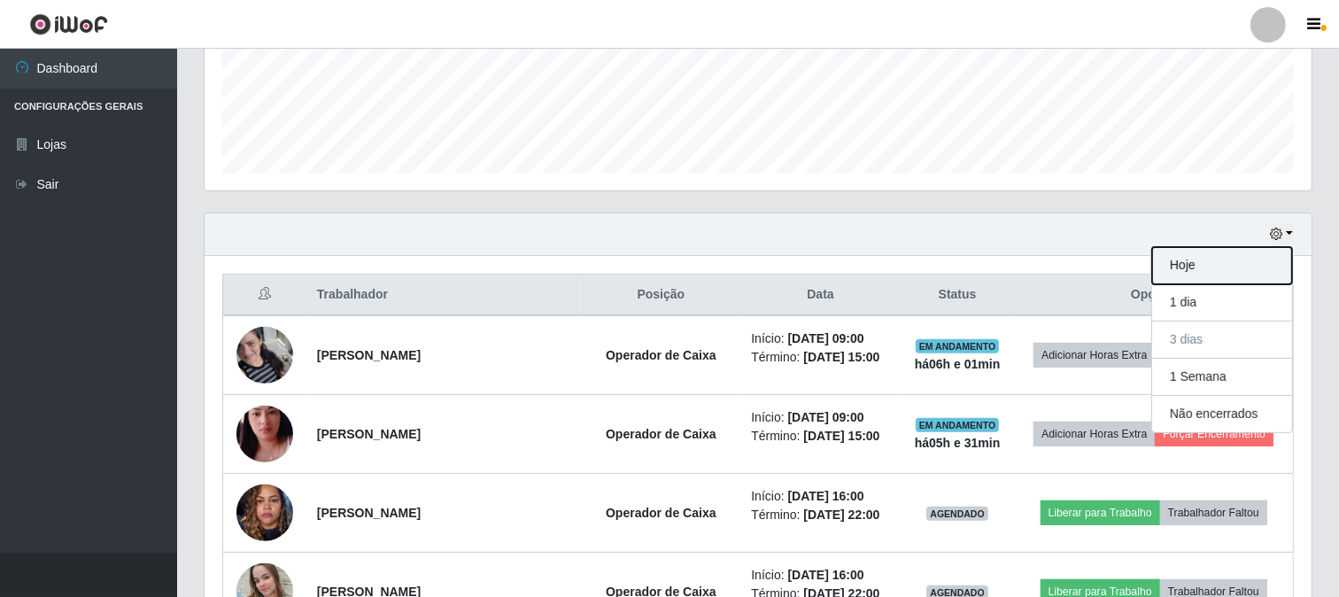
click at [1237, 278] on button "Hoje" at bounding box center [1222, 265] width 140 height 37
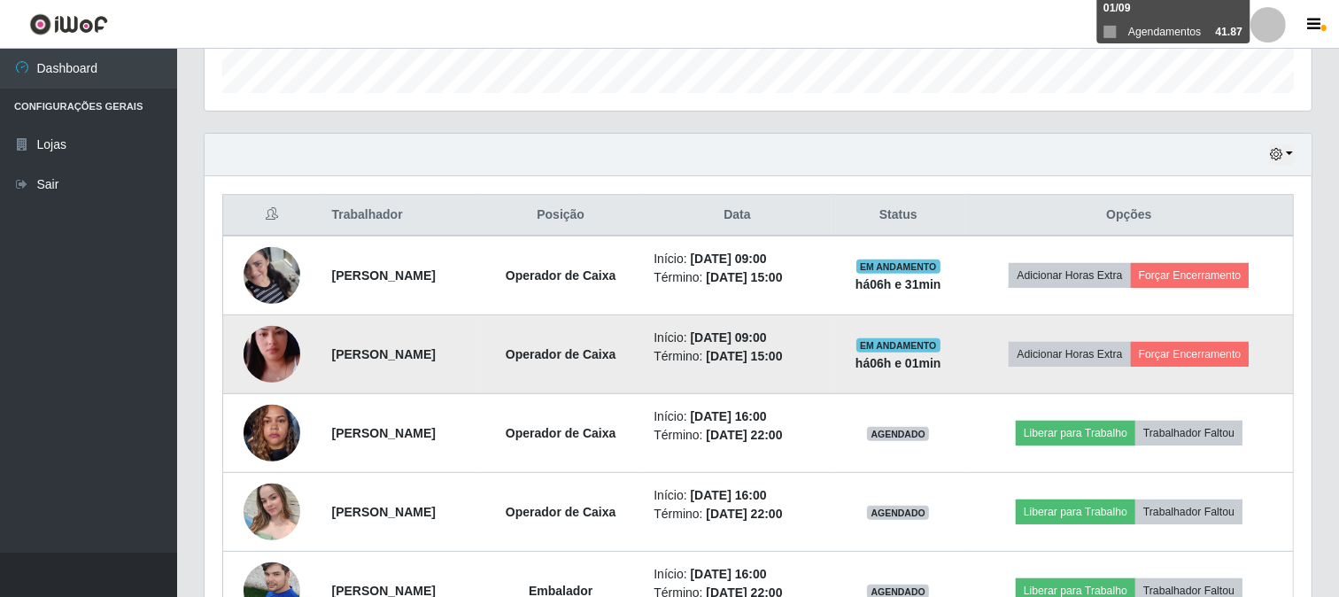
scroll to position [461, 0]
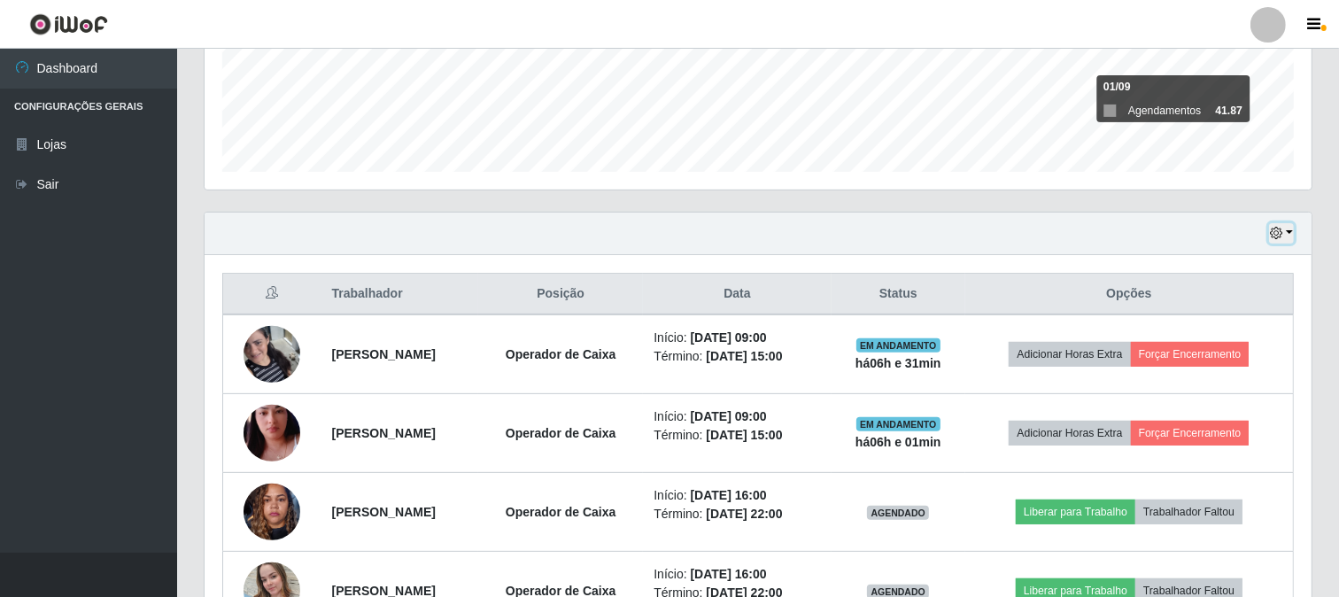
click at [1275, 232] on icon "button" at bounding box center [1276, 233] width 12 height 12
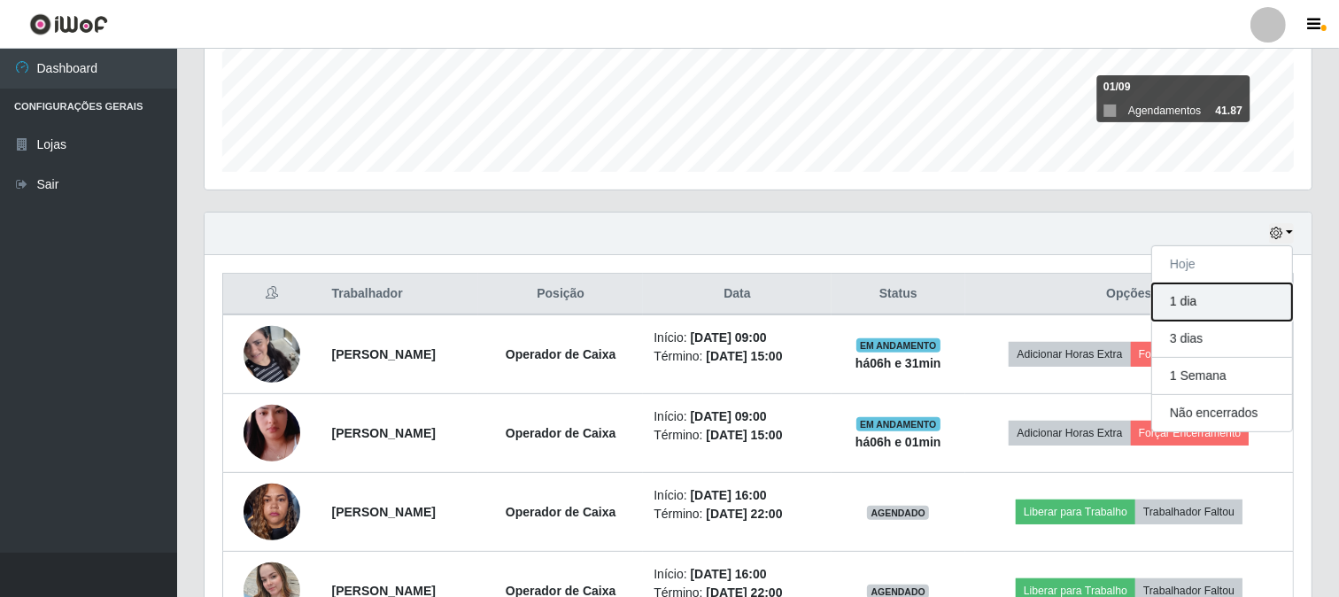
click at [1223, 302] on button "1 dia" at bounding box center [1222, 301] width 140 height 37
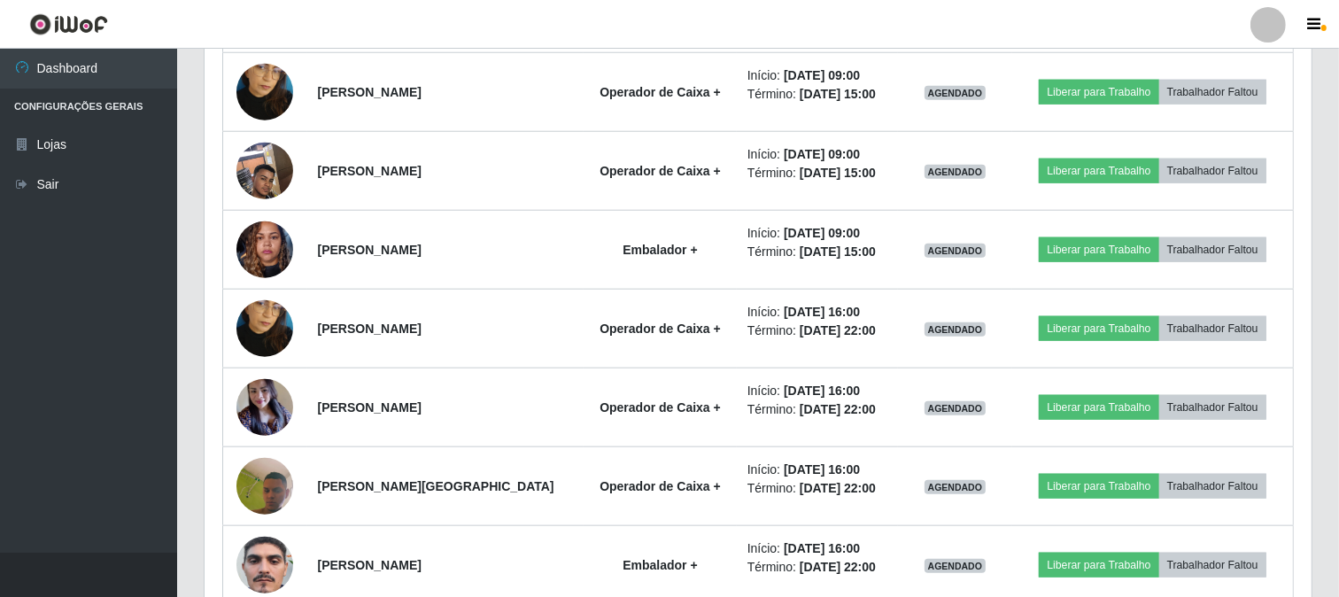
scroll to position [1625, 0]
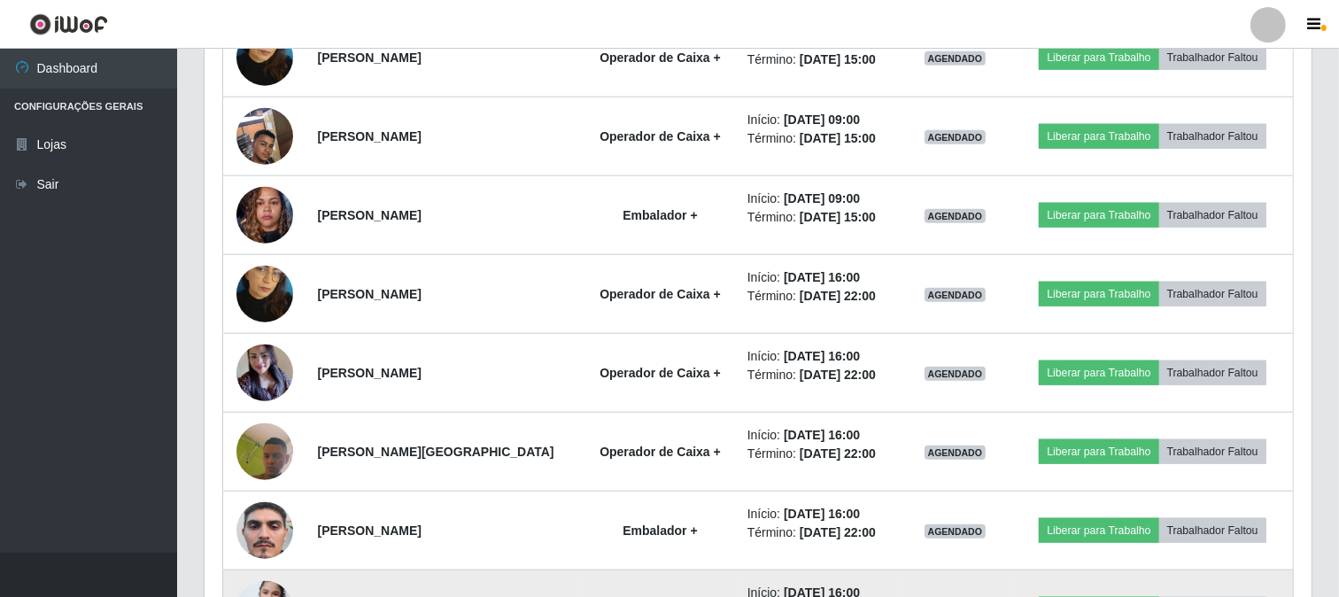
click at [987, 292] on span "AGENDADO" at bounding box center [956, 295] width 62 height 14
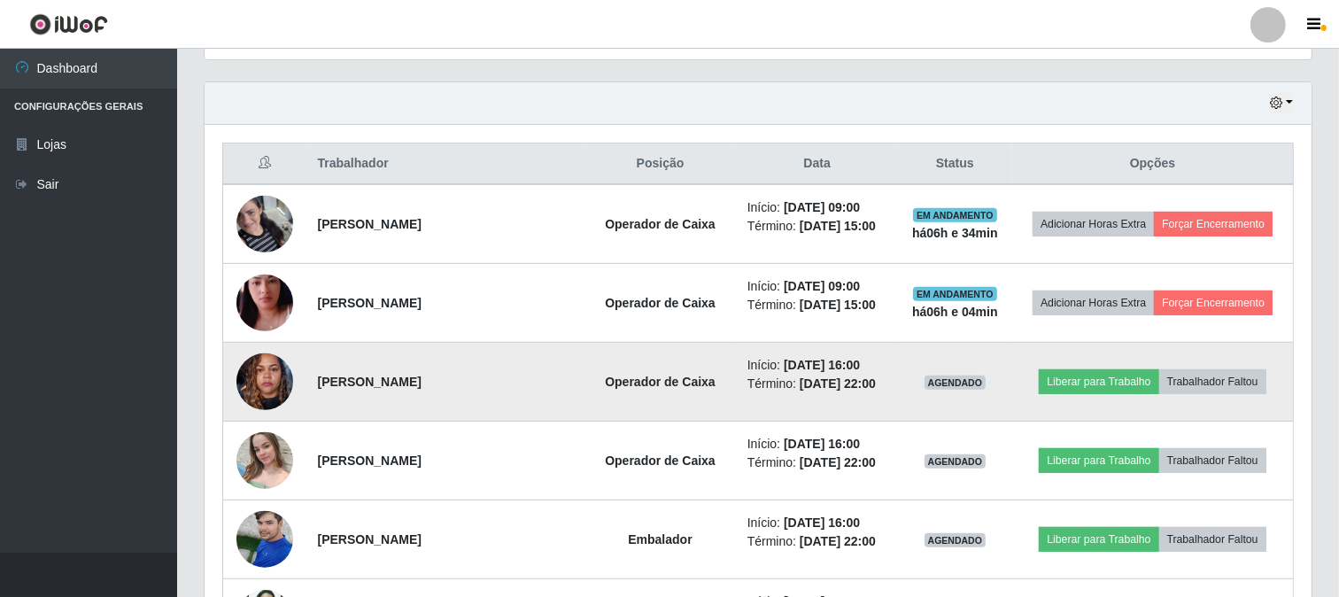
scroll to position [543, 0]
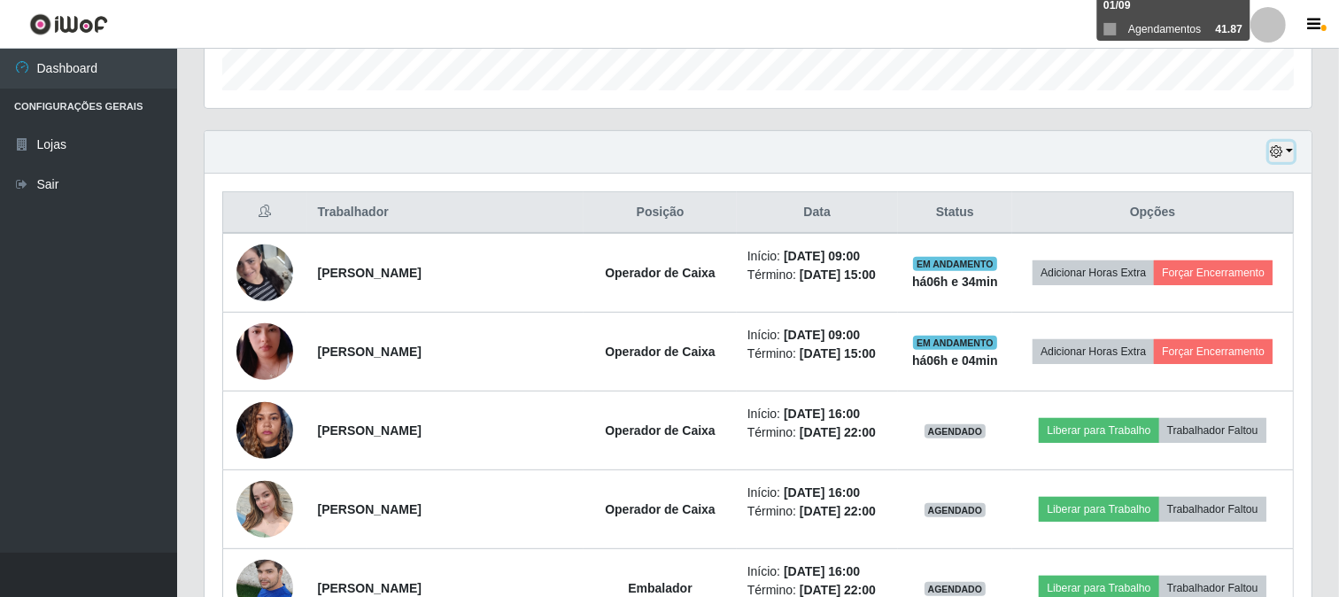
click at [1276, 148] on icon "button" at bounding box center [1276, 151] width 12 height 12
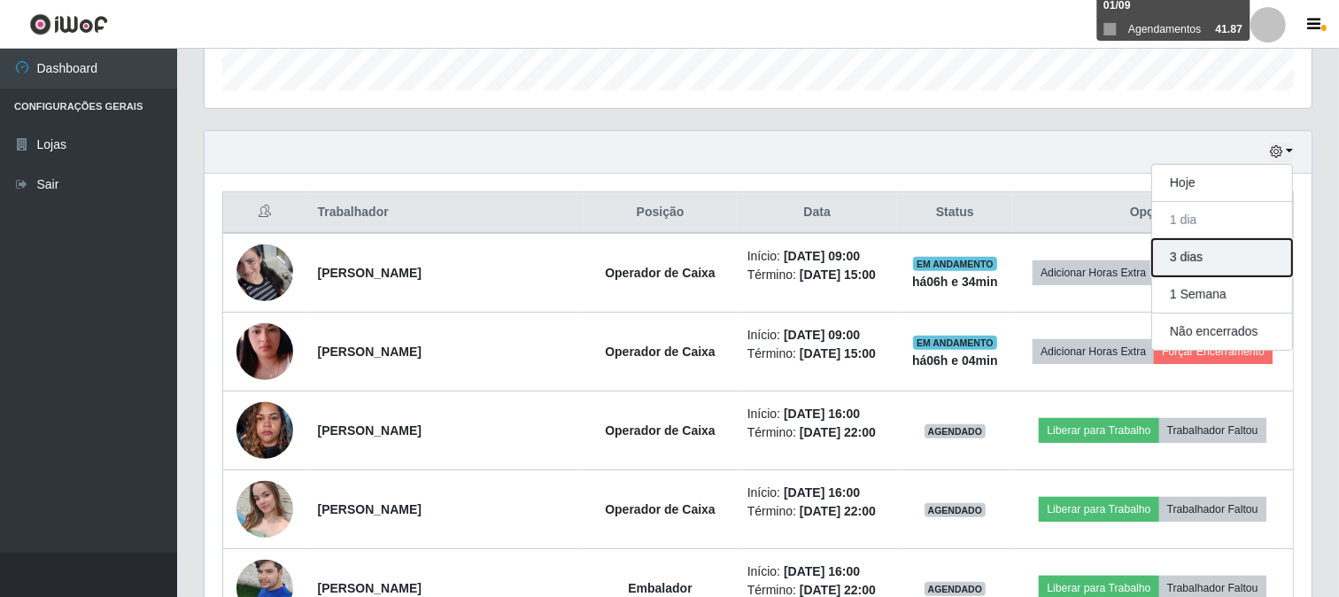
click at [1233, 258] on button "3 dias" at bounding box center [1222, 257] width 140 height 37
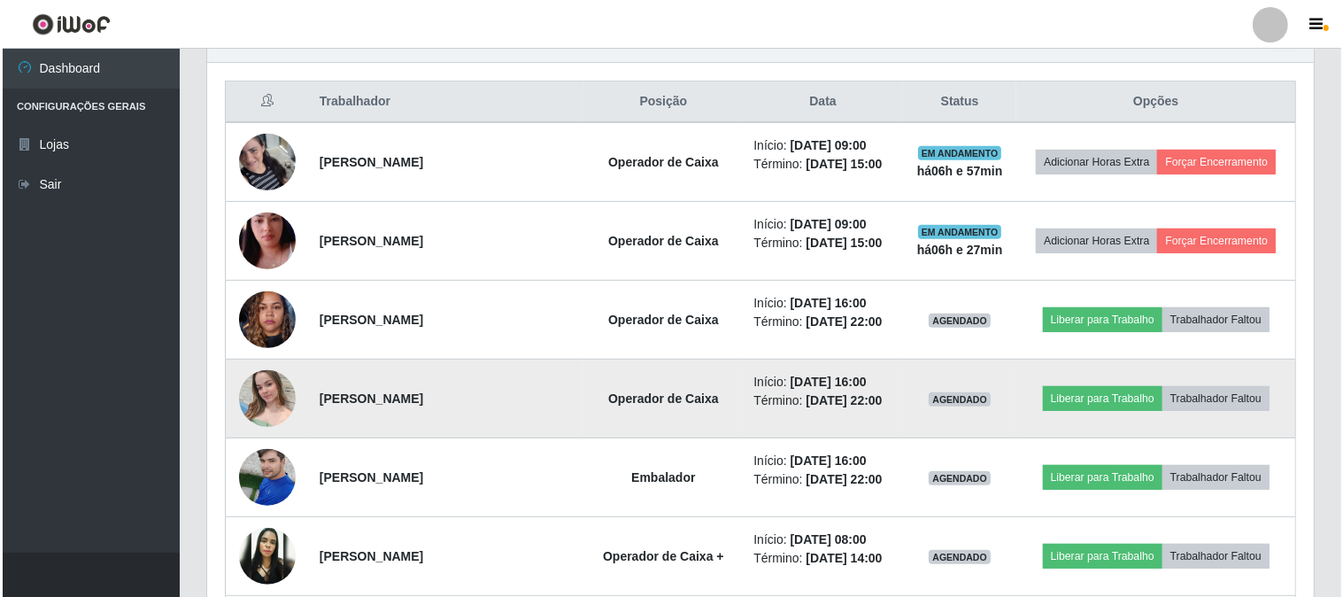
scroll to position [786, 0]
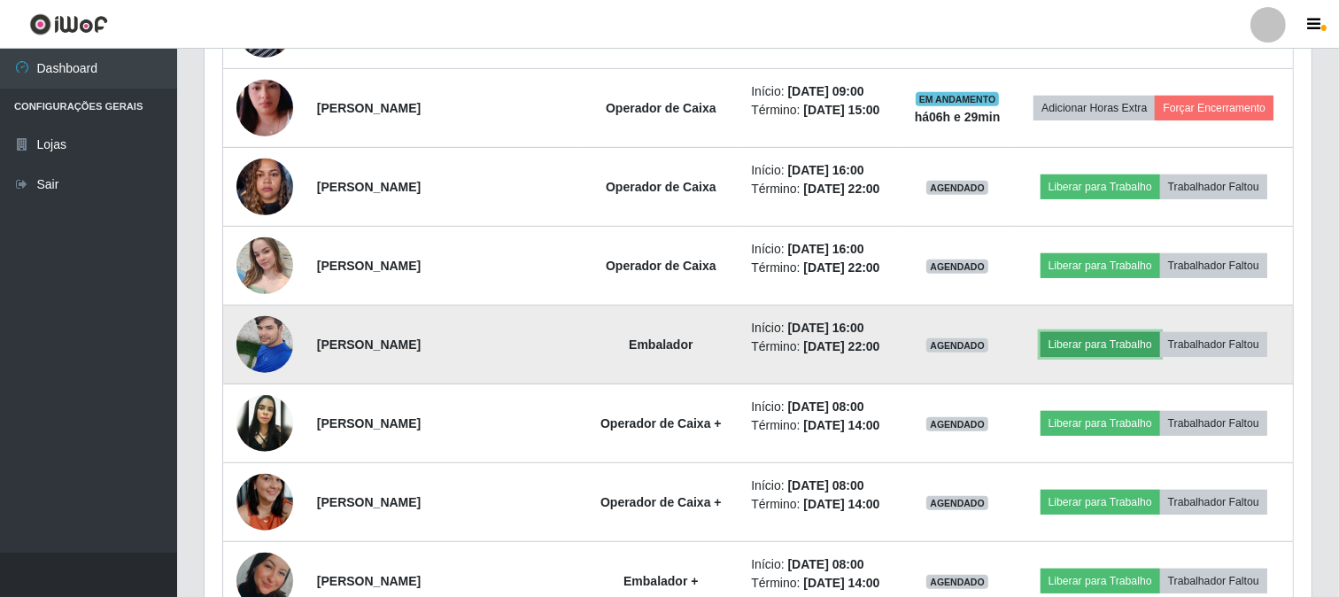
click at [1099, 344] on button "Liberar para Trabalho" at bounding box center [1101, 344] width 120 height 25
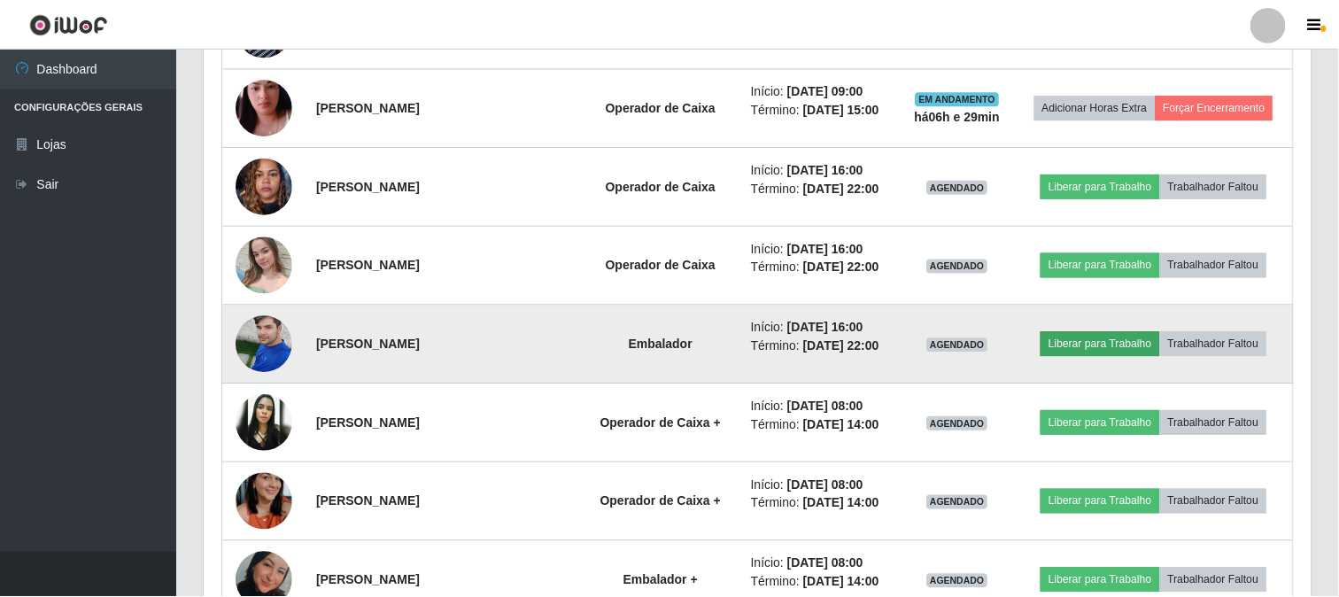
scroll to position [367, 1095]
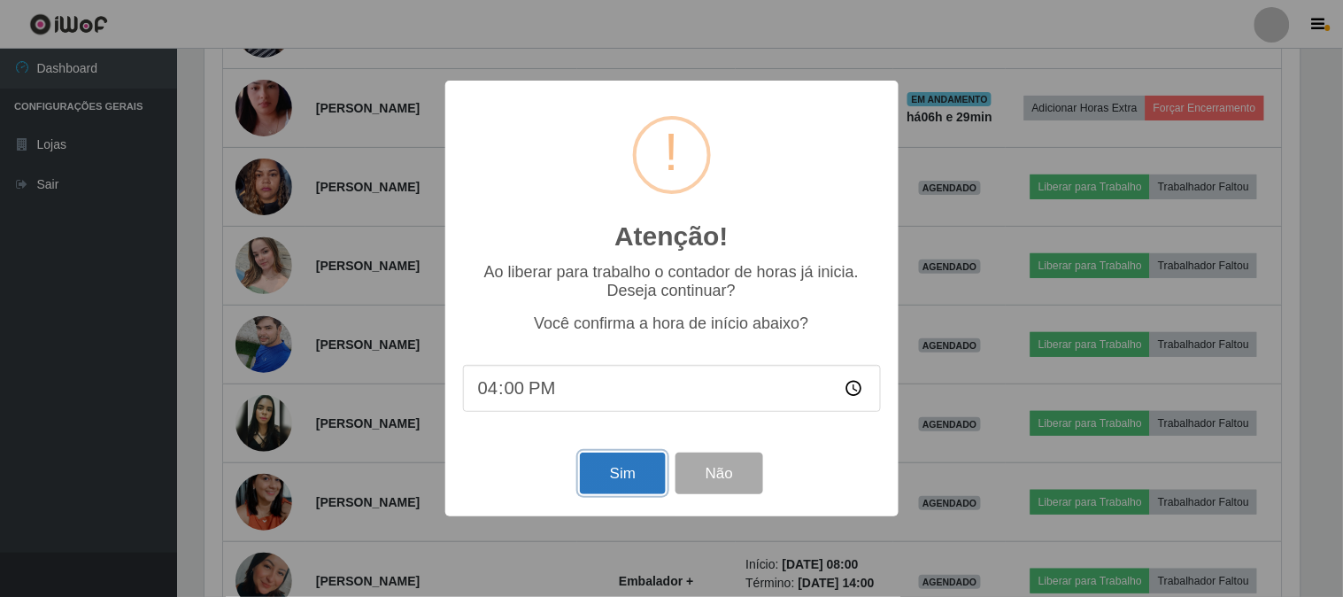
click at [643, 484] on button "Sim" at bounding box center [623, 474] width 86 height 42
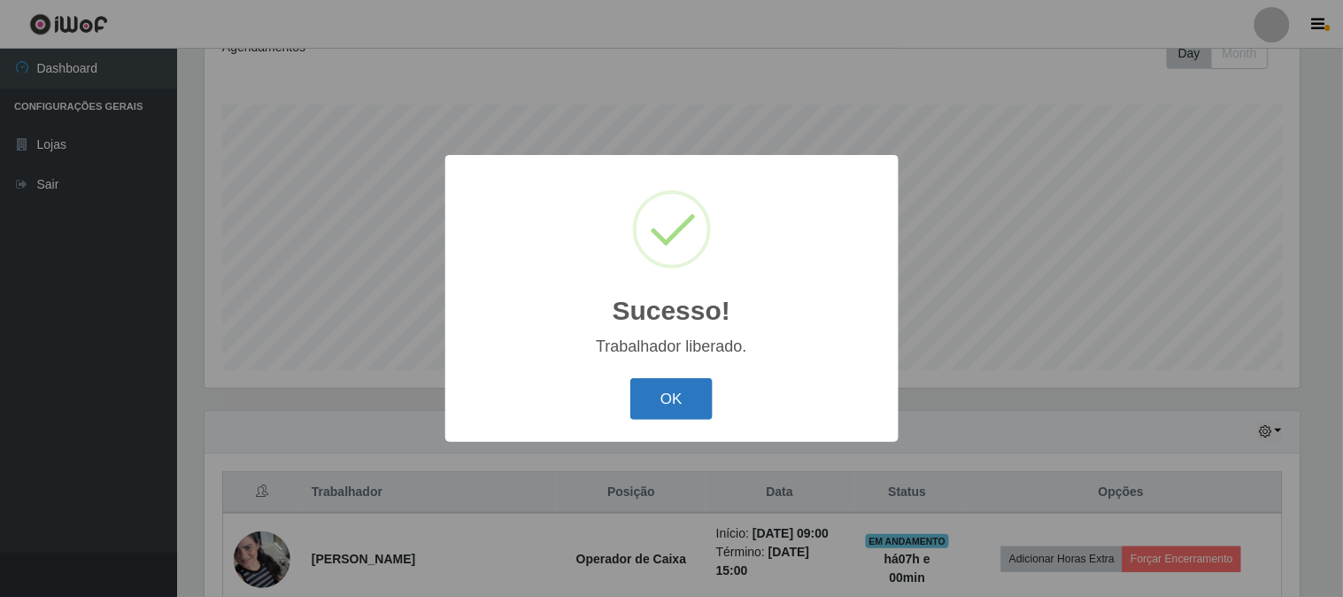
click at [680, 406] on button "OK" at bounding box center [672, 399] width 82 height 42
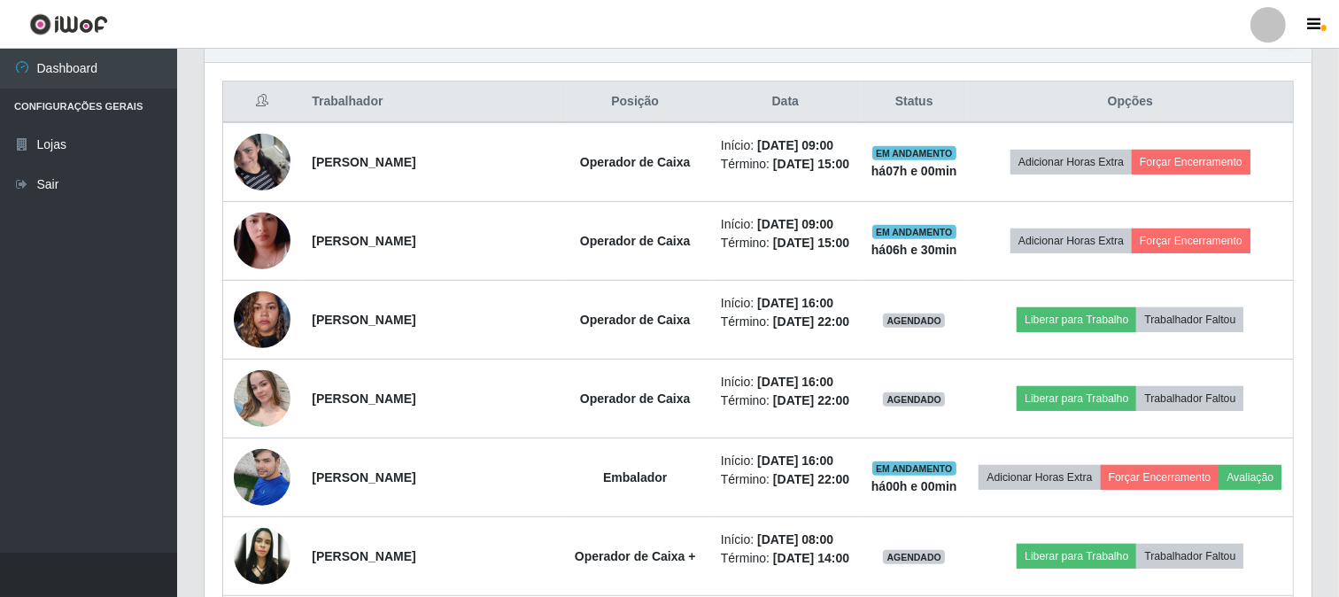
scroll to position [657, 0]
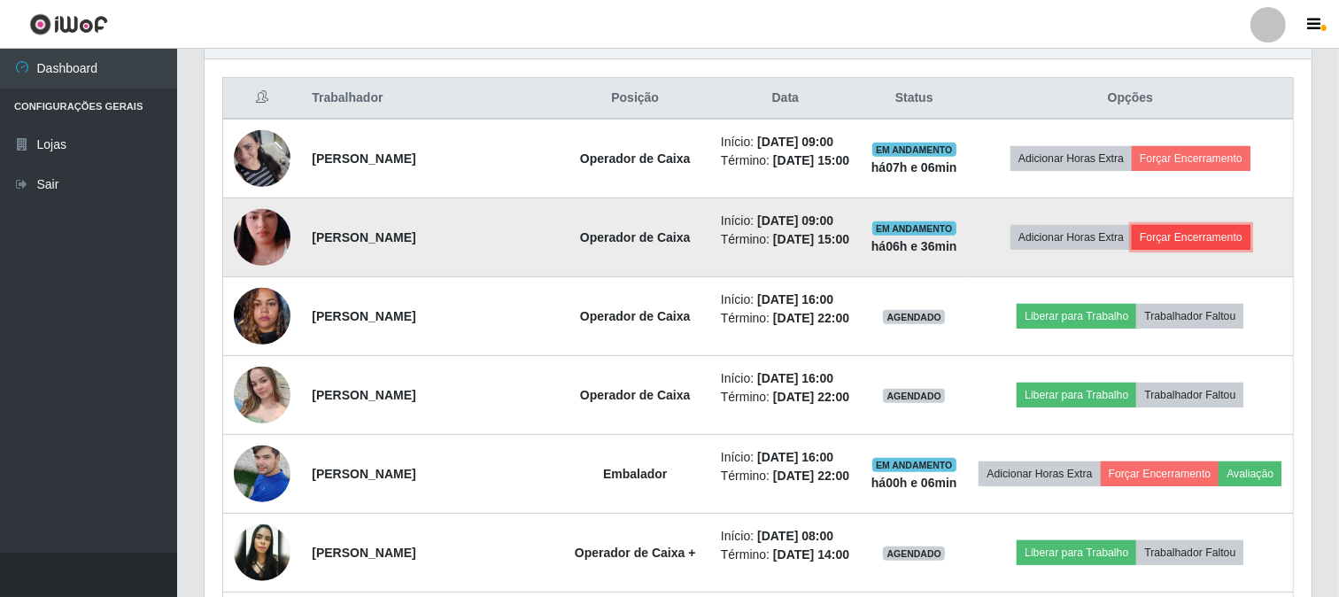
click at [1219, 250] on button "Forçar Encerramento" at bounding box center [1191, 237] width 119 height 25
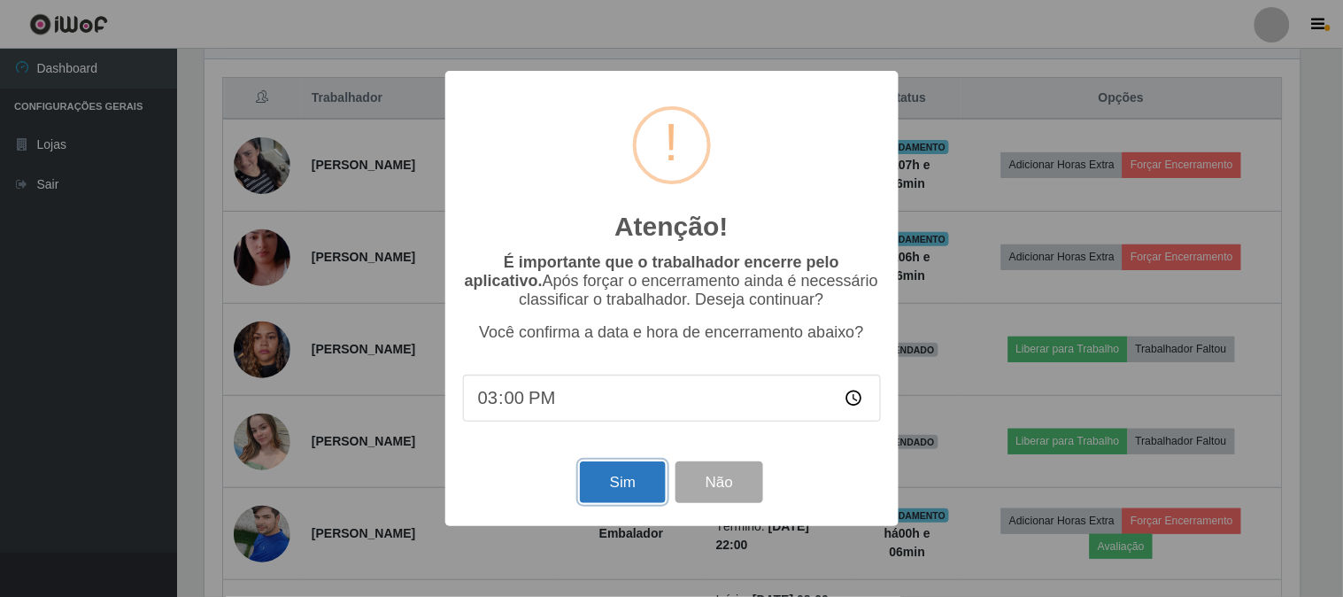
click at [607, 465] on button "Sim" at bounding box center [623, 482] width 86 height 42
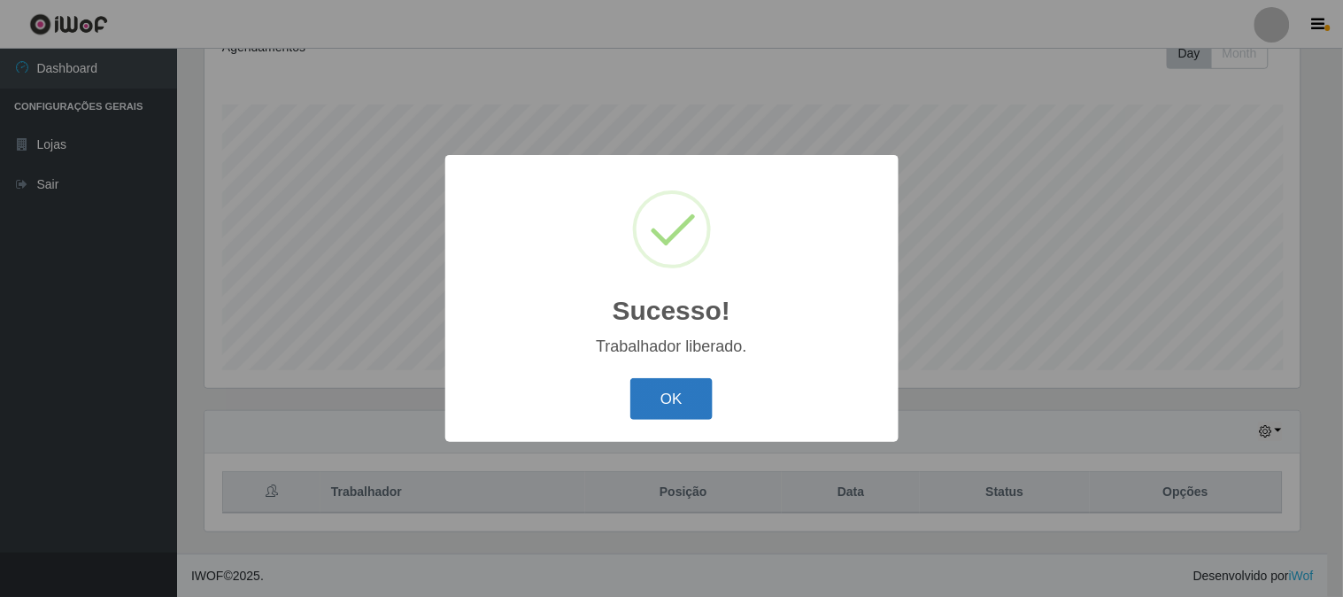
click at [660, 397] on button "OK" at bounding box center [672, 399] width 82 height 42
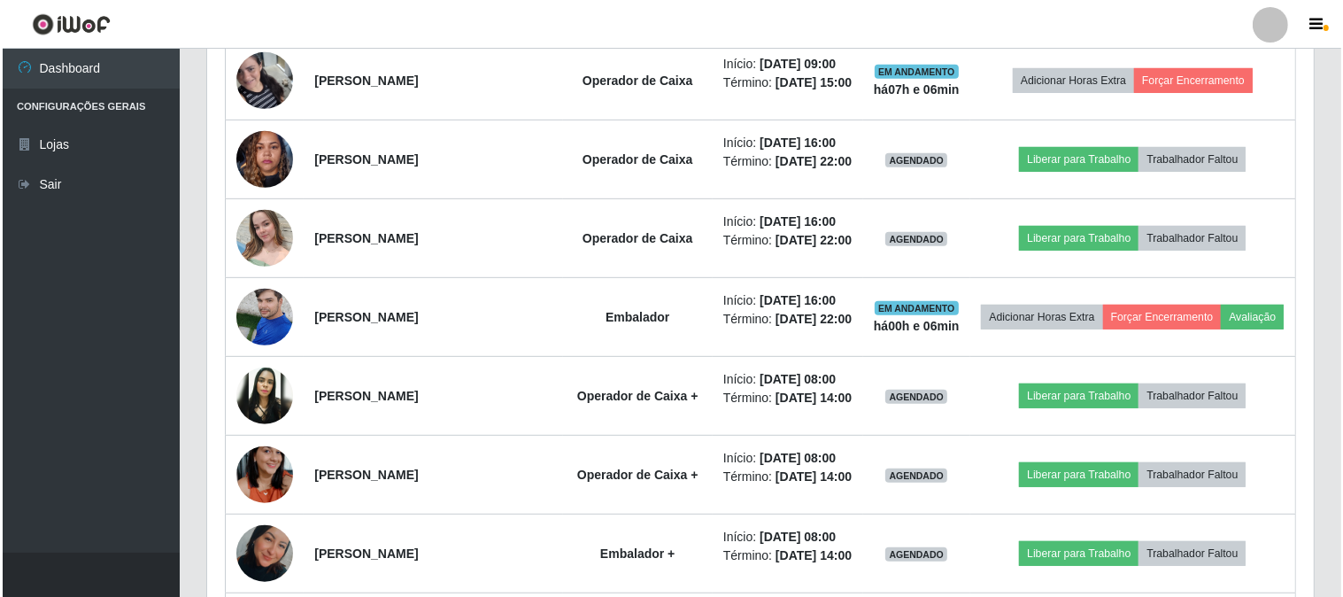
scroll to position [755, 0]
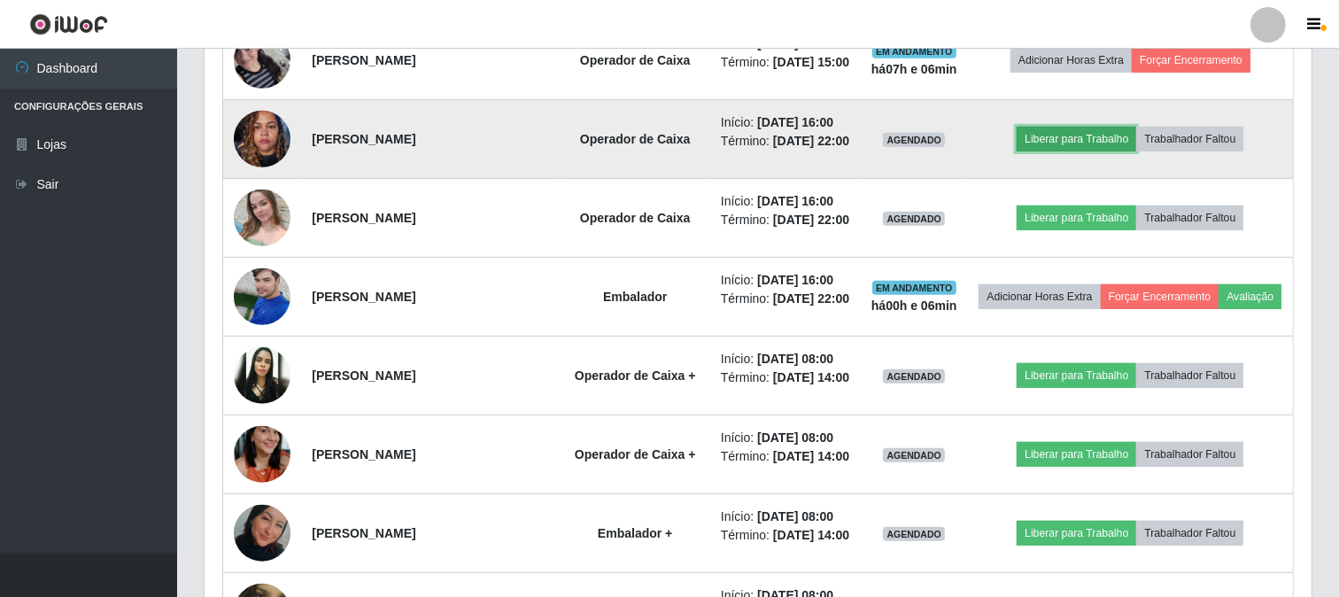
click at [1101, 148] on button "Liberar para Trabalho" at bounding box center [1077, 139] width 120 height 25
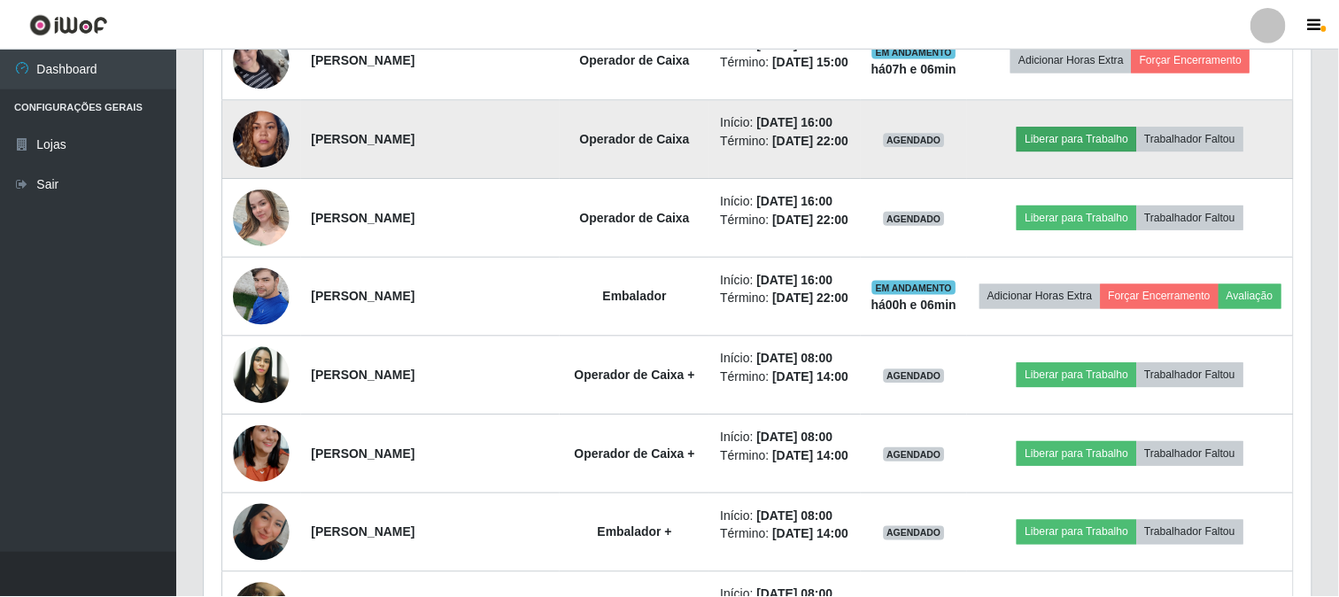
scroll to position [367, 1095]
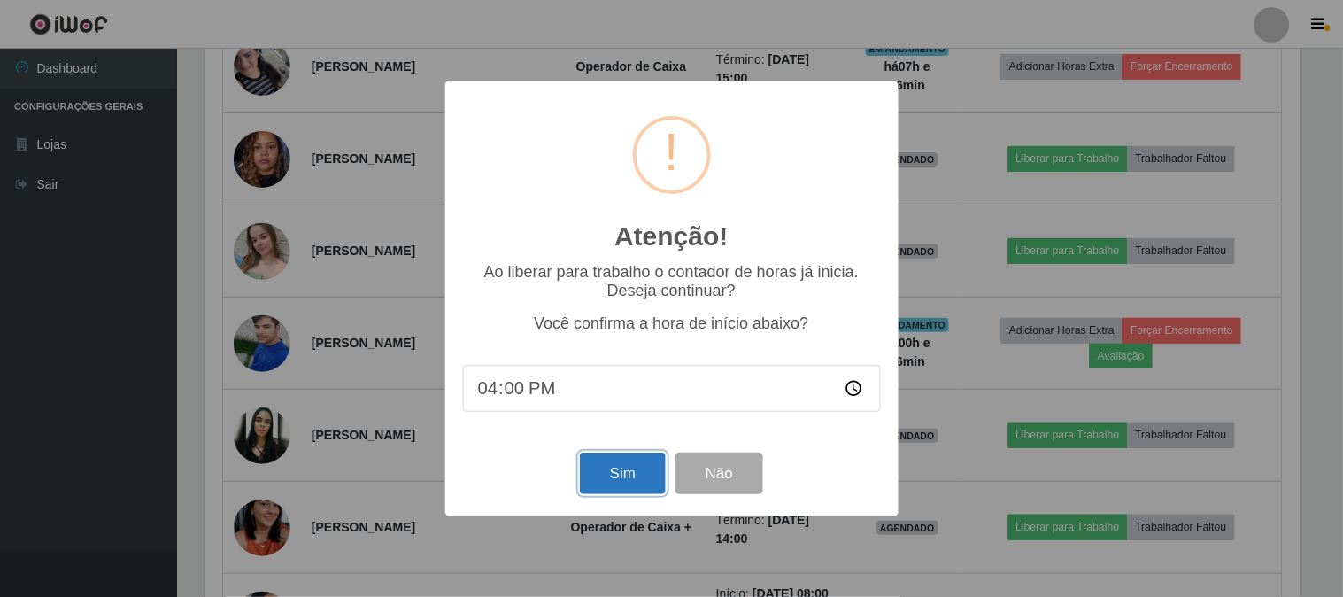
click at [633, 475] on button "Sim" at bounding box center [623, 474] width 86 height 42
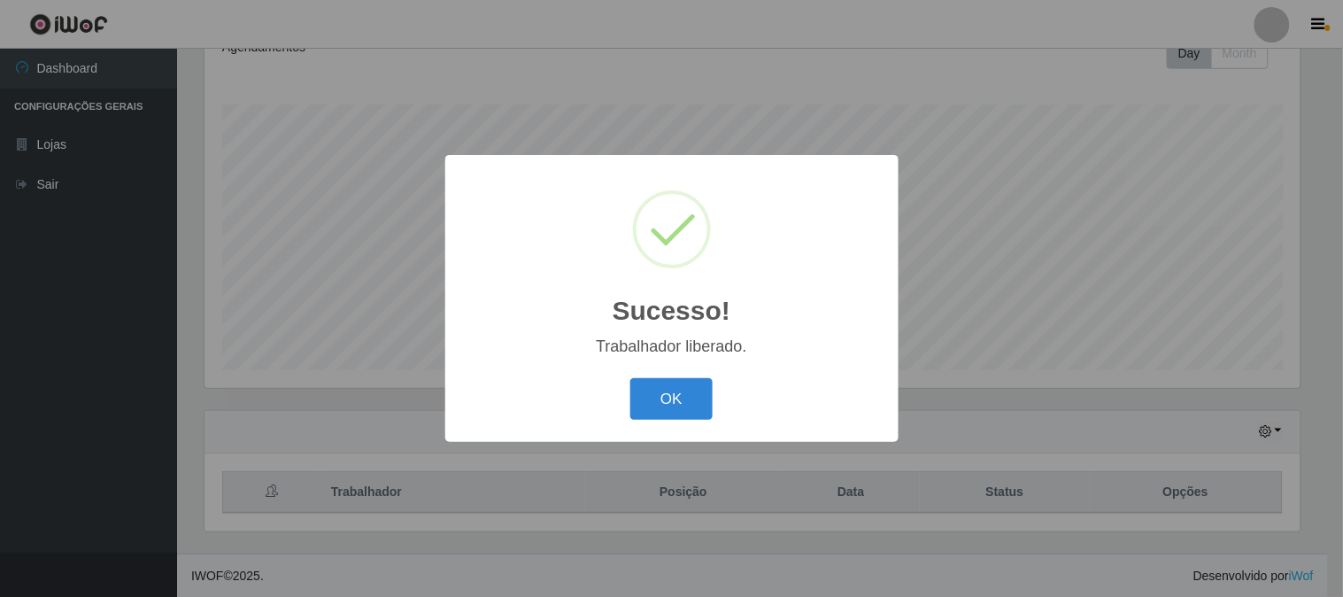
click at [656, 376] on div "OK Cancel" at bounding box center [672, 399] width 418 height 50
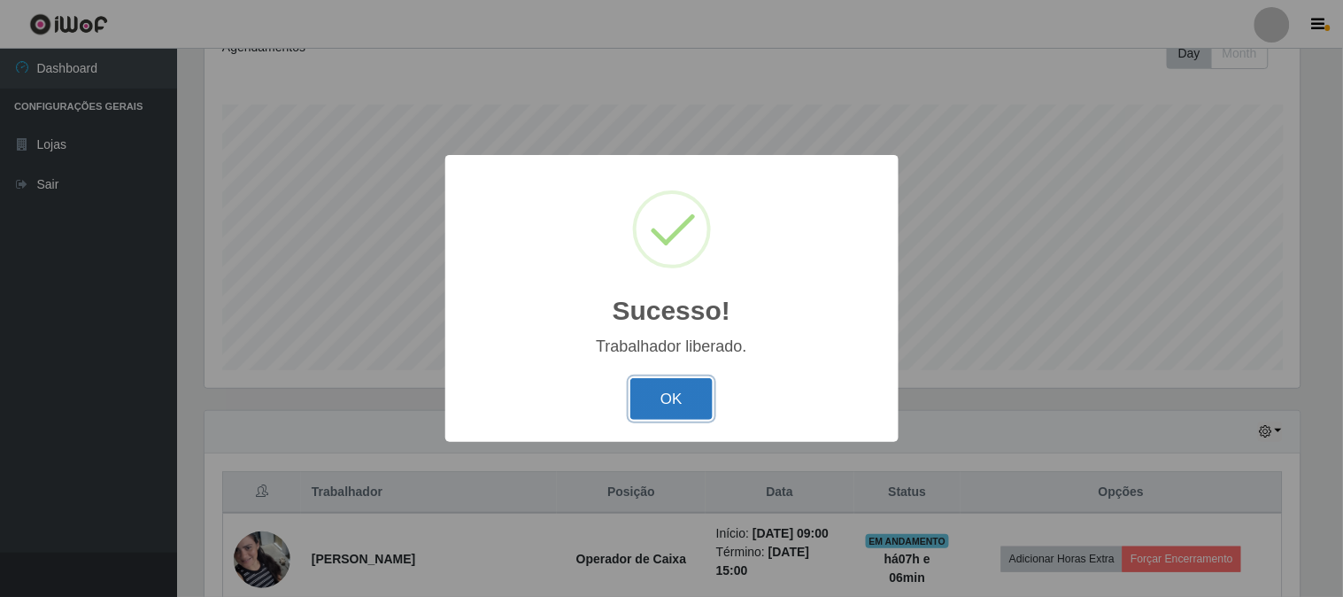
click at [657, 378] on button "OK" at bounding box center [672, 399] width 82 height 42
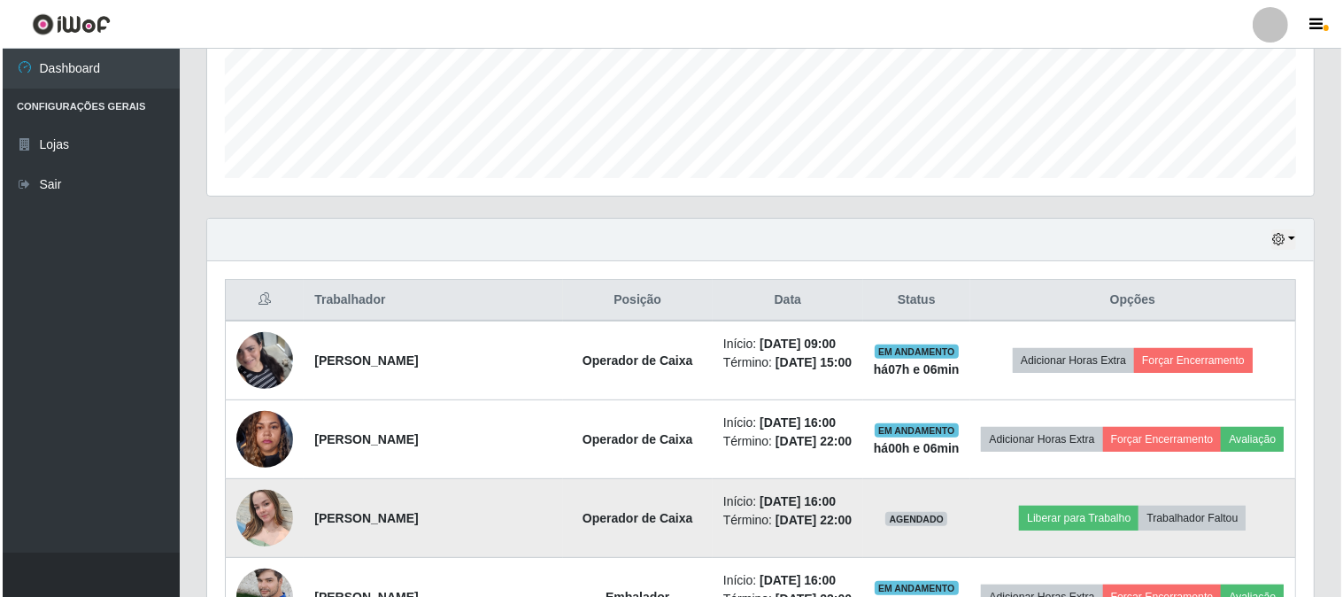
scroll to position [460, 0]
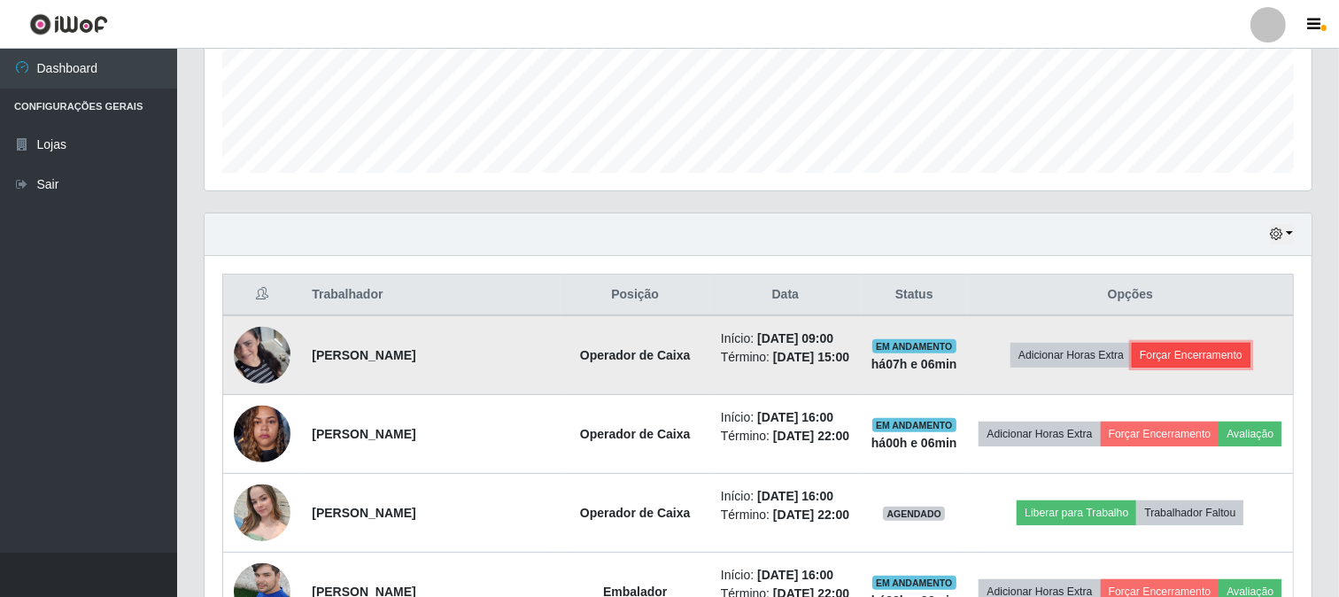
click at [1205, 358] on button "Forçar Encerramento" at bounding box center [1191, 355] width 119 height 25
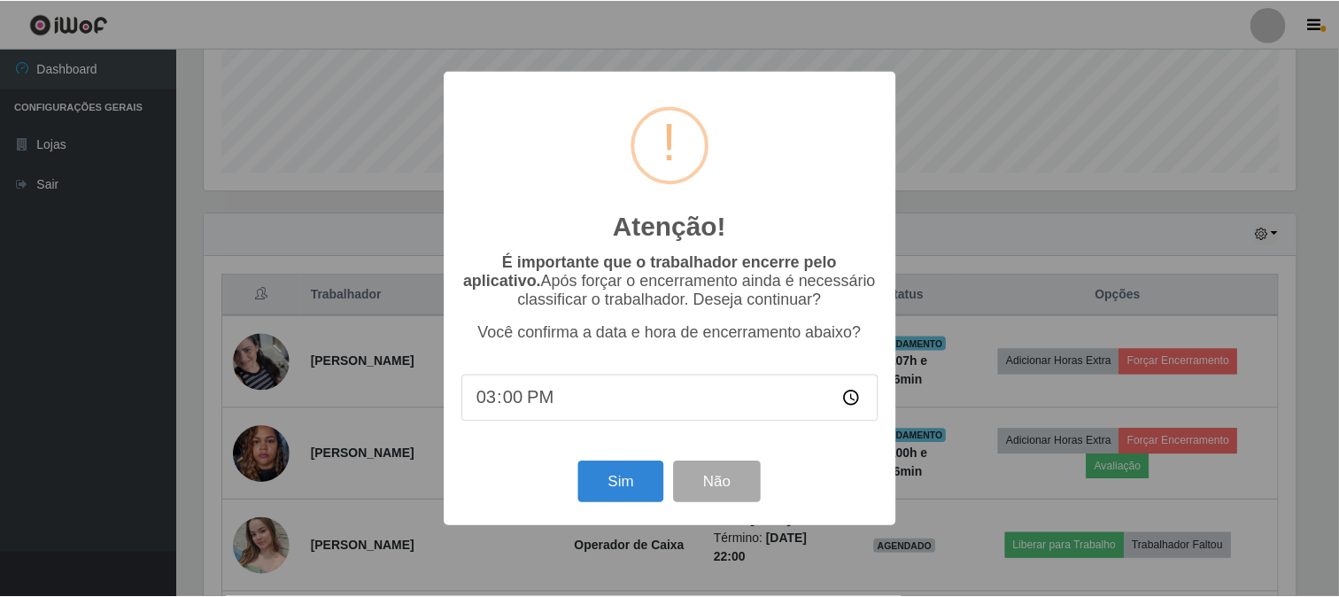
scroll to position [367, 1095]
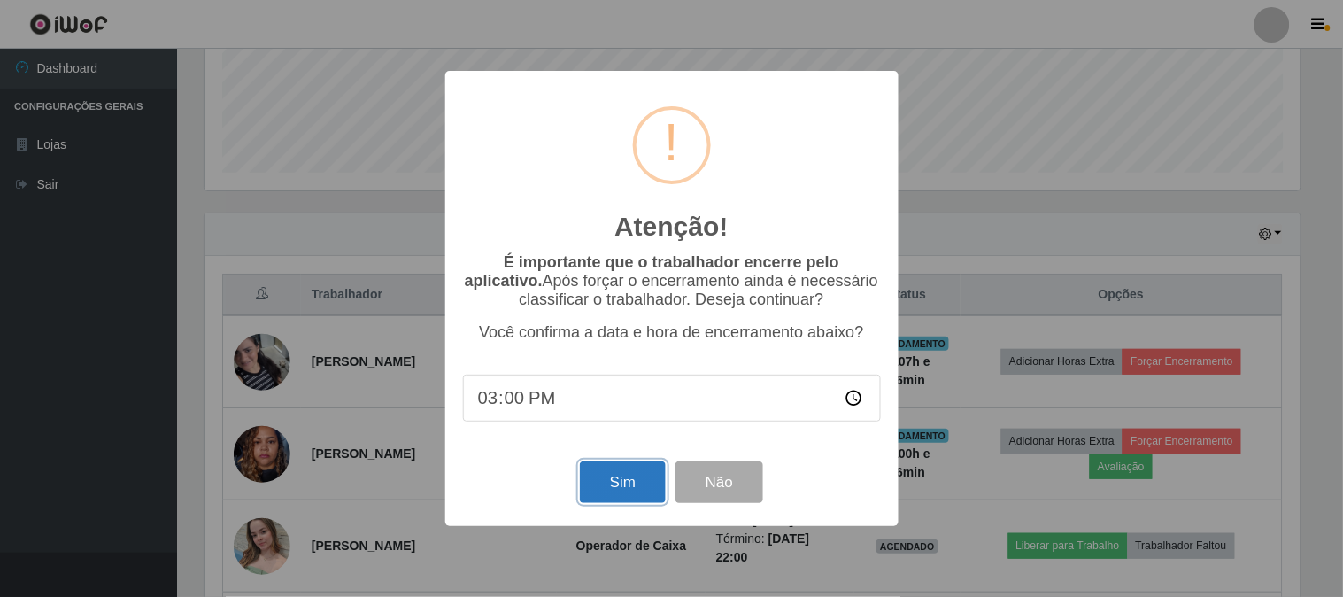
click at [614, 488] on button "Sim" at bounding box center [623, 482] width 86 height 42
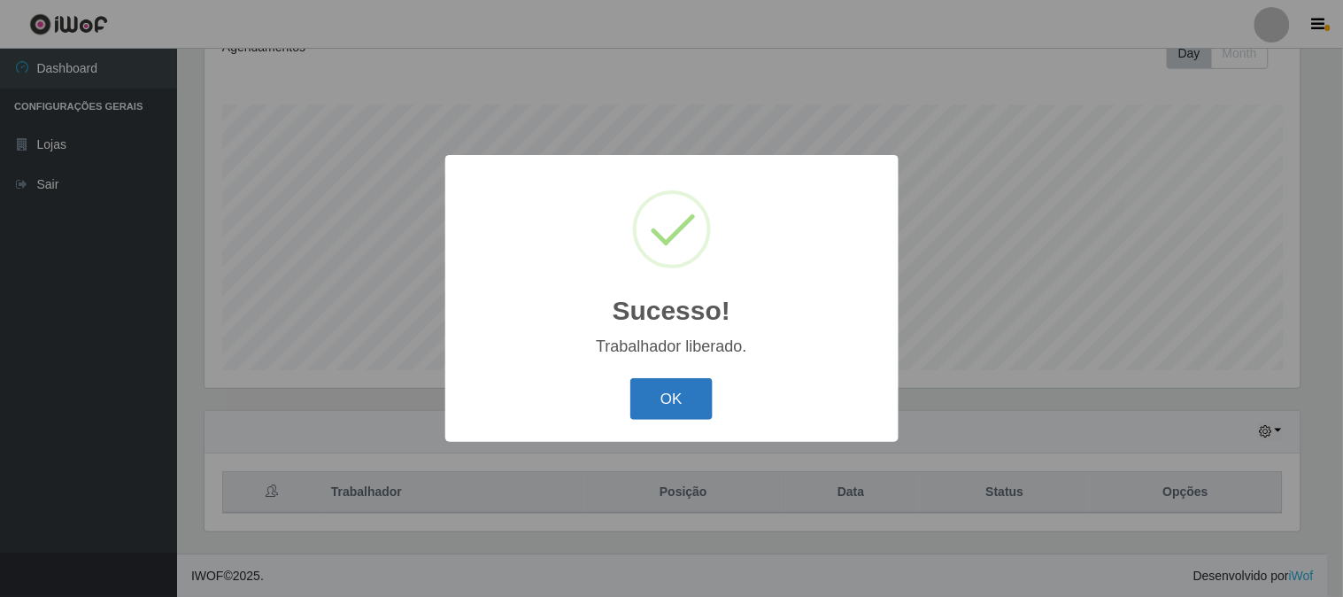
click at [662, 394] on button "OK" at bounding box center [672, 399] width 82 height 42
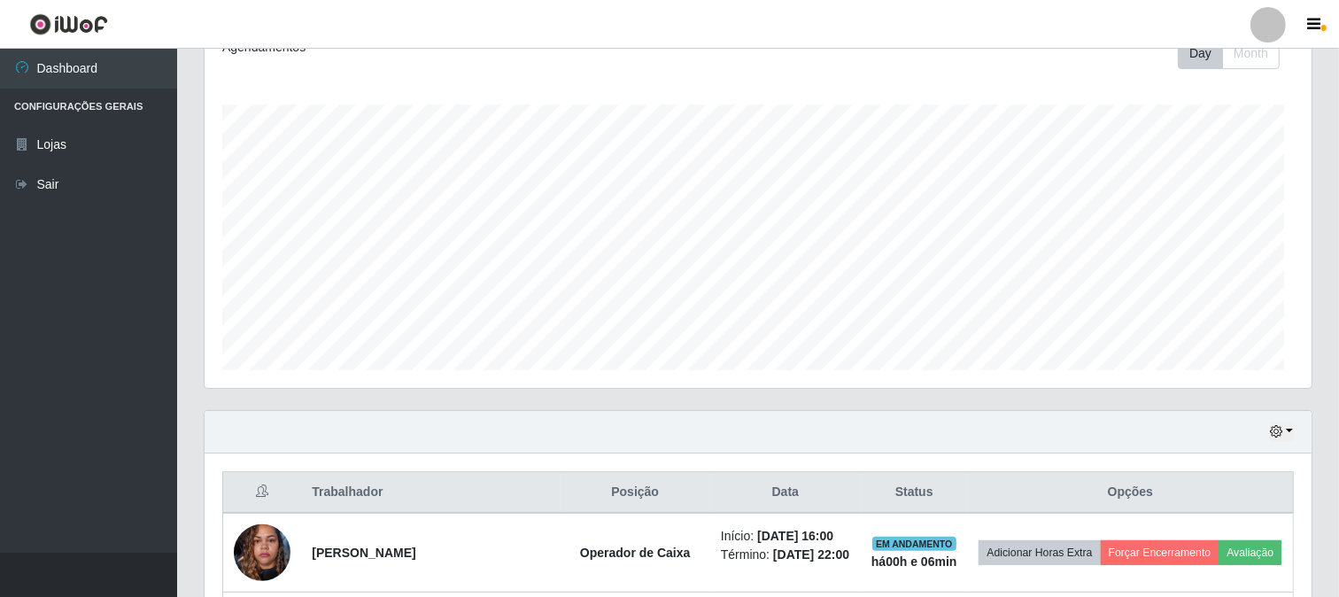
scroll to position [367, 1107]
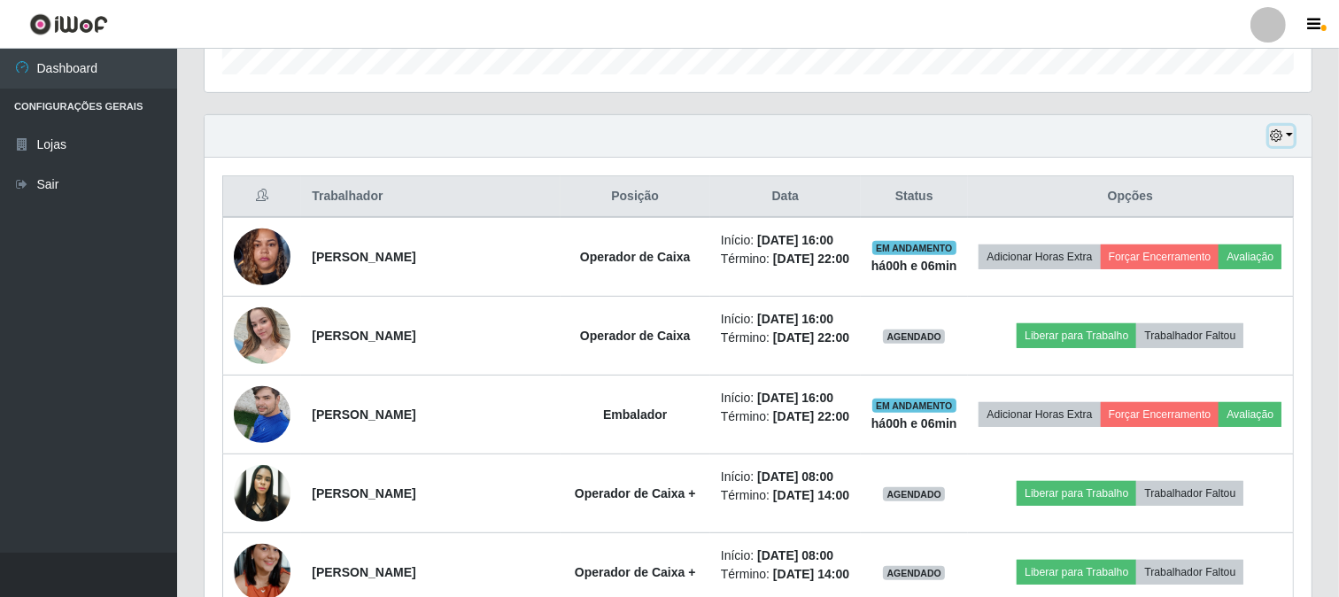
click at [1290, 140] on button "button" at bounding box center [1281, 136] width 25 height 20
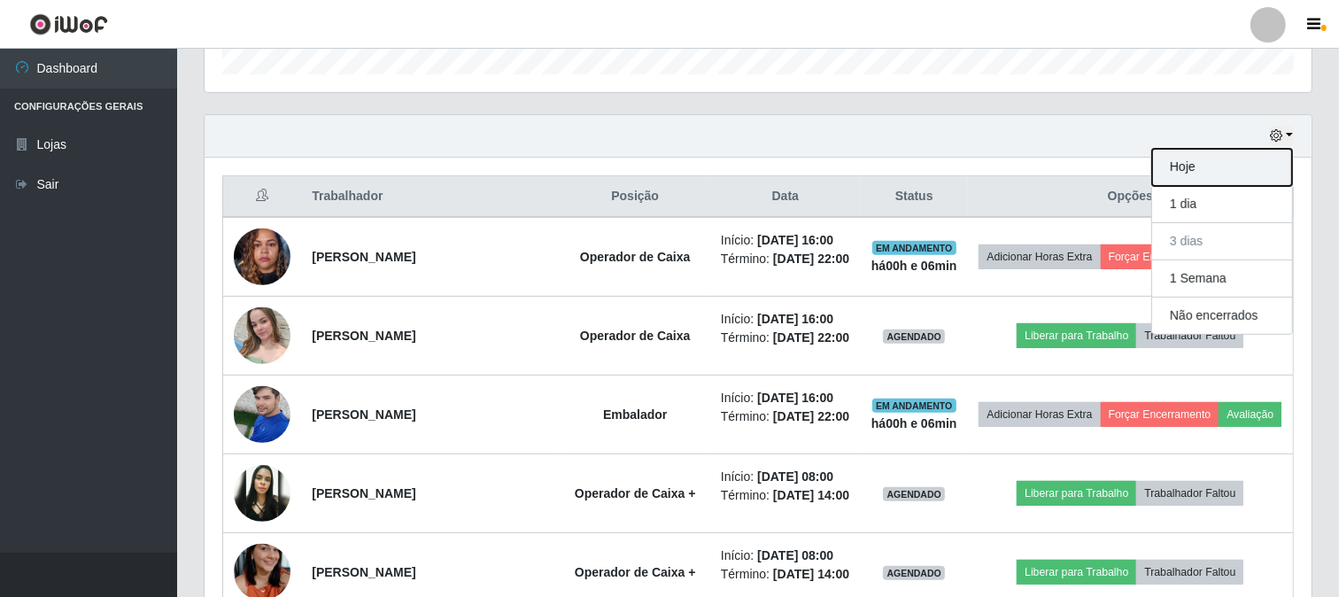
click at [1241, 164] on button "Hoje" at bounding box center [1222, 167] width 140 height 37
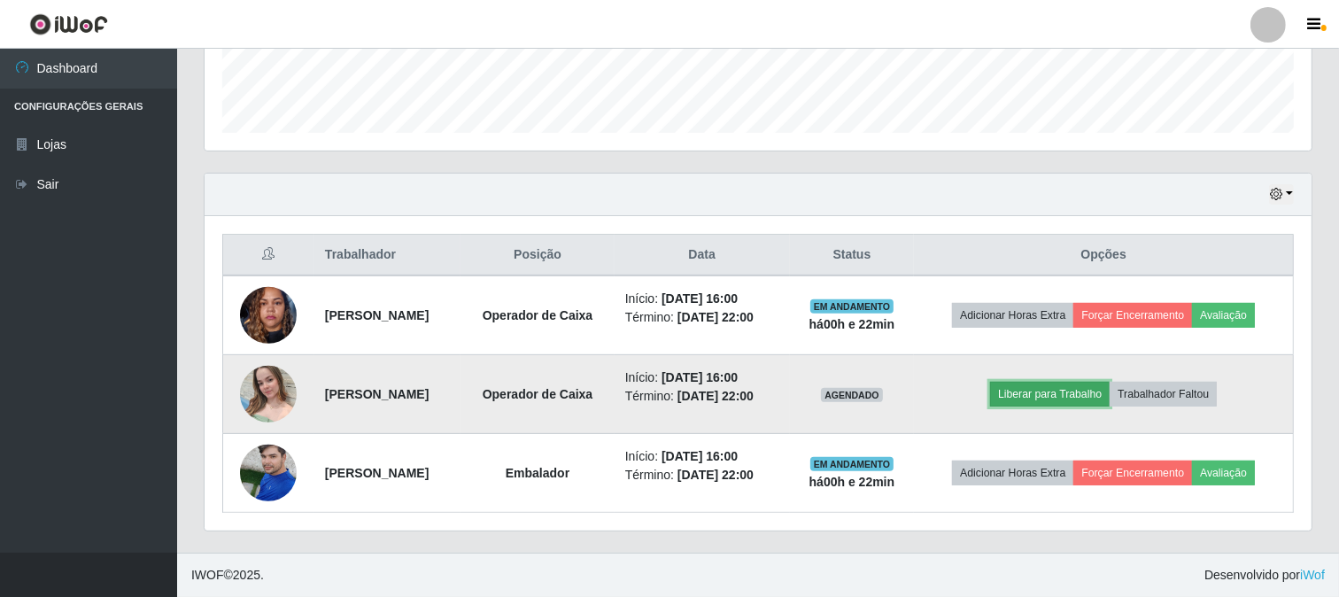
click at [1067, 390] on button "Liberar para Trabalho" at bounding box center [1050, 394] width 120 height 25
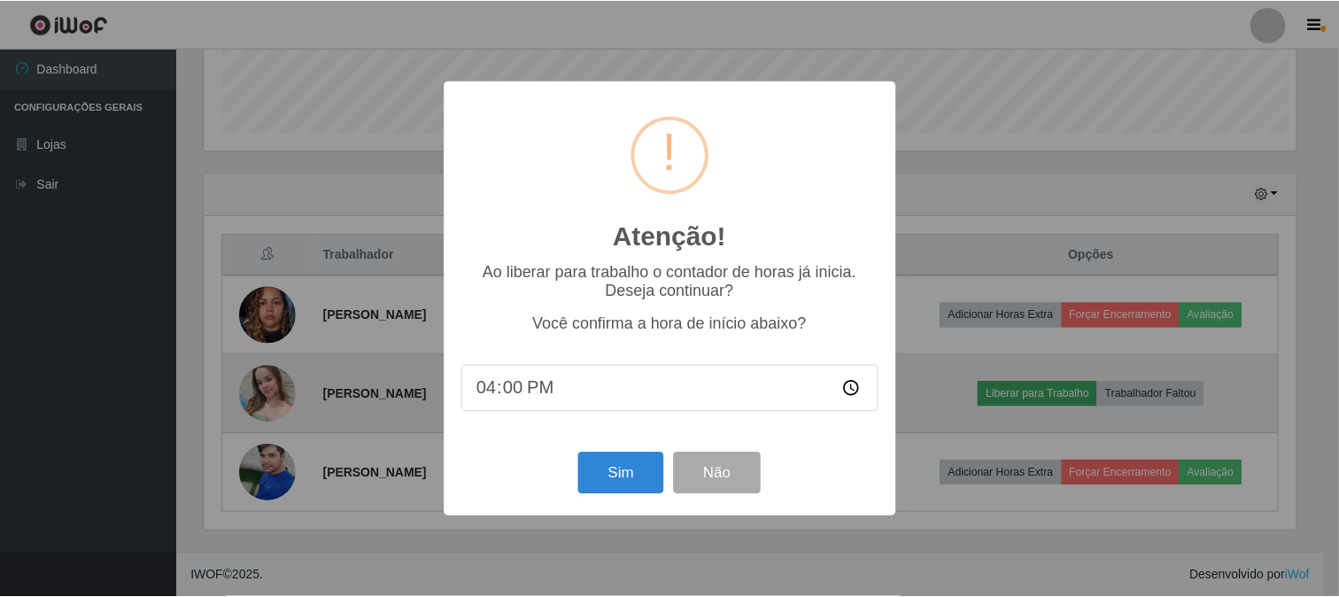
scroll to position [367, 1095]
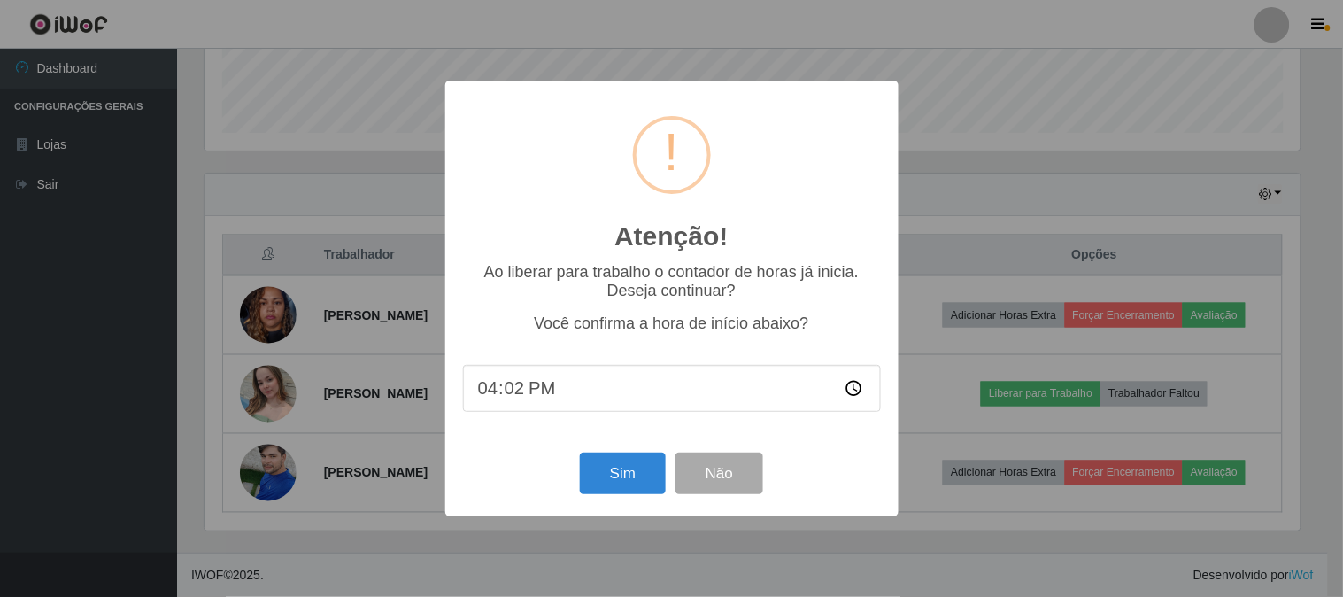
type input "16:23"
click at [636, 478] on button "Sim" at bounding box center [623, 474] width 86 height 42
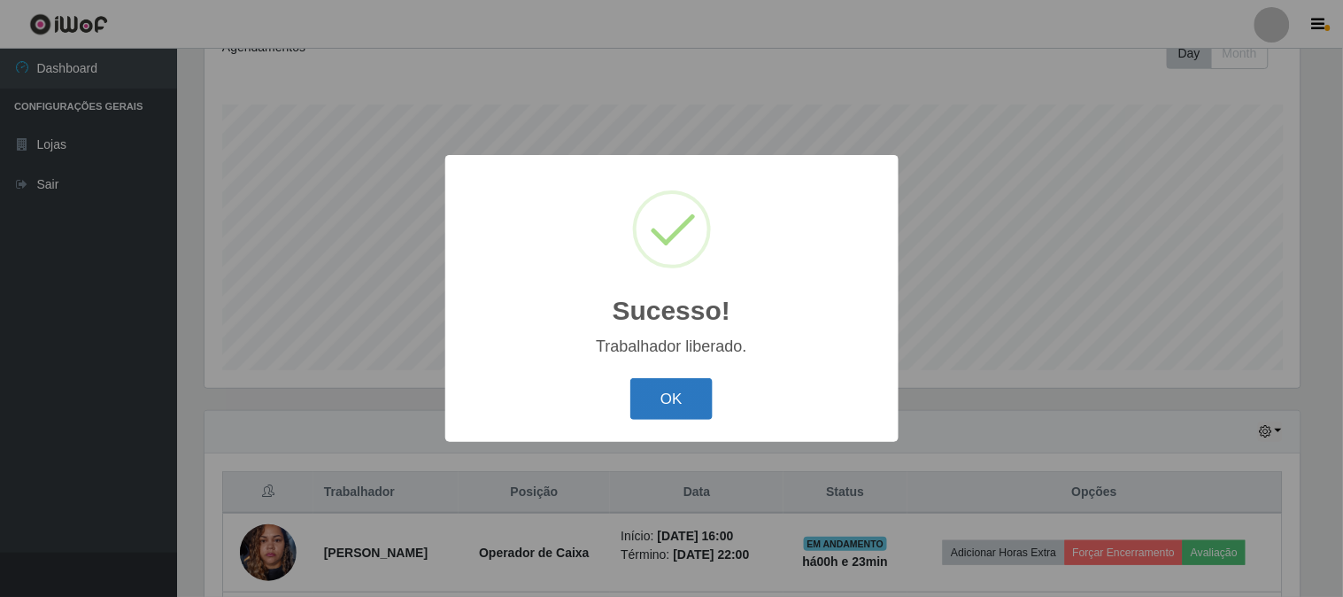
click at [669, 394] on button "OK" at bounding box center [672, 399] width 82 height 42
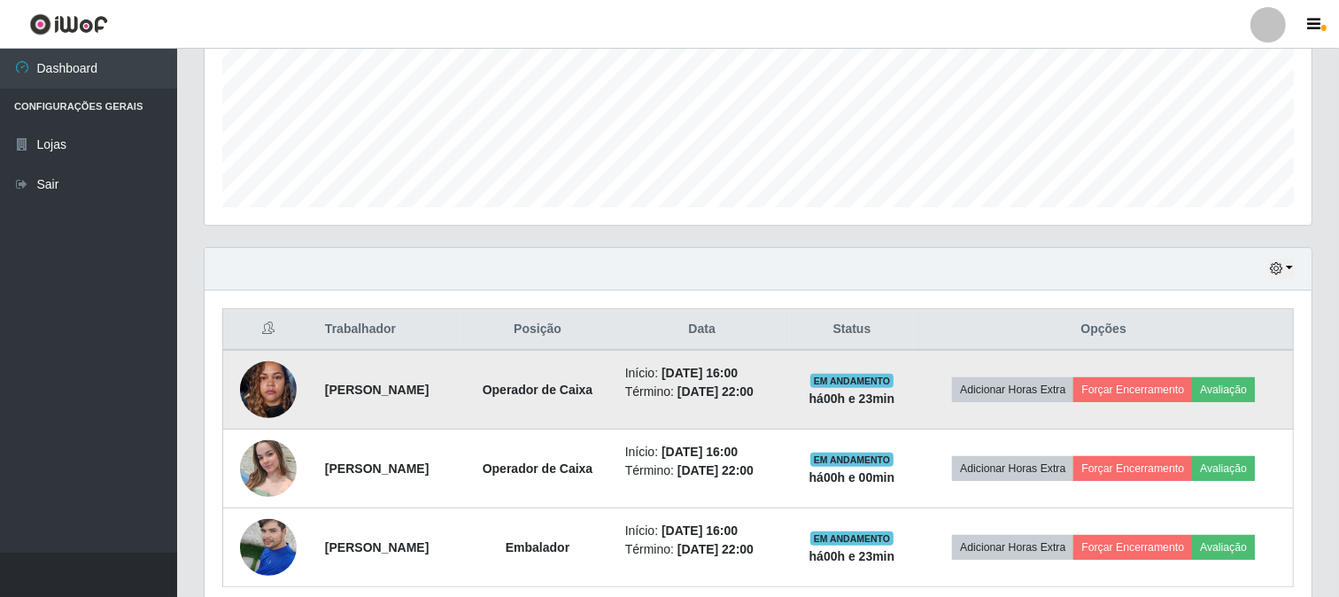
scroll to position [460, 0]
